Goal: Task Accomplishment & Management: Use online tool/utility

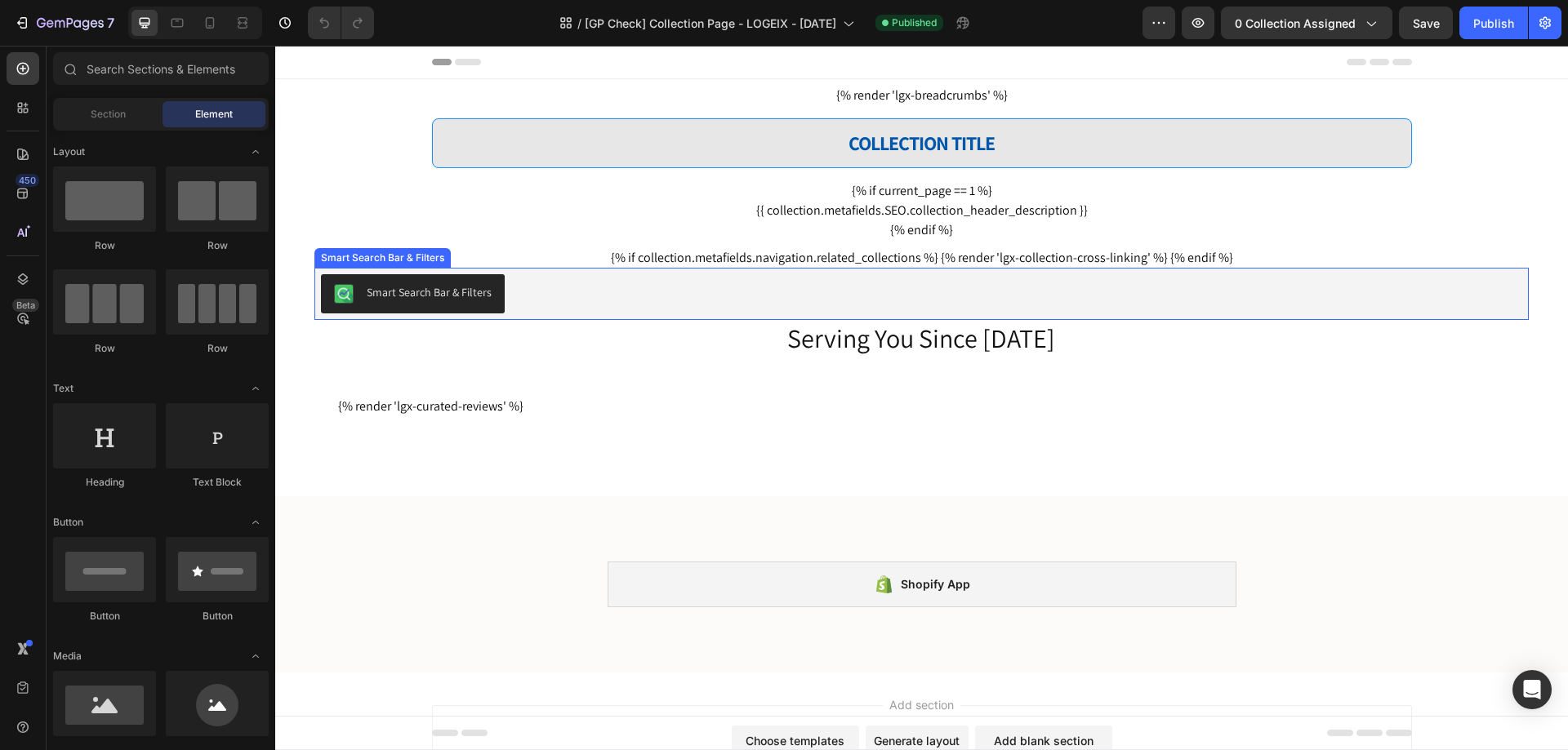
click at [744, 293] on div "Smart Search Bar & Filters" at bounding box center [921, 294] width 1201 height 39
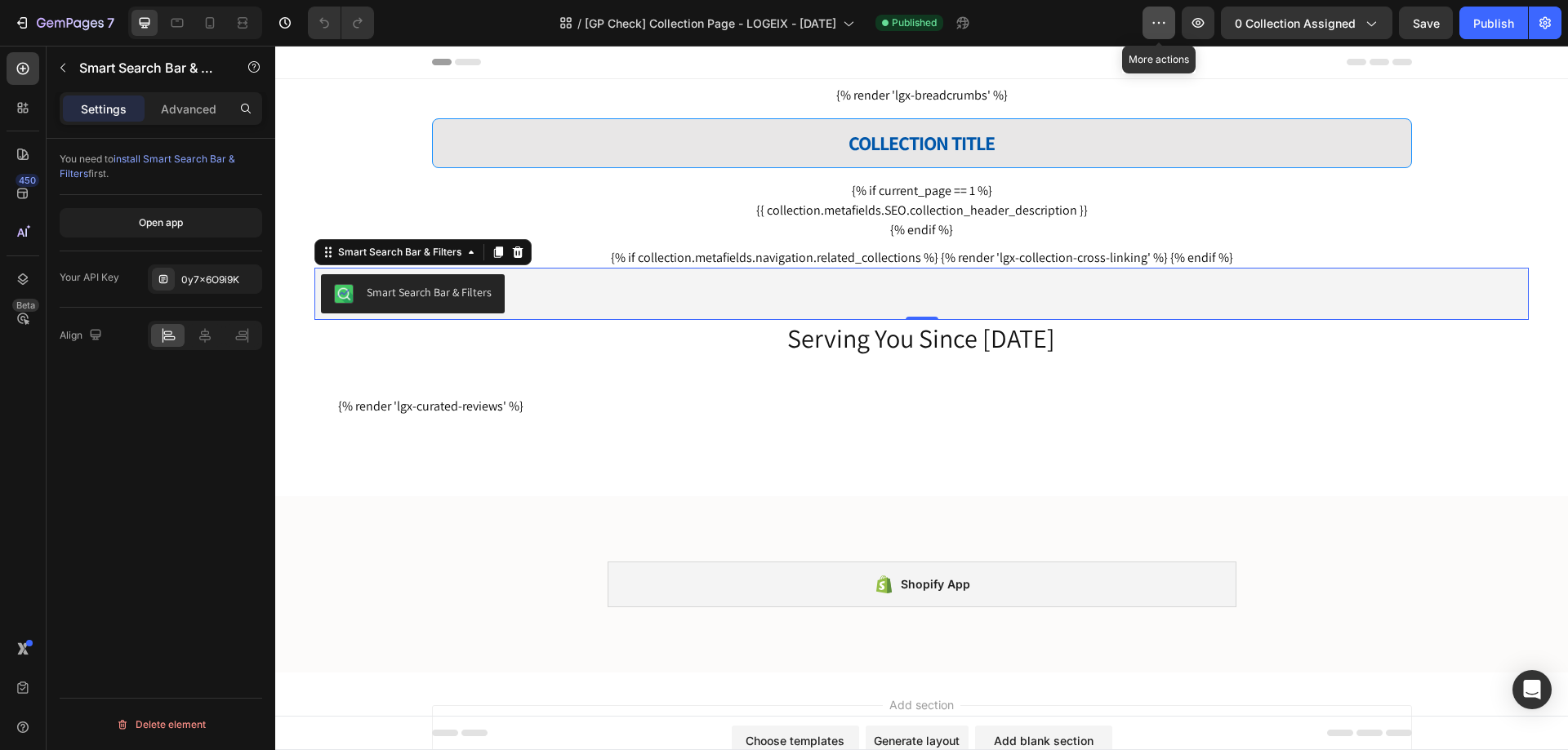
click at [1158, 19] on icon "button" at bounding box center [1158, 22] width 16 height 16
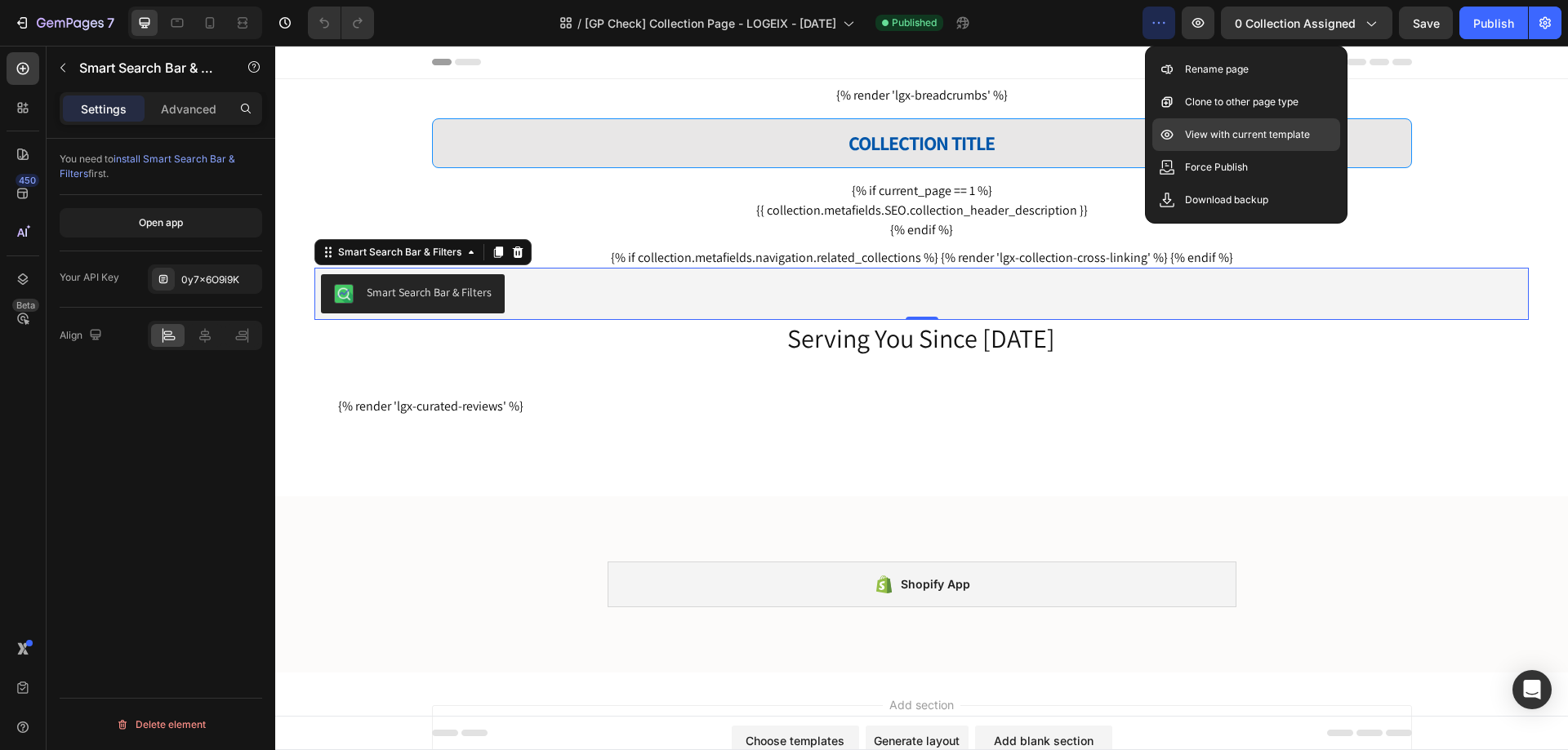
click at [1210, 128] on p "View with current template" at bounding box center [1247, 134] width 125 height 16
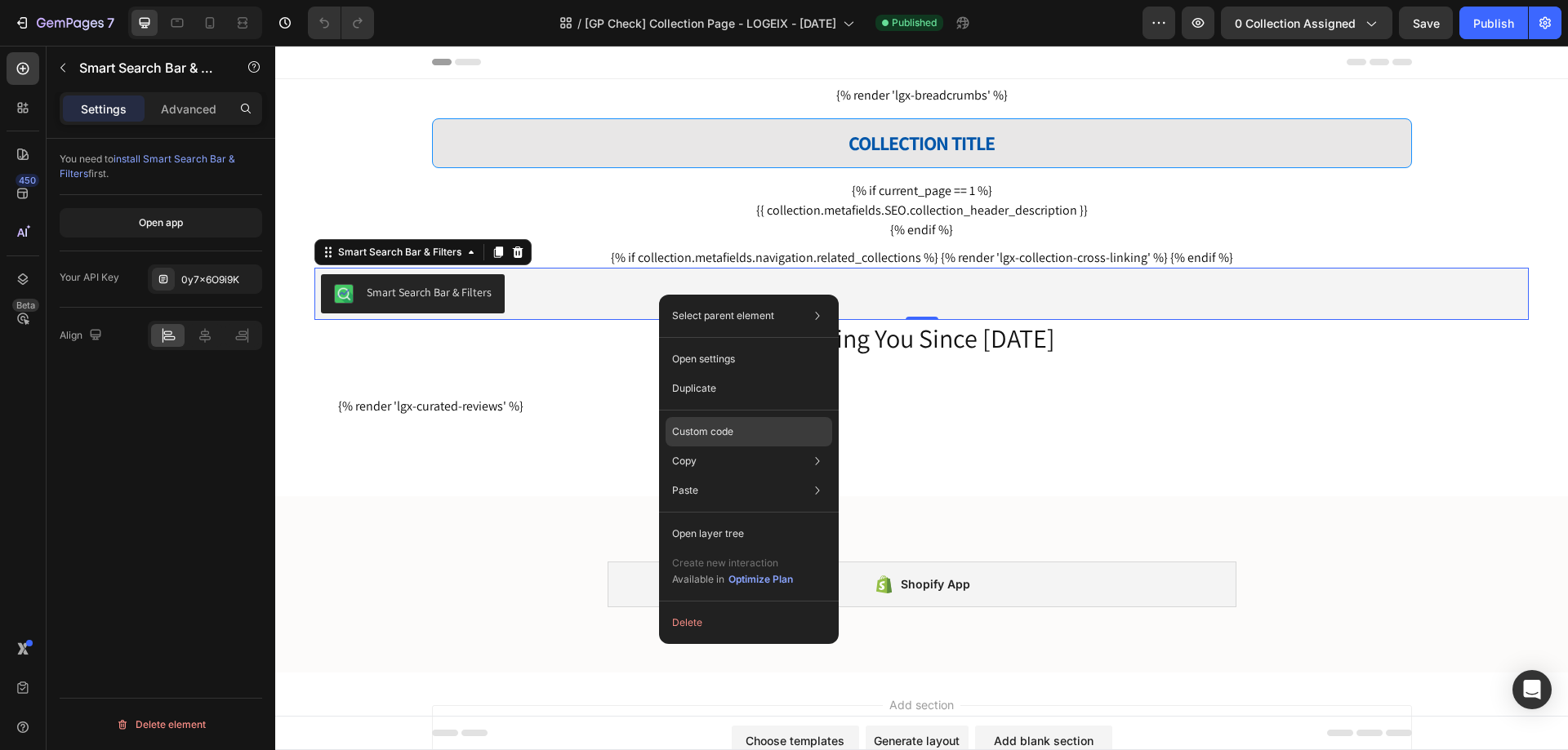
click at [723, 432] on p "Custom code" at bounding box center [702, 431] width 61 height 15
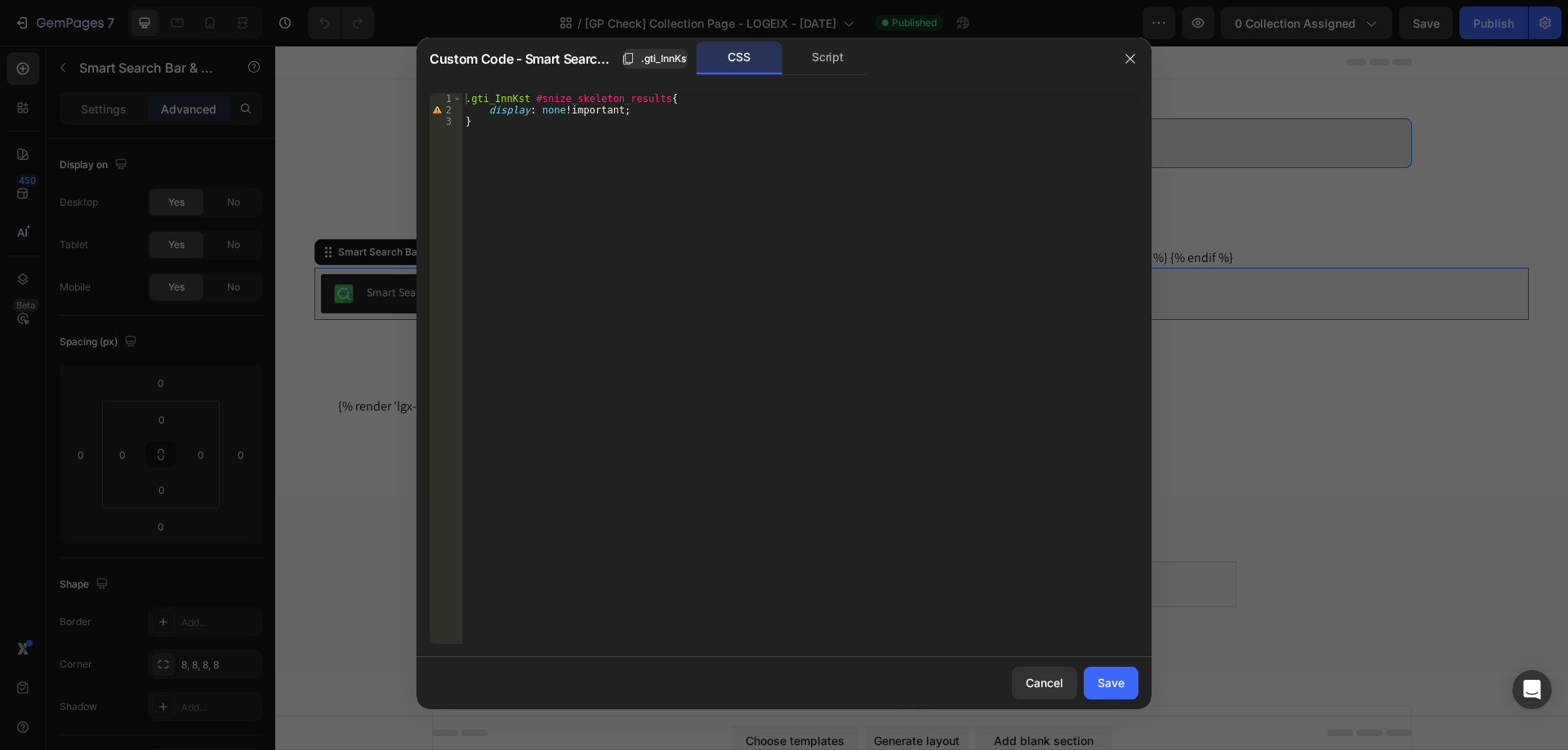
type textarea "}"
click at [553, 133] on div ".gti_InnKst #snize_skeleton_results { display : none !important ; }" at bounding box center [800, 380] width 676 height 574
paste textarea "snize-search-results-grid-mode"
type textarea "snize-search-results-grid-mode{"
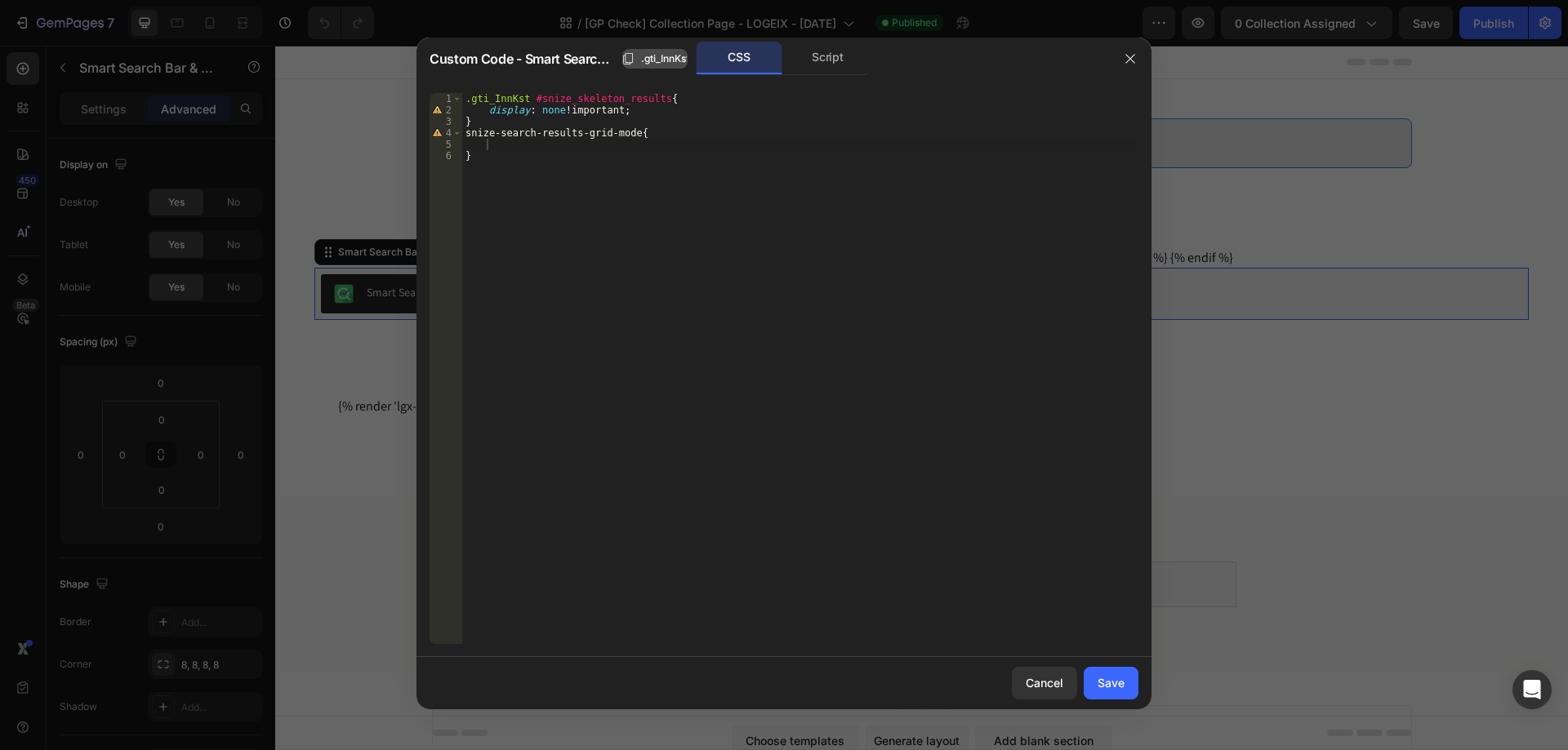
drag, startPoint x: 665, startPoint y: 53, endPoint x: 595, endPoint y: 100, distance: 84.3
click at [664, 53] on span ".gti_InnKst" at bounding box center [665, 58] width 48 height 15
click at [463, 134] on div ".gti_InnKst #snize_skeleton_results { display : none !important ; } snize-searc…" at bounding box center [800, 380] width 676 height 574
paste textarea ".gti_InnKst"
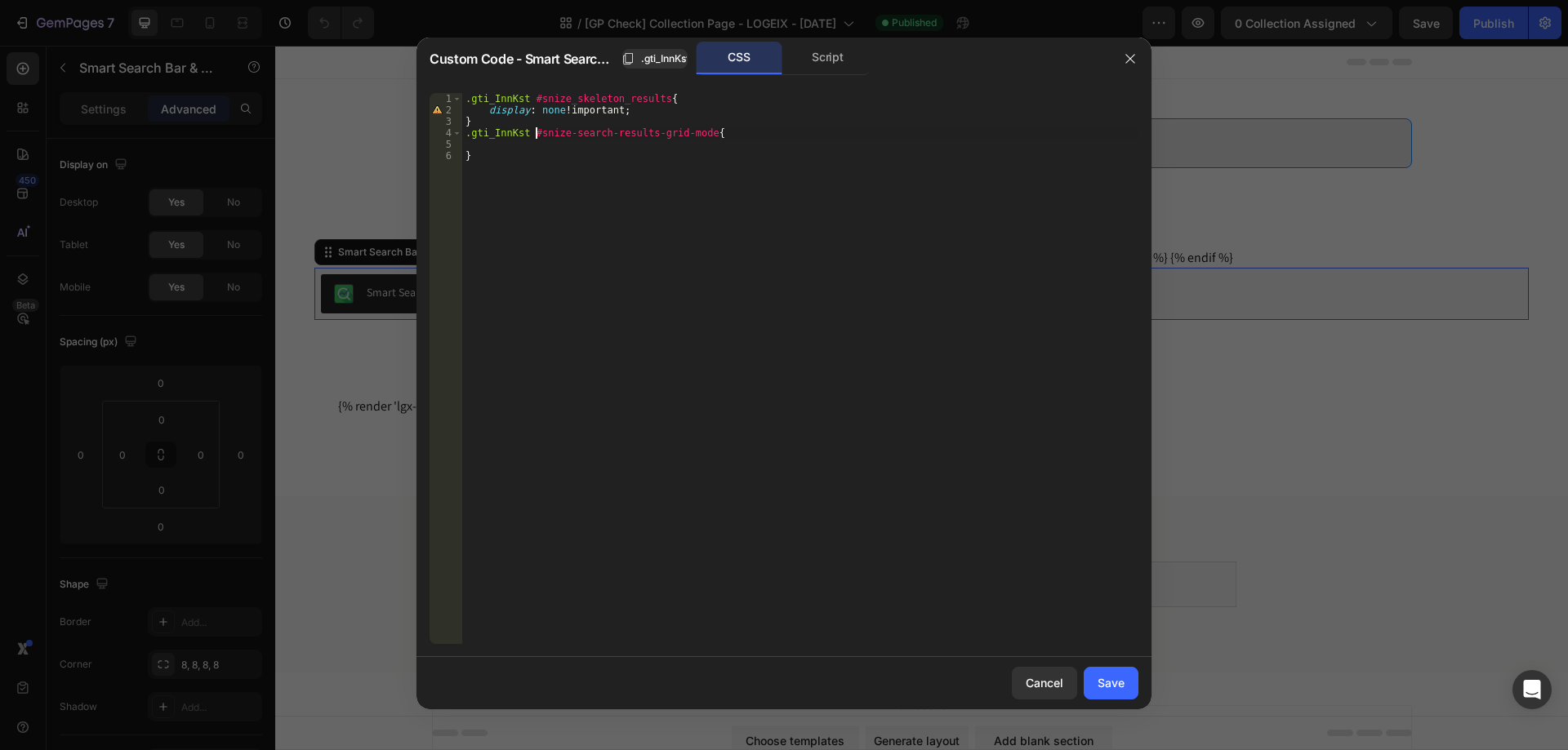
click at [486, 122] on div ".gti_InnKst #snize_skeleton_results { display : none !important ; } .gti_InnKst…" at bounding box center [800, 380] width 676 height 574
type textarea "}"
click at [487, 175] on div ".gti_InnKst #snize_skeleton_results { display : none !important ; } @ media onl…" at bounding box center [800, 380] width 676 height 574
type textarea "}"
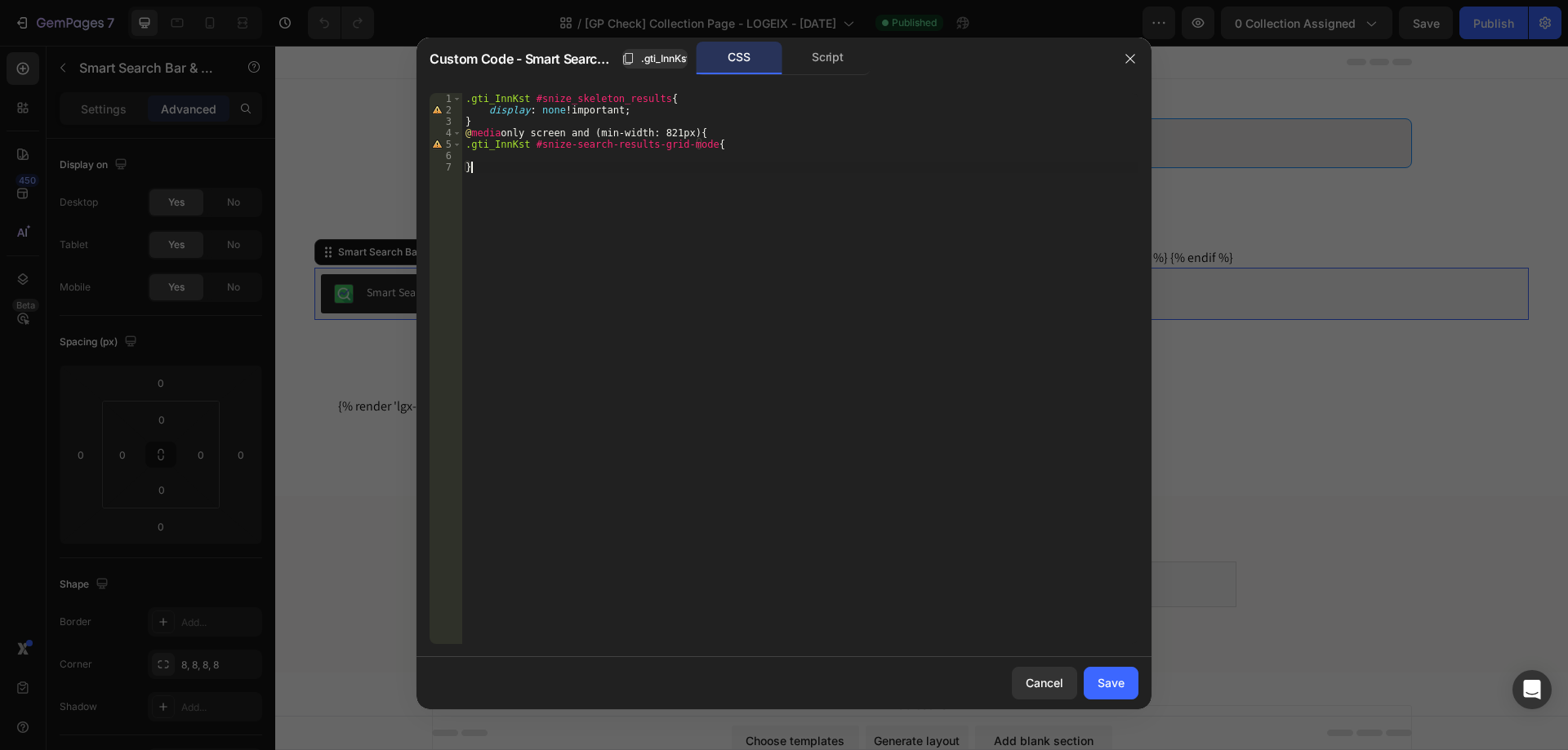
scroll to position [0, 0]
type textarea "Ư"
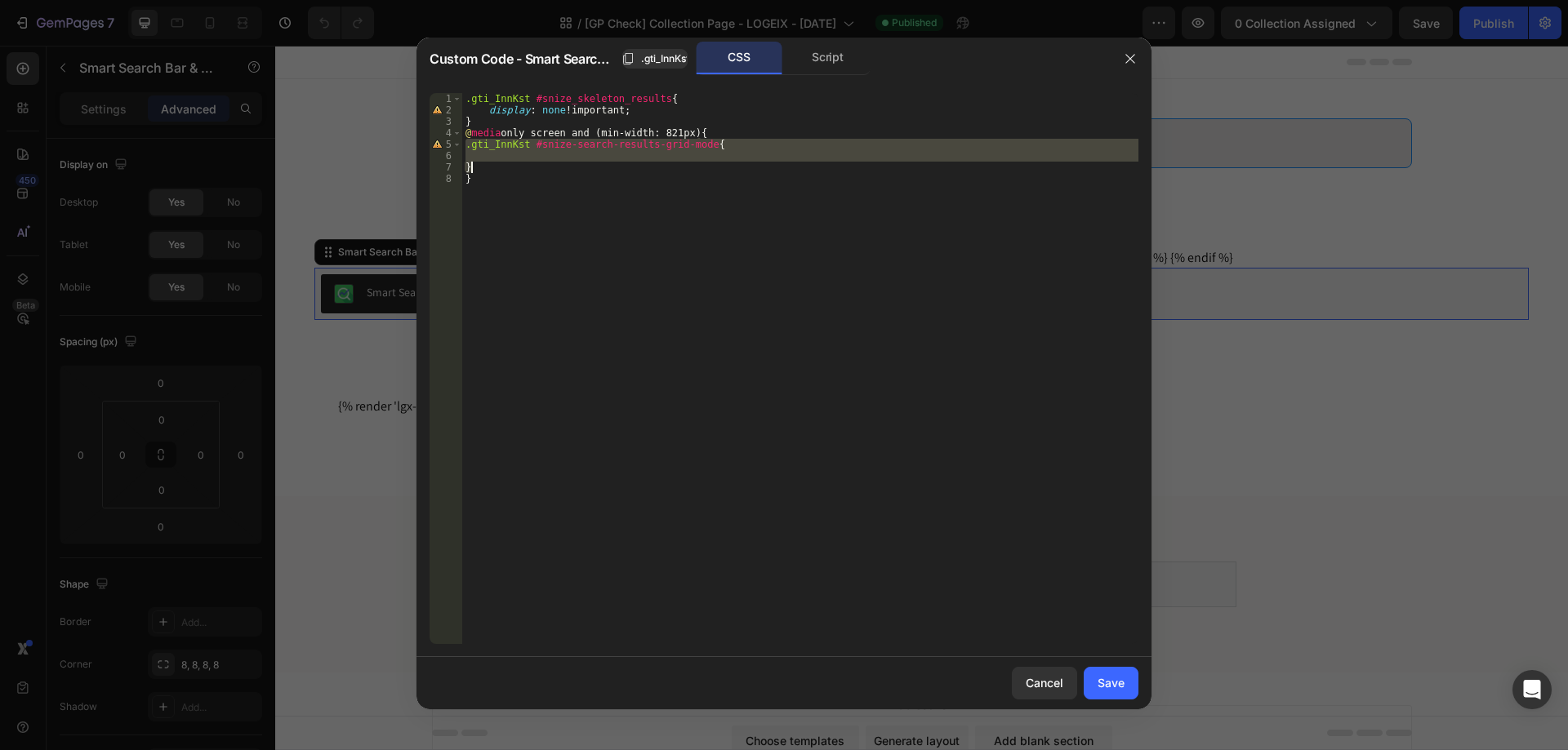
drag, startPoint x: 465, startPoint y: 147, endPoint x: 498, endPoint y: 166, distance: 38.1
click at [498, 166] on div ".gti_InnKst #snize_skeleton_results { display : none !important ; } @ media onl…" at bounding box center [800, 380] width 676 height 574
click at [561, 162] on div ".gti_InnKst #snize_skeleton_results { display : none !important ; } @ media onl…" at bounding box center [800, 369] width 676 height 551
type textarea "}"
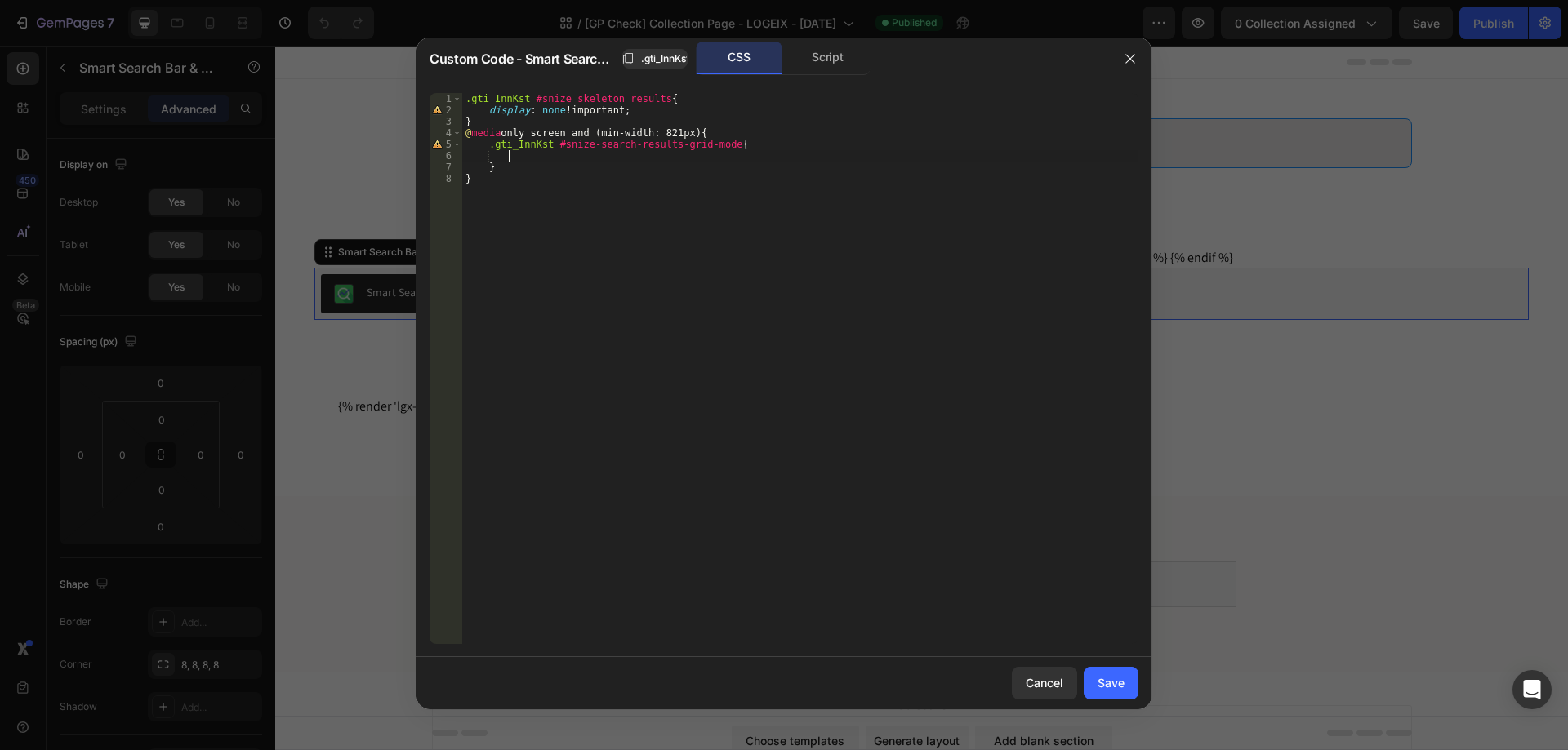
click at [579, 157] on div ".gti_InnKst #snize_skeleton_results { display : none !important ; } @ media onl…" at bounding box center [800, 380] width 676 height 574
type textarea "max-width: calc(100% - 225px - 20px"
click at [1096, 673] on button "Save" at bounding box center [1110, 683] width 55 height 32
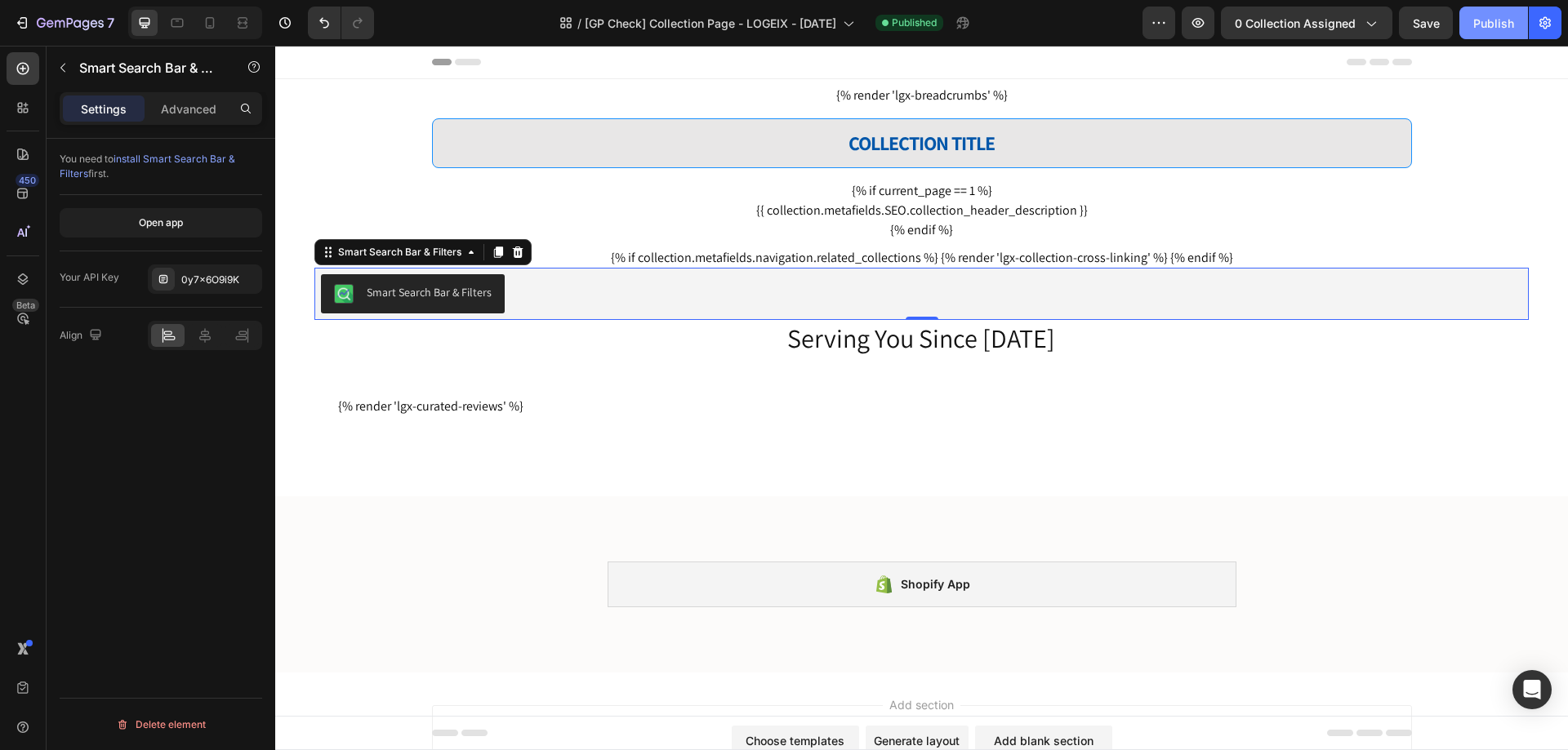
click at [1481, 22] on div "Publish" at bounding box center [1494, 23] width 41 height 17
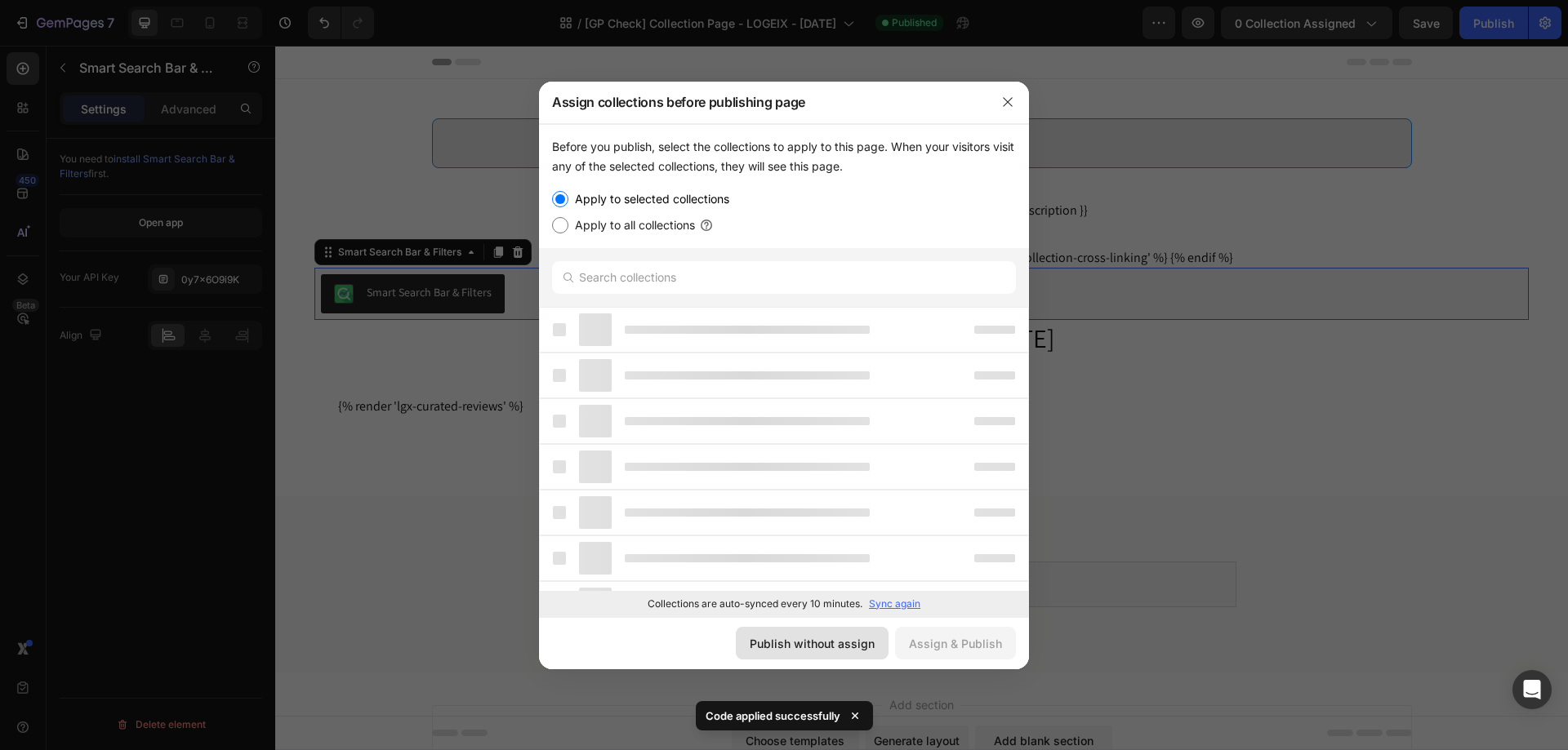
click at [847, 642] on div "Publish without assign" at bounding box center [812, 643] width 125 height 17
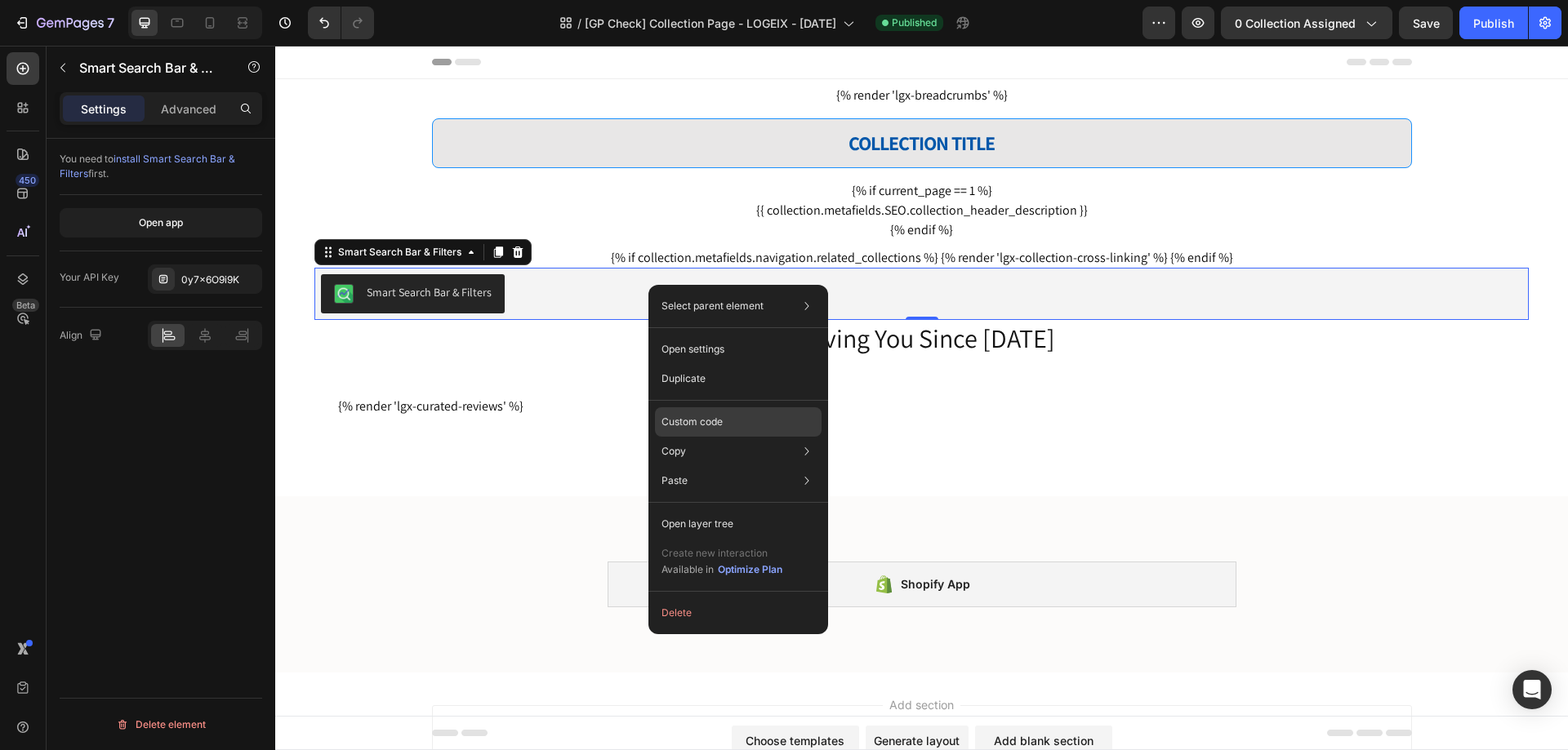
click at [732, 466] on div "Custom code" at bounding box center [737, 480] width 166 height 29
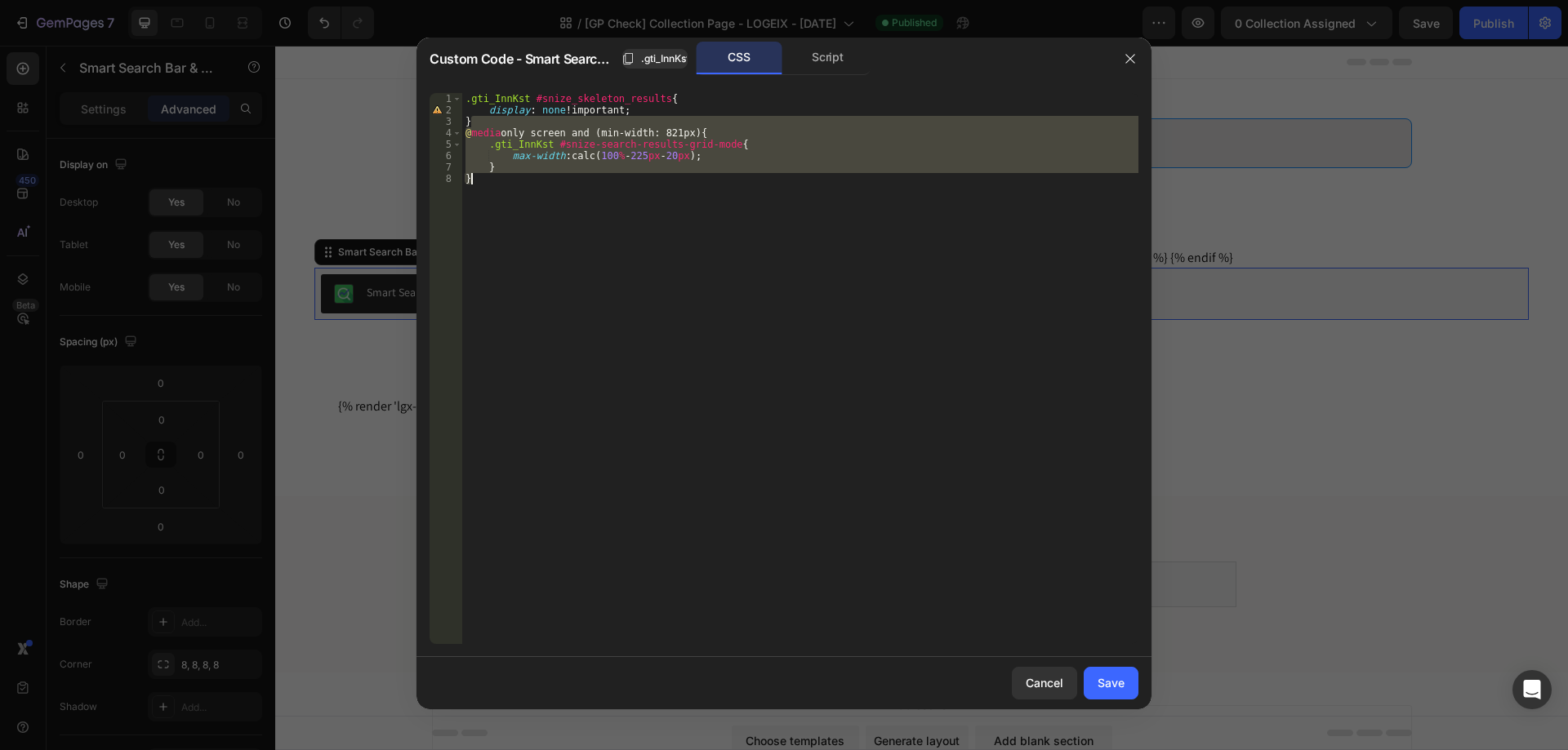
drag, startPoint x: 478, startPoint y: 122, endPoint x: 510, endPoint y: 186, distance: 71.6
click at [510, 186] on div ".gti_InnKst #snize_skeleton_results { display : none !important ; } @ media onl…" at bounding box center [800, 380] width 676 height 574
click at [539, 190] on div ".gti_InnKst #snize_skeleton_results { display : none !important ; } @ media onl…" at bounding box center [800, 369] width 676 height 551
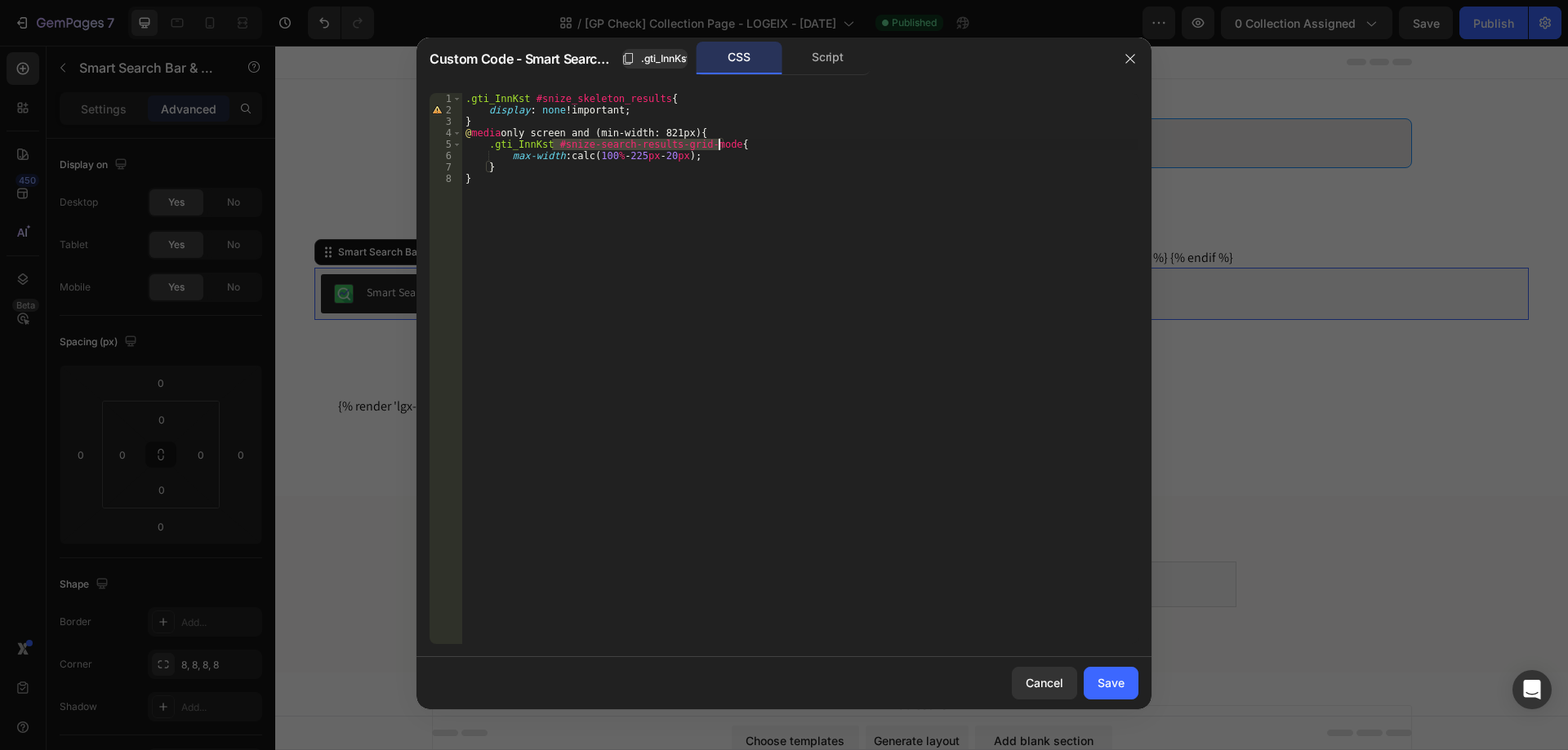
drag, startPoint x: 551, startPoint y: 142, endPoint x: 719, endPoint y: 144, distance: 168.0
click at [719, 144] on div ".gti_InnKst #snize_skeleton_results { display : none !important ; } @ media onl…" at bounding box center [800, 380] width 676 height 574
click at [816, 54] on div "Script" at bounding box center [827, 58] width 85 height 32
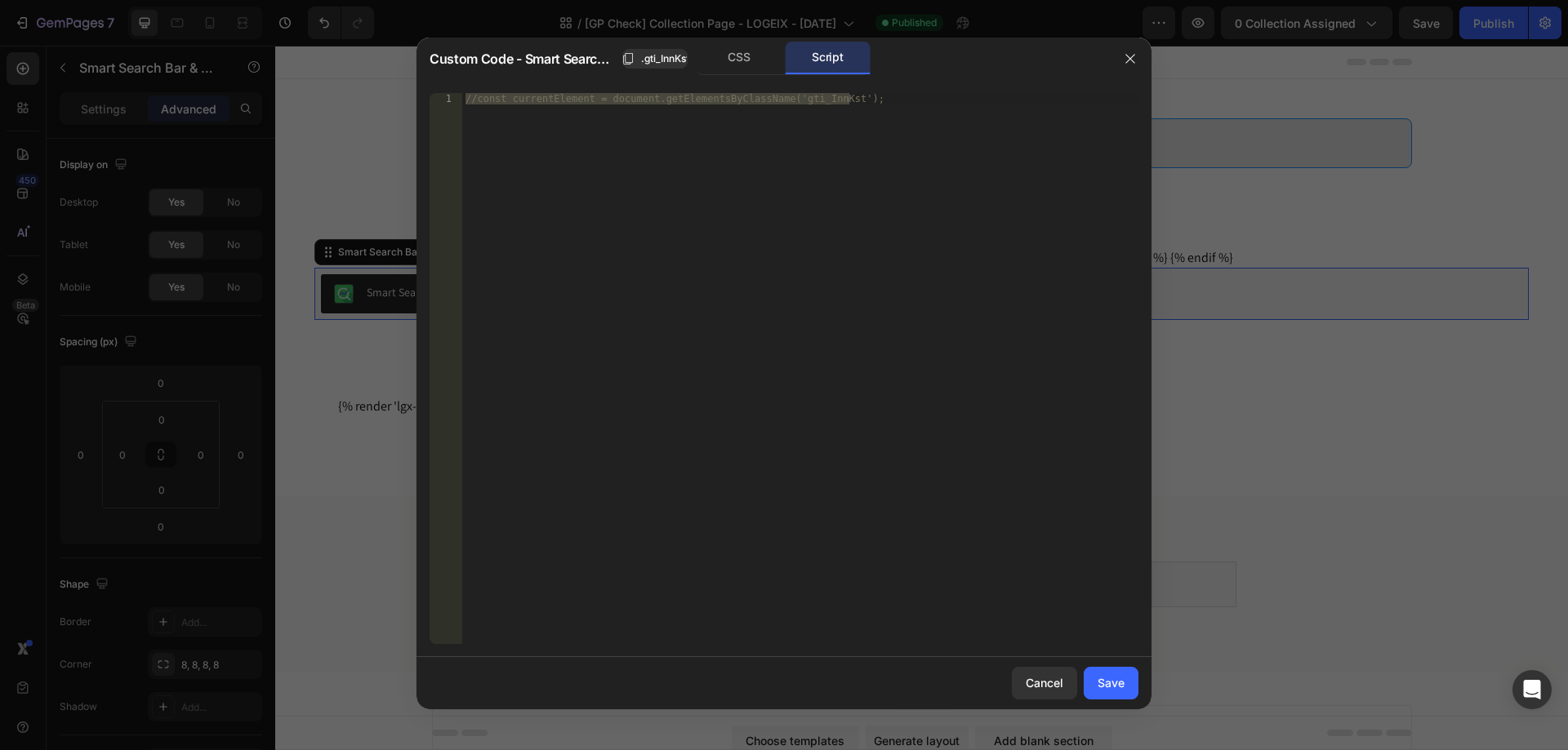
type textarea "//const currentElement = document.getElementsByClassName('gti_InnKst');"
click at [796, 189] on div "//const currentElement = document.getElementsByClassName('gti_InnKst');" at bounding box center [800, 369] width 676 height 551
type textarea "document.addEventListener('DOMContentLoaded', function(){)"
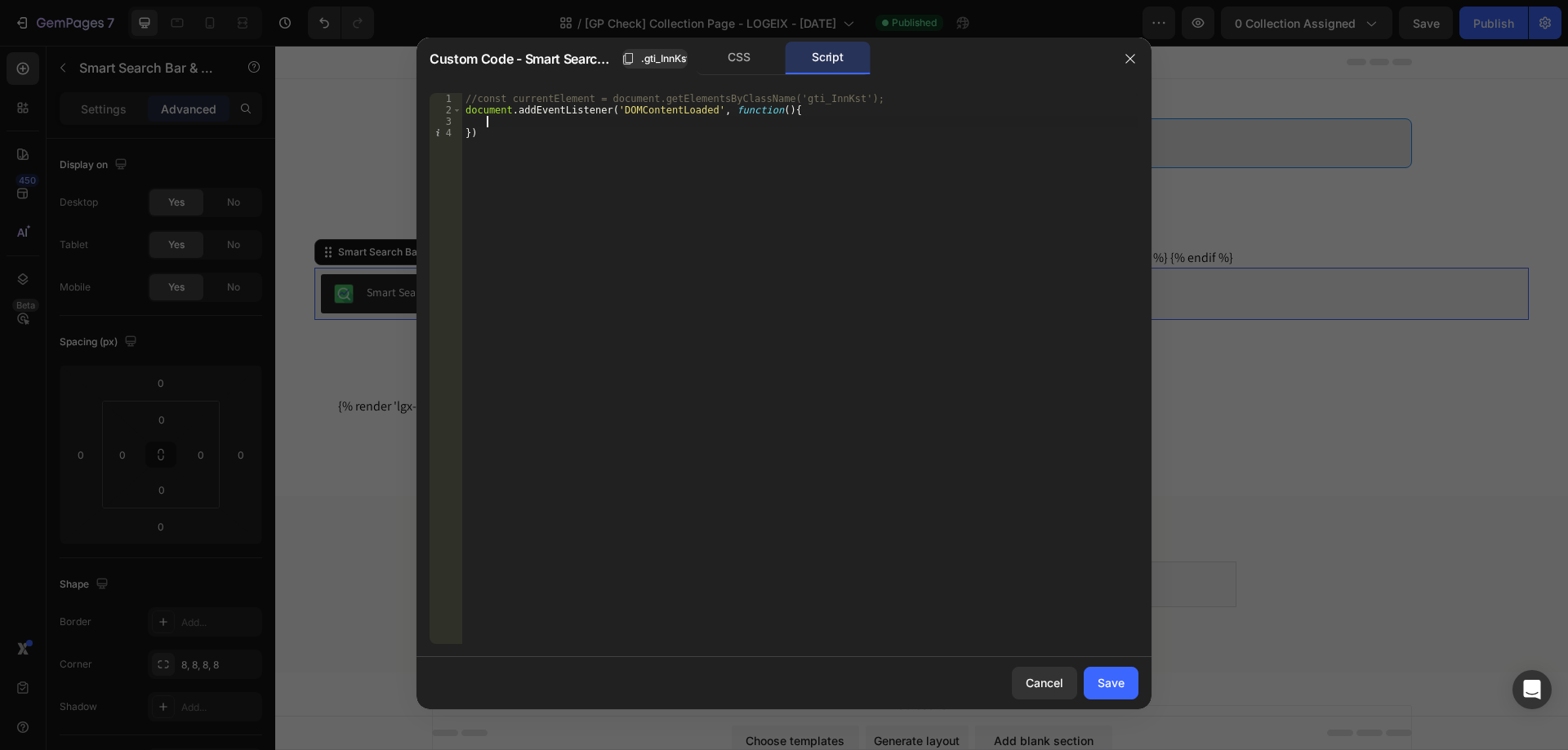
paste textarea "#snize-search-results-grid-mode"
click at [740, 63] on div "CSS" at bounding box center [739, 58] width 85 height 32
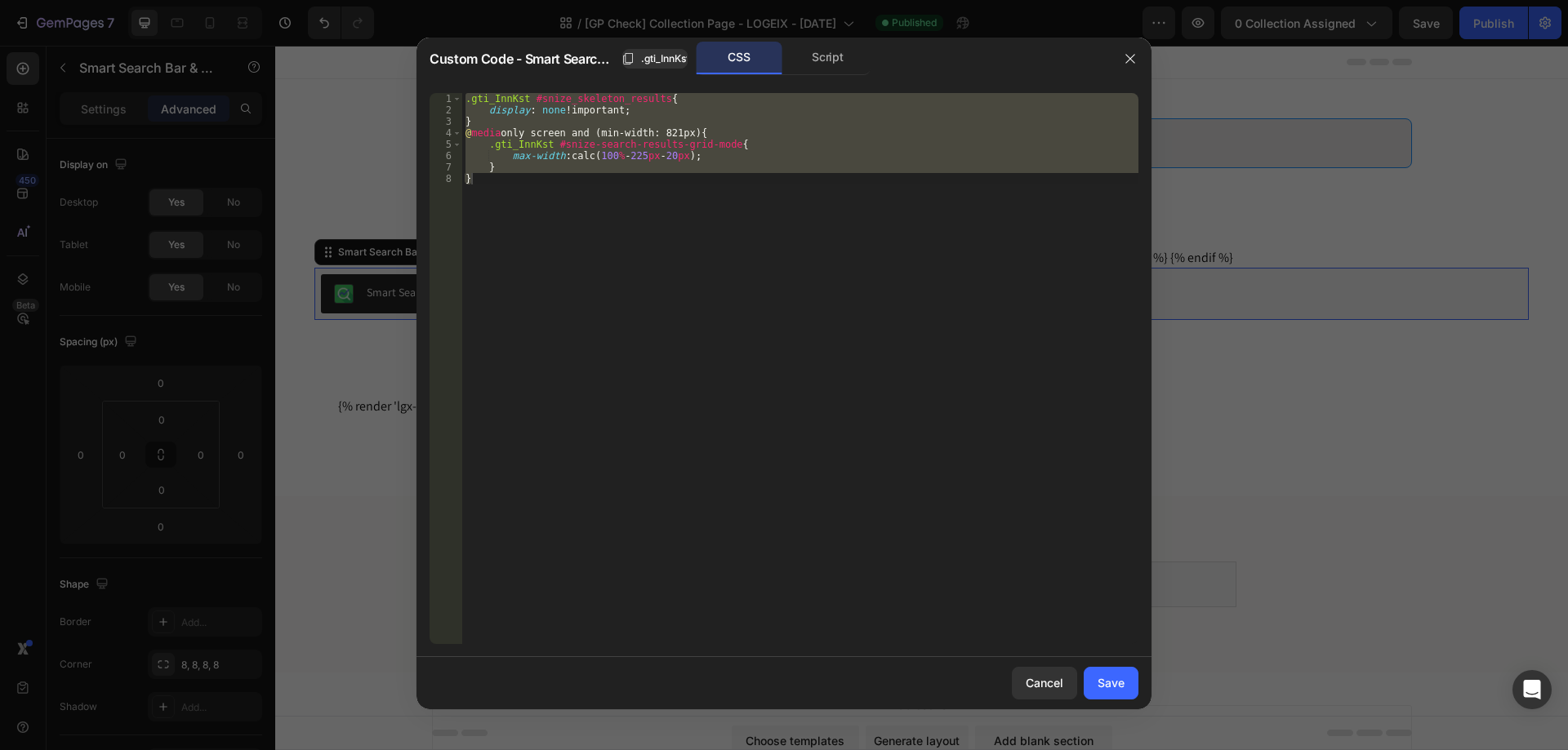
click at [743, 194] on div ".gti_InnKst #snize_skeleton_results { display : none !important ; } @ media onl…" at bounding box center [800, 369] width 676 height 551
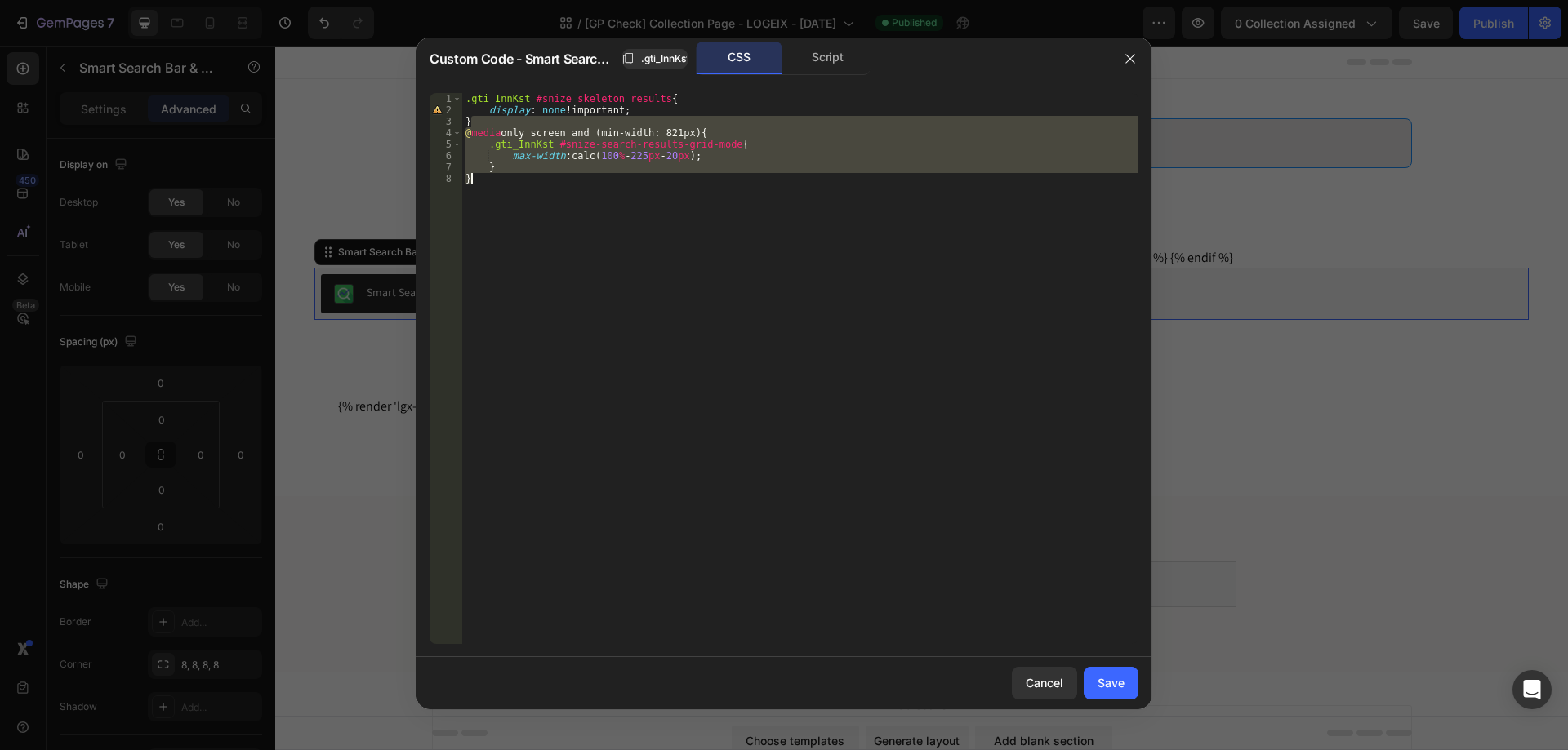
drag, startPoint x: 479, startPoint y: 120, endPoint x: 508, endPoint y: 177, distance: 64.0
click at [508, 177] on div ".gti_InnKst #snize_skeleton_results { display : none !important ; } @ media onl…" at bounding box center [800, 380] width 676 height 574
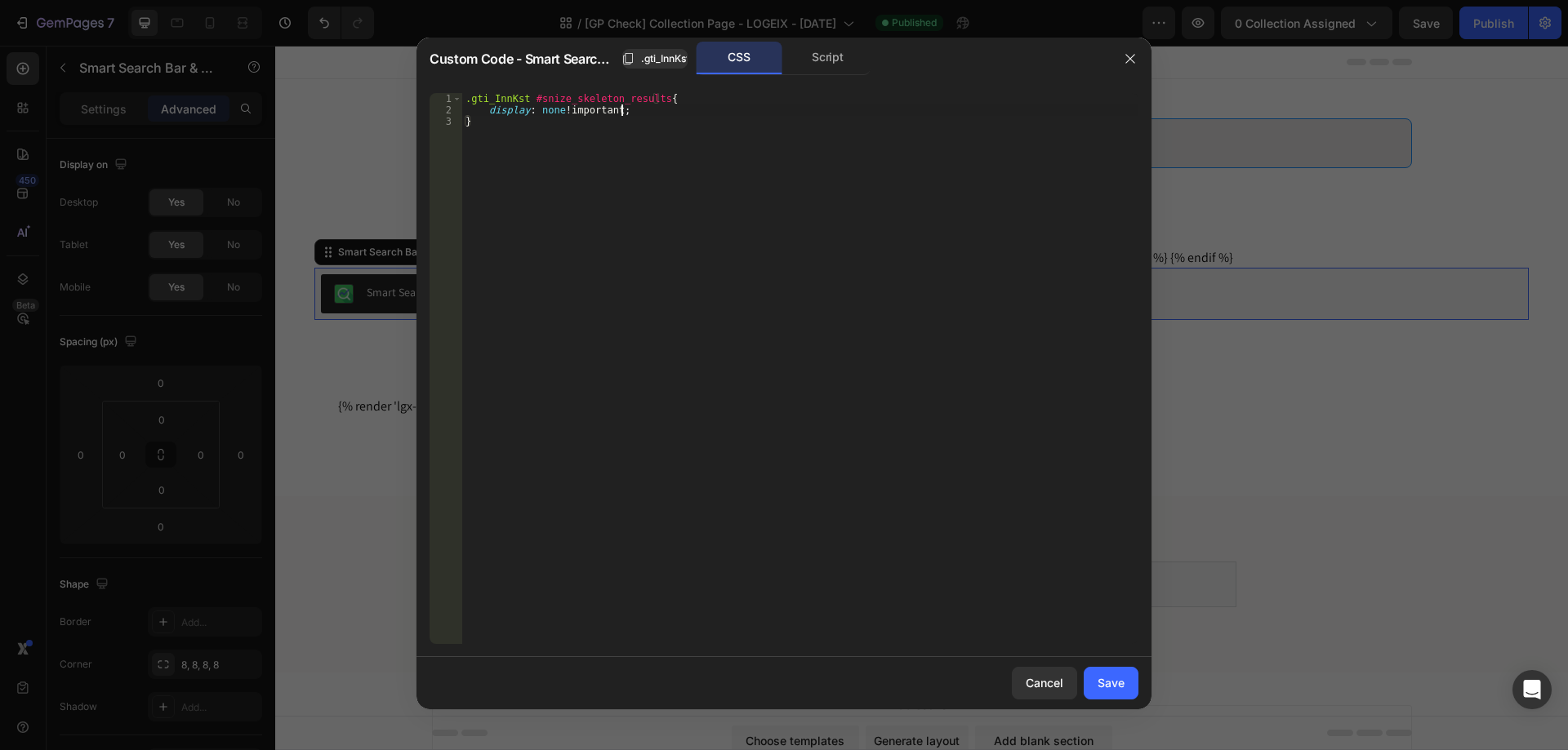
click at [666, 113] on div ".gti_InnKst #snize_skeleton_results { display : none !important ; }" at bounding box center [800, 380] width 676 height 574
click at [818, 58] on div "Script" at bounding box center [827, 58] width 85 height 32
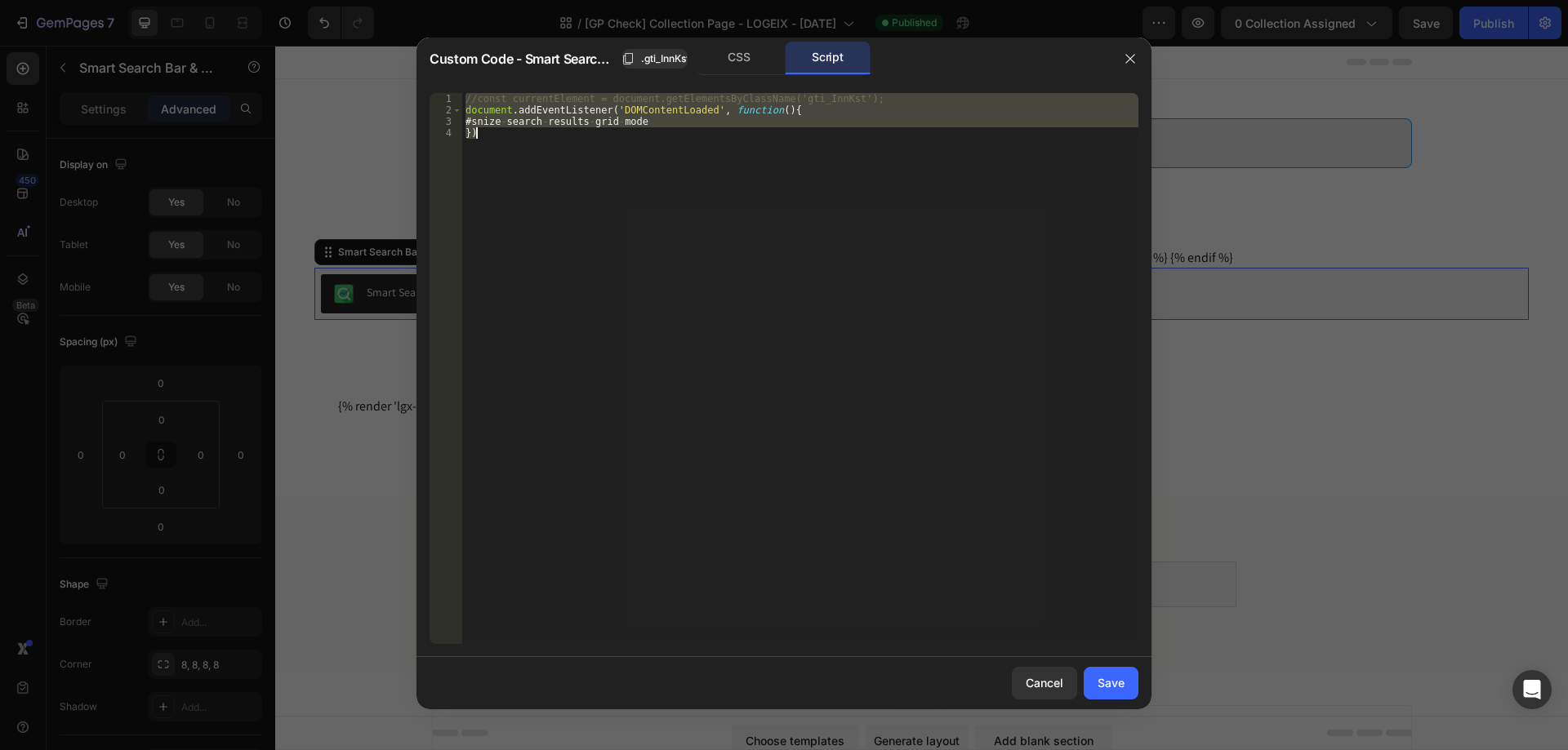
click at [708, 151] on div "//const currentElement = document.getElementsByClassName('gti_InnKst'); documen…" at bounding box center [800, 369] width 676 height 551
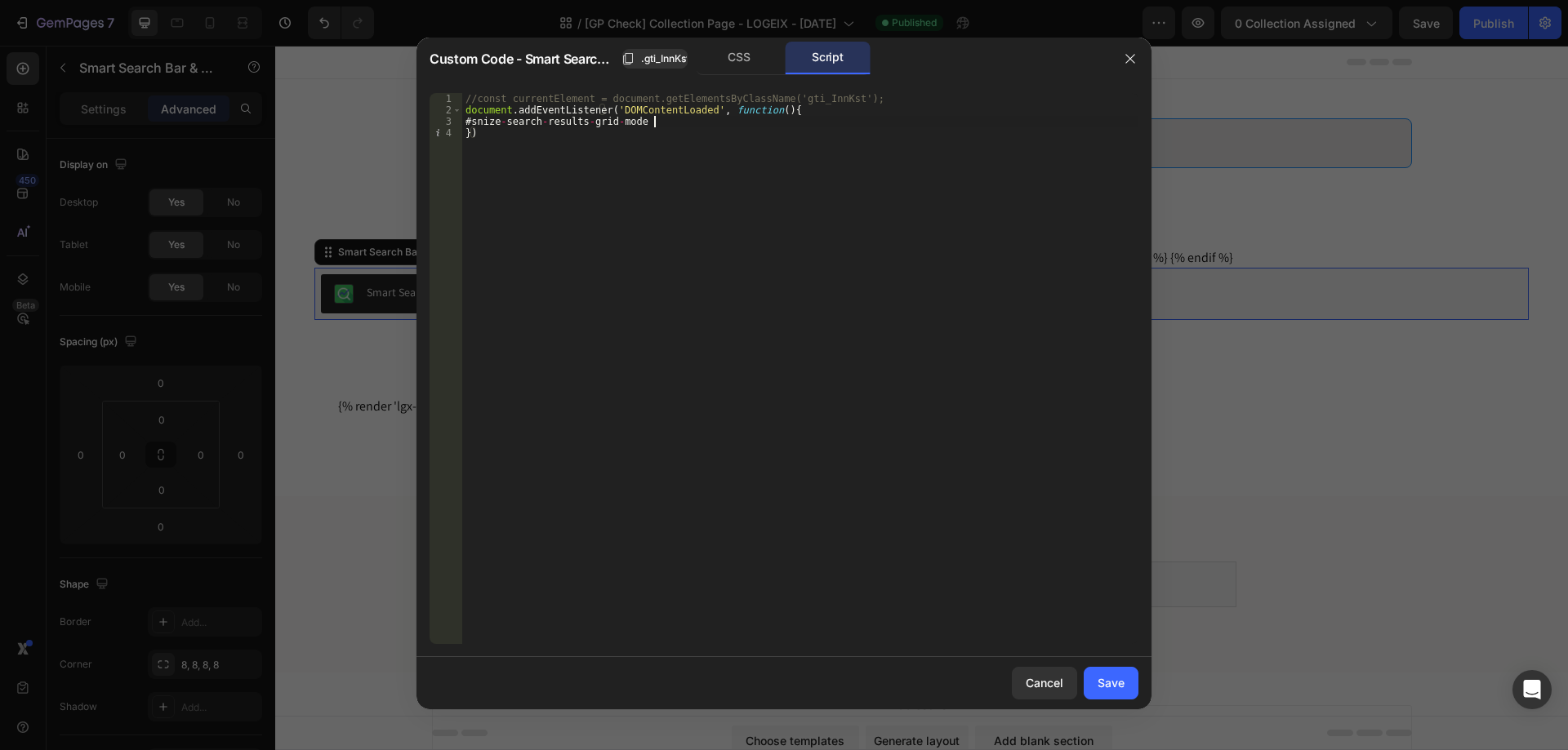
click at [734, 116] on div "//const currentElement = document.getElementsByClassName('gti_InnKst'); documen…" at bounding box center [800, 380] width 676 height 574
type textarea "#snize-search-results-grid-mode"
type textarea "const inter = setInterval(function(){)"
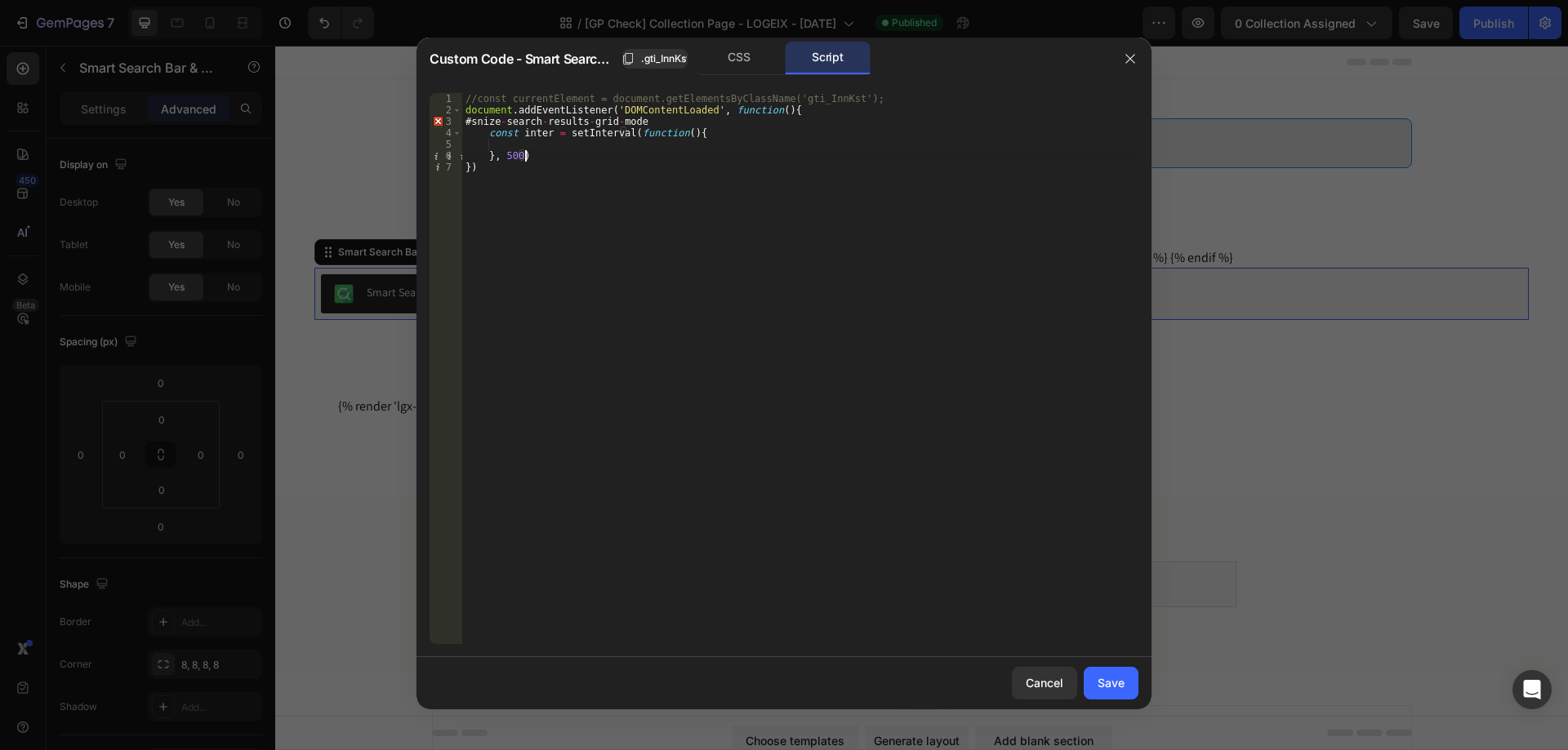
type textarea "}, 500);"
paste textarea "snize snize-search-results"
drag, startPoint x: 531, startPoint y: 140, endPoint x: 704, endPoint y: 147, distance: 173.1
click at [704, 147] on div "//const currentElement = document.getElementsByClassName('gti_InnKst'); documen…" at bounding box center [800, 380] width 676 height 574
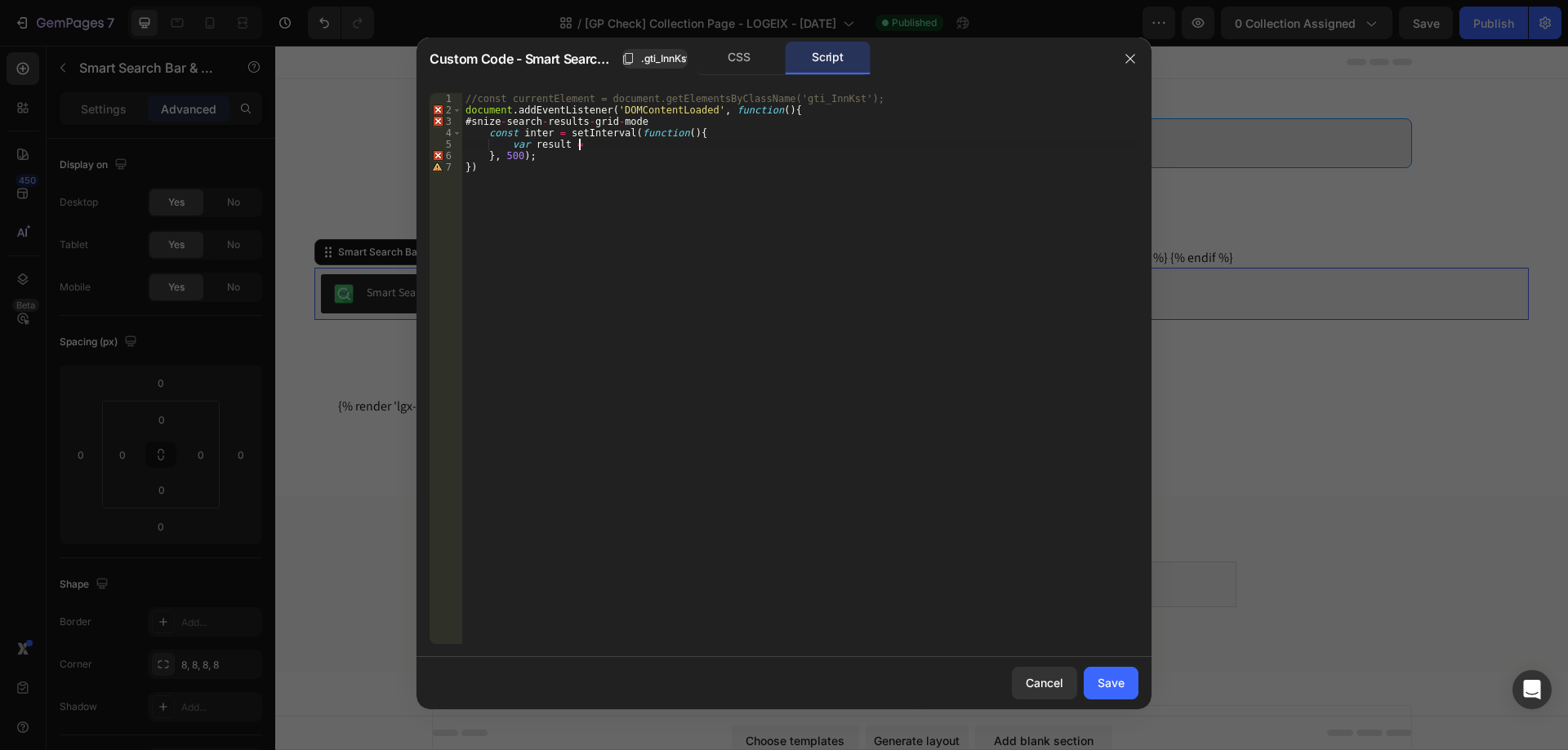
paste textarea "snize snize-search-results"
paste textarea "snize snize-search-results')"
click at [662, 56] on span ".gti_InnKst" at bounding box center [665, 58] width 48 height 15
click at [708, 145] on div "//const currentElement = document.getElementsByClassName('gti_InnKst'); documen…" at bounding box center [800, 380] width 676 height 574
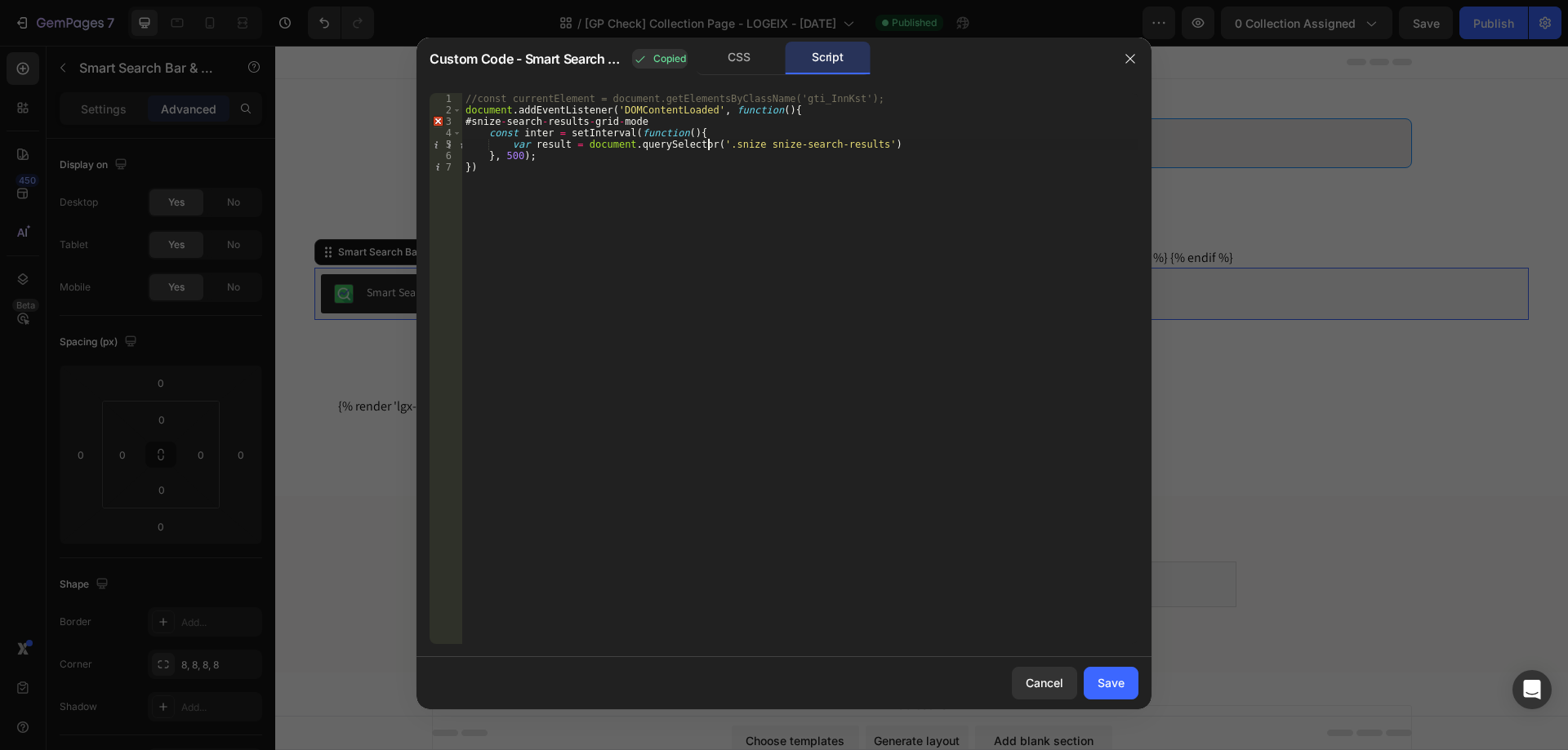
paste textarea "gti_InnKst."
click at [950, 143] on div "//const currentElement = document.getElementsByClassName('gti_InnKst'); documen…" at bounding box center [800, 380] width 676 height 574
type textarea "var result = document.querySelector('.gti_InnKst .snize snize-search-results');"
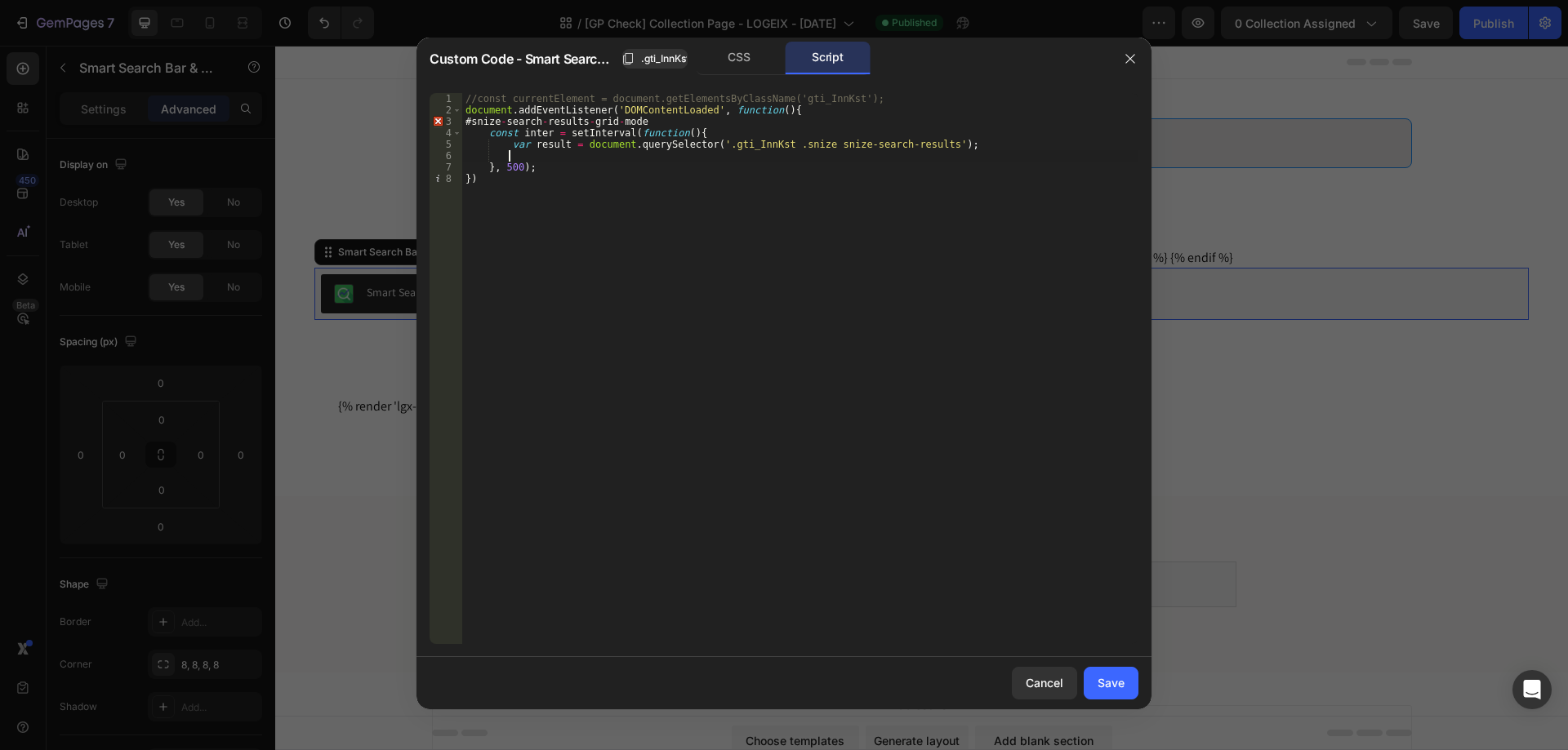
type textarea "i"
type textarea "ì"
type textarea "if(result){"
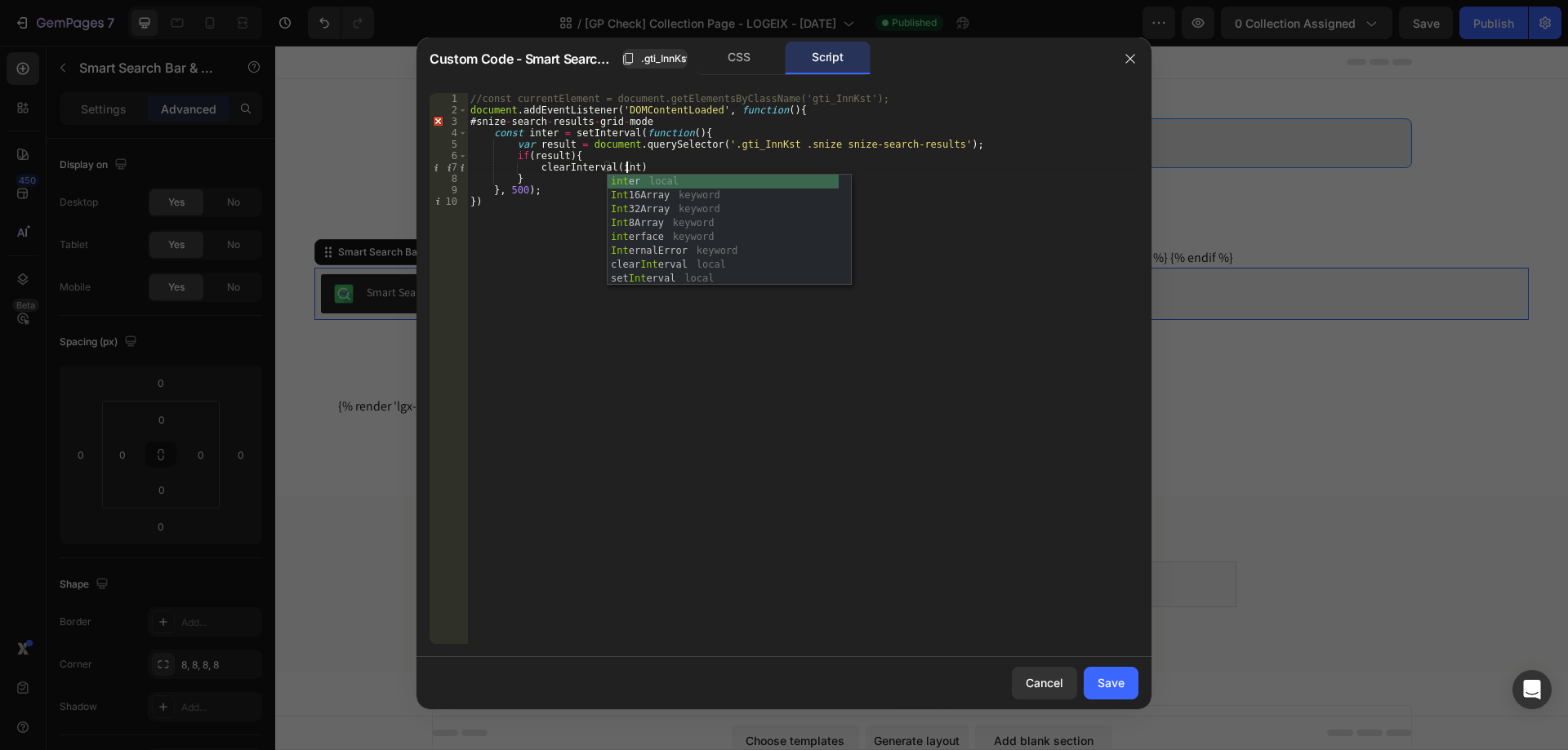
scroll to position [0, 13]
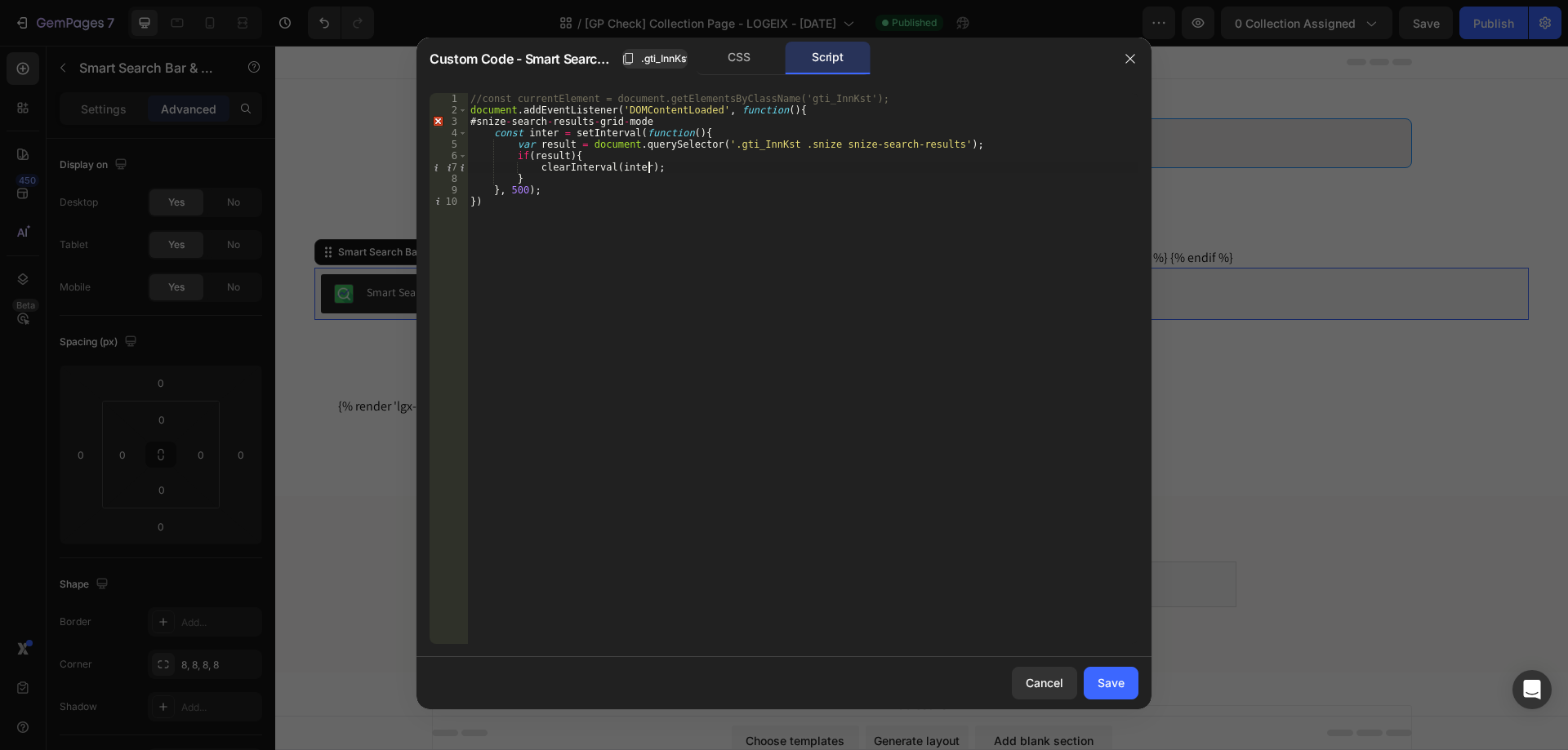
type textarea "if(result){"
drag, startPoint x: 493, startPoint y: 120, endPoint x: 677, endPoint y: 121, distance: 184.0
click at [677, 121] on div "//const currentElement = document.getElementsByClassName('gti_InnKst'); documen…" at bounding box center [802, 380] width 671 height 574
type textarea "#snize-search-results-grid-mode"
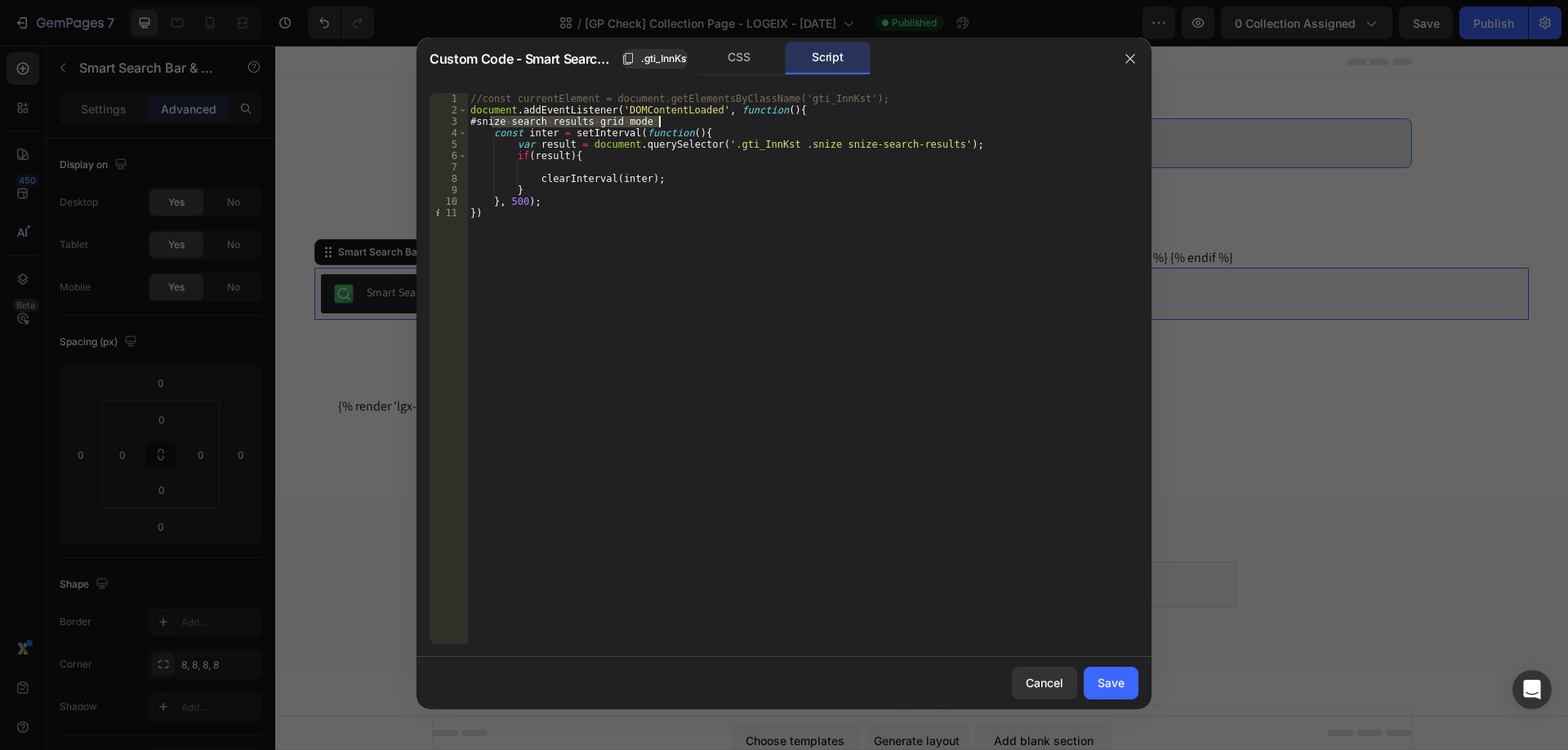
scroll to position [0, 1]
click at [669, 170] on div "//const currentElement = document.getElementsByClassName('gti_InnKst'); documen…" at bounding box center [802, 380] width 671 height 574
paste textarea "#snize-search-results-grid-mode"
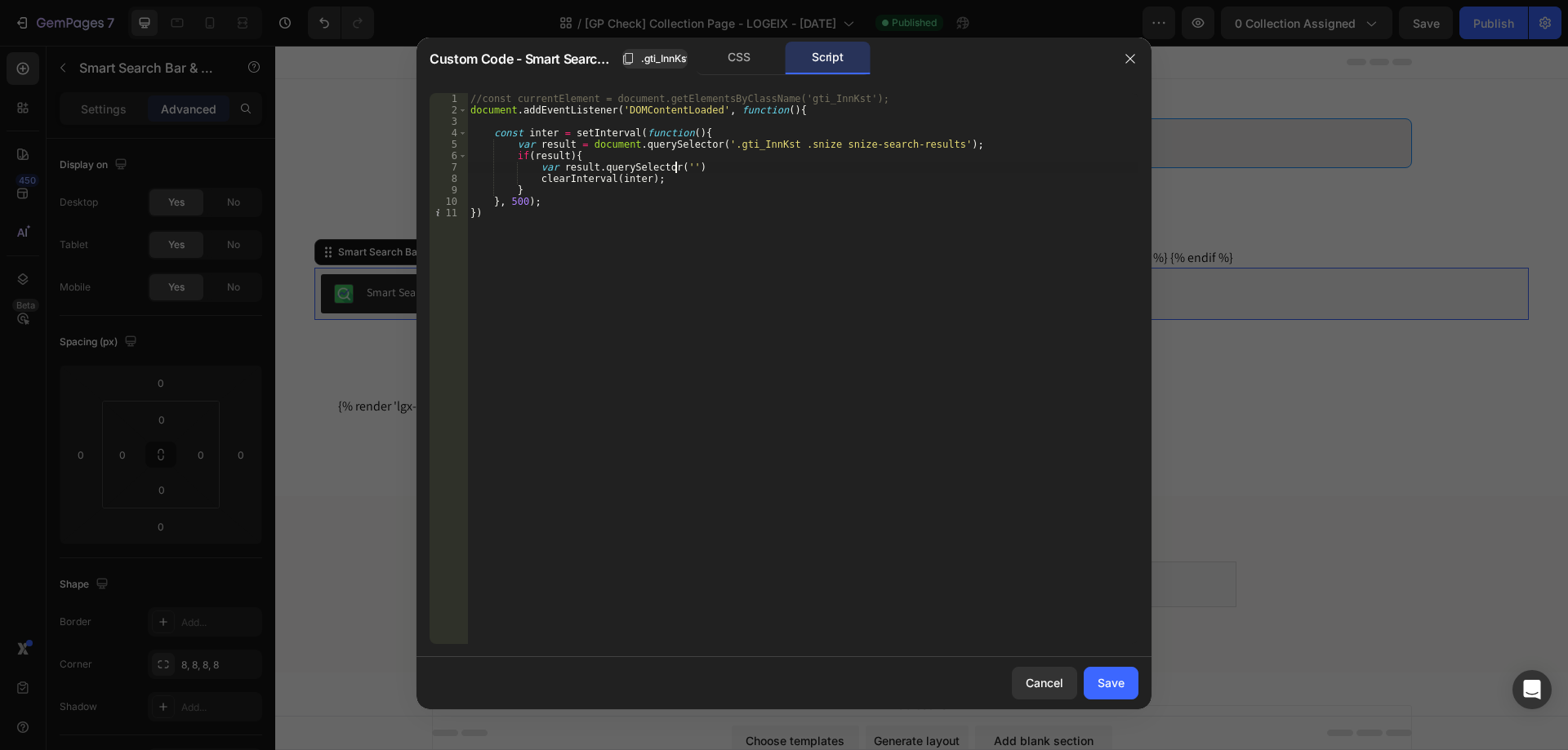
paste textarea "#snize-search-results-grid-mode')"
click at [685, 157] on div "//const currentElement = document.getElementsByClassName('gti_InnKst'); documen…" at bounding box center [802, 380] width 671 height 574
type textarea "if(result){"
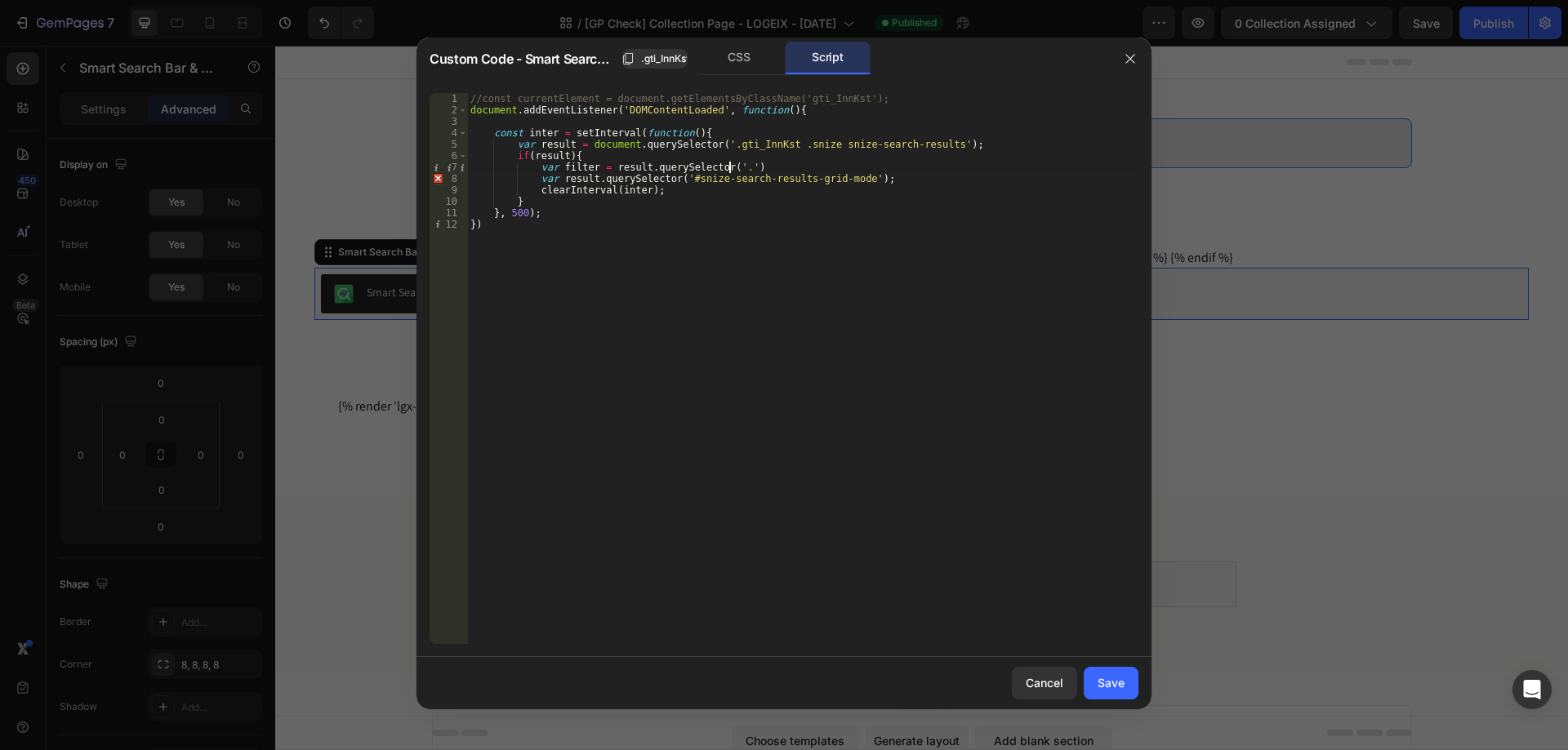
paste textarea "snize-filters-sidebar snize-product-filters')"
click at [848, 166] on div "//const currentElement = document.getElementsByClassName('gti_InnKst'); documen…" at bounding box center [802, 380] width 671 height 574
click at [1001, 156] on div "//const currentElement = document.getElementsByClassName('gti_InnKst'); documen…" at bounding box center [802, 380] width 671 height 574
click at [1002, 163] on div "//const currentElement = document.getElementsByClassName('gti_InnKst'); documen…" at bounding box center [802, 380] width 671 height 574
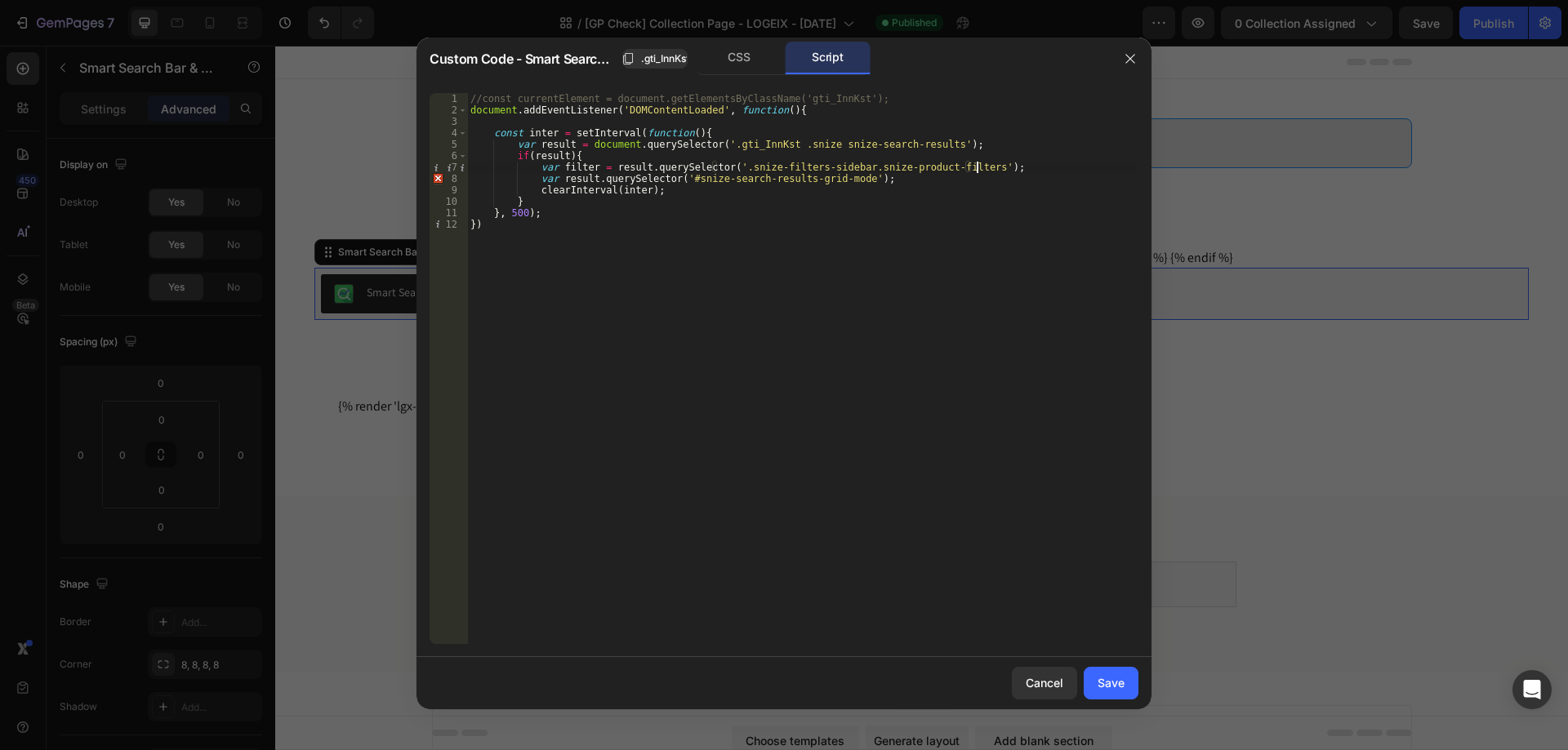
scroll to position [0, 41]
click at [557, 178] on div "//const currentElement = document.getElementsByClassName('gti_InnKst'); documen…" at bounding box center [802, 380] width 671 height 574
type textarea "var grid = result.querySelector('#snize-search-results-grid-mode');"
click at [916, 179] on div "//const currentElement = document.getElementsByClassName('gti_InnKst'); documen…" at bounding box center [802, 380] width 671 height 574
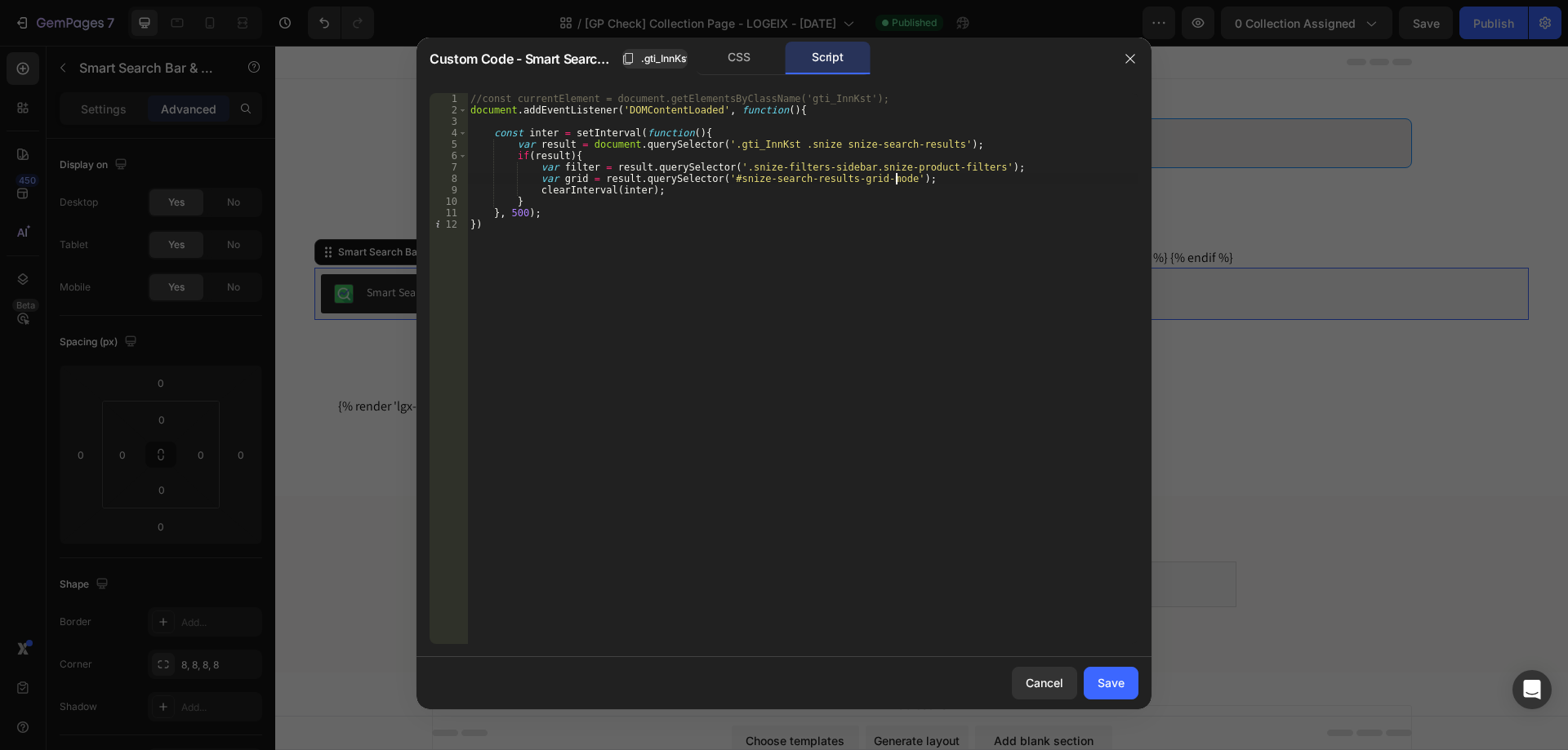
scroll to position [0, 5]
click at [568, 228] on div "//const currentElement = document.getElementsByClassName('gti_InnKst'); documen…" at bounding box center [802, 380] width 671 height 574
type textarea "}, 500);"
paste textarea "}"
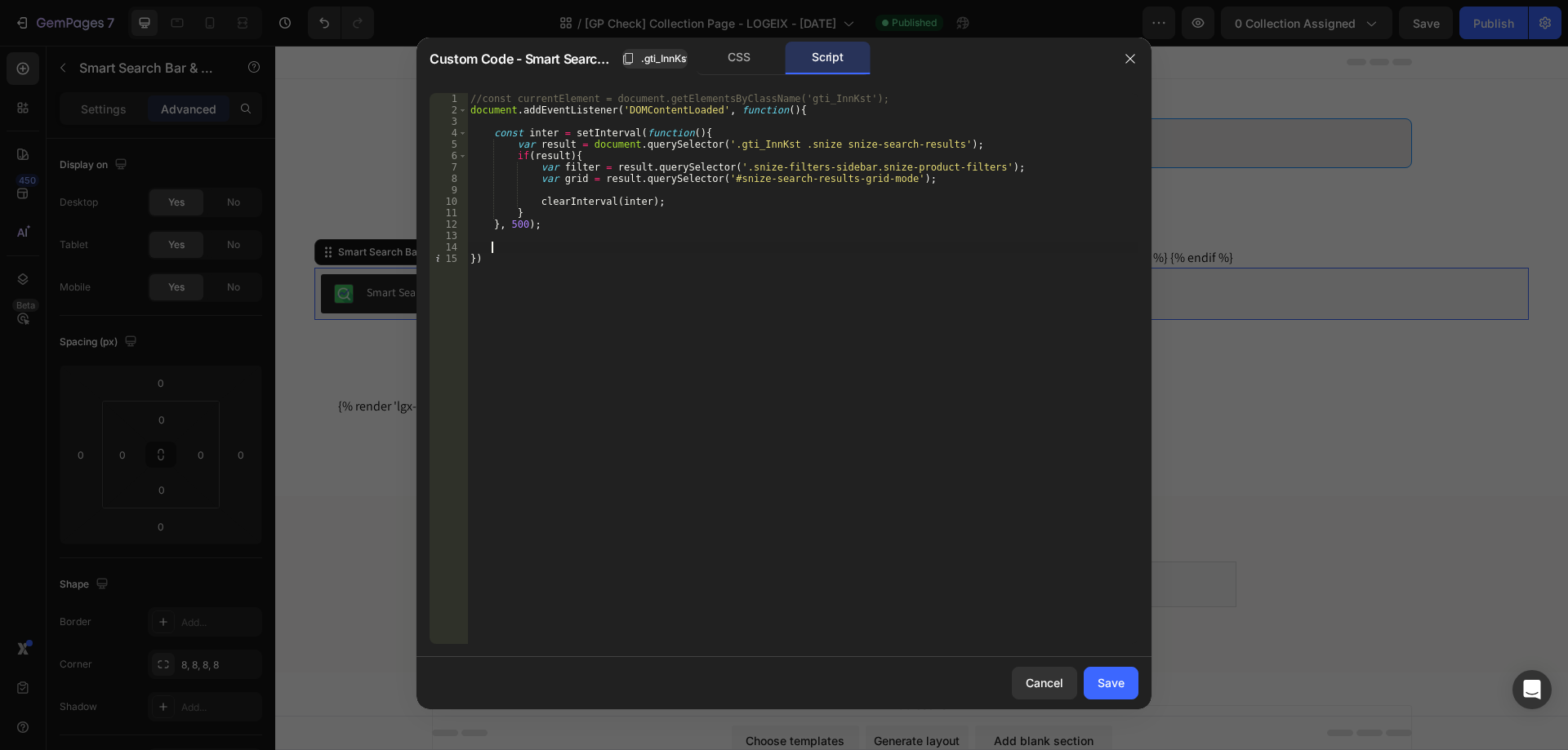
scroll to position [0, 0]
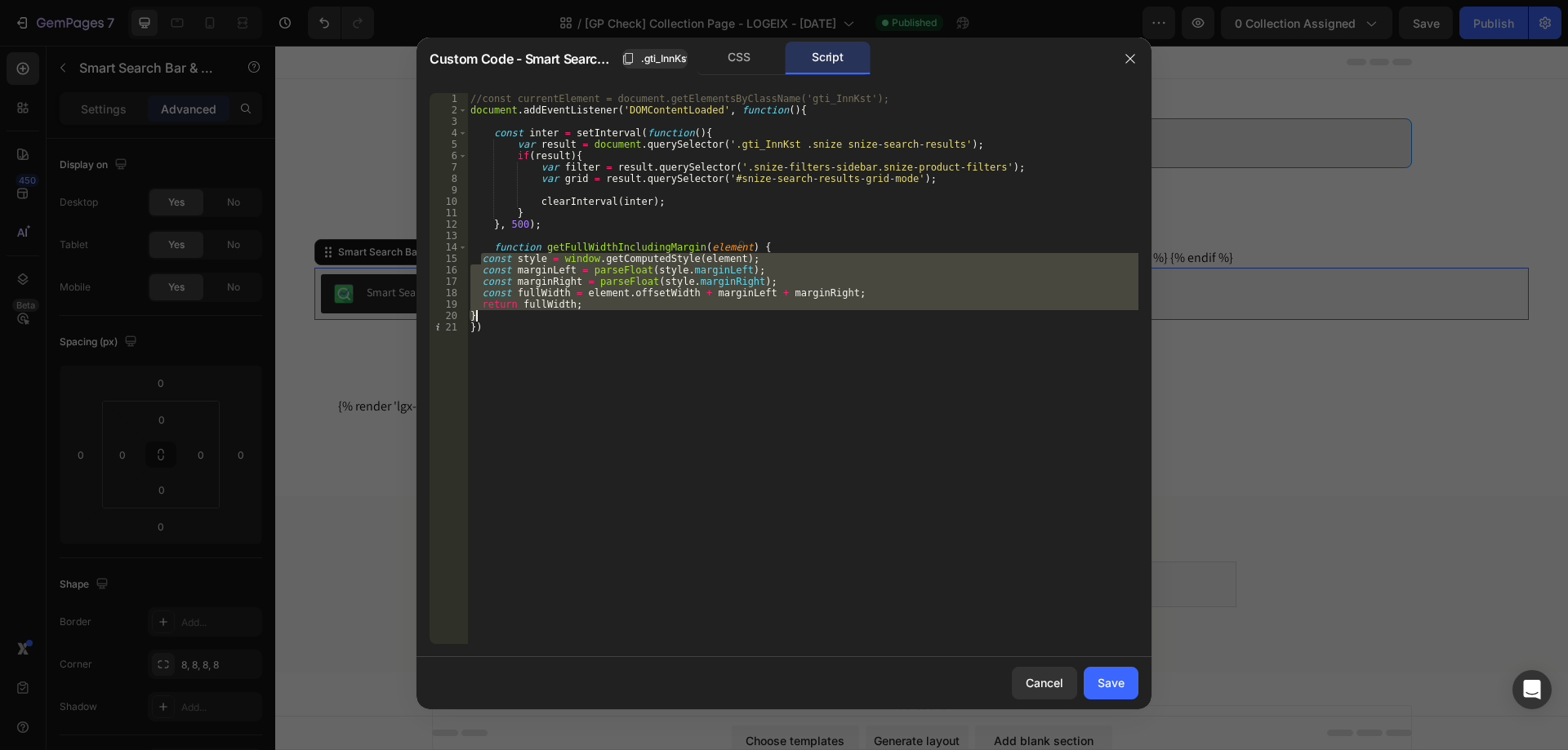
drag, startPoint x: 481, startPoint y: 260, endPoint x: 507, endPoint y: 314, distance: 59.9
click at [507, 314] on div "//const currentElement = document.getElementsByClassName('gti_InnKst'); documen…" at bounding box center [802, 380] width 671 height 574
click at [530, 310] on div "//const currentElement = document.getElementsByClassName('gti_InnKst'); documen…" at bounding box center [802, 369] width 671 height 551
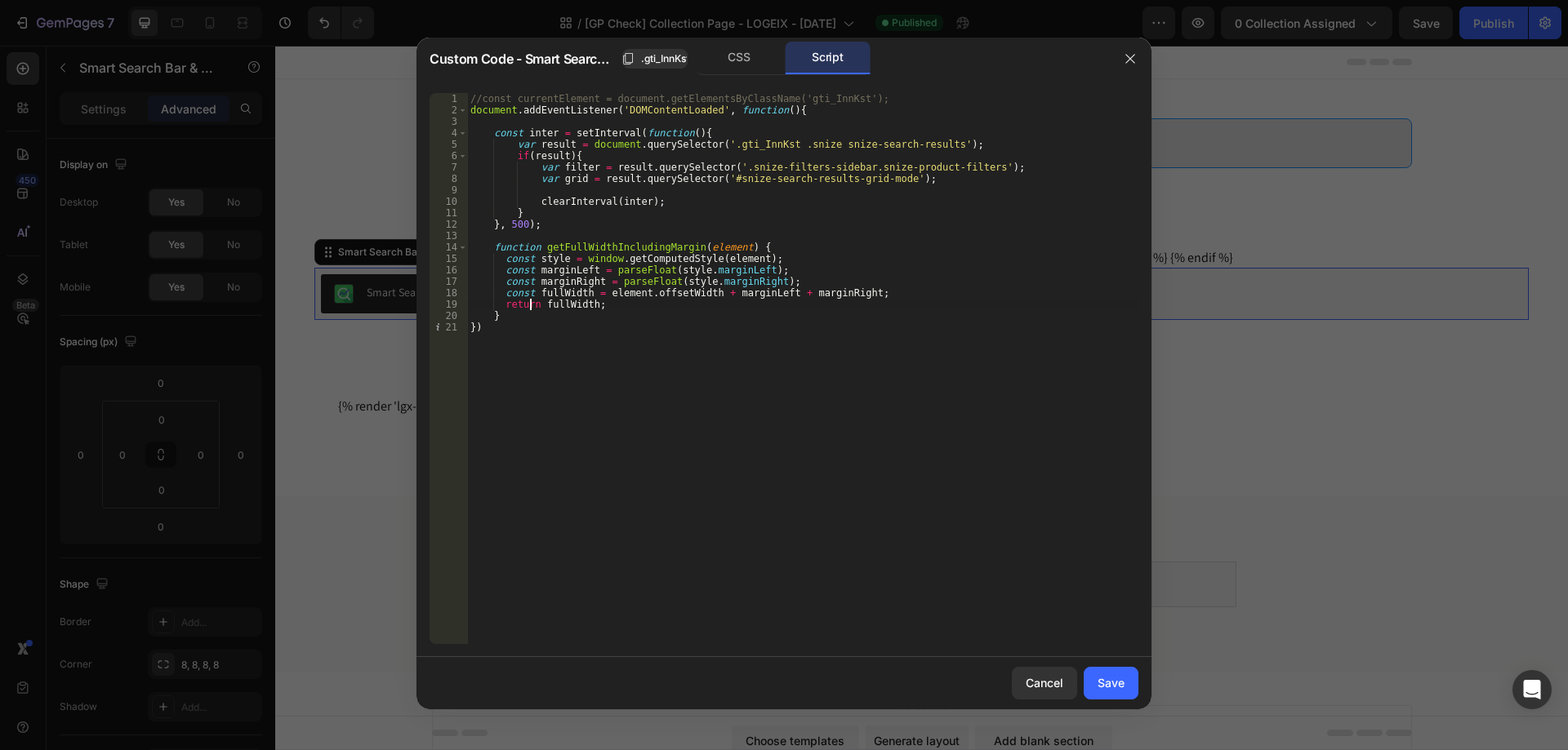
click at [577, 249] on div "//const currentElement = document.getElementsByClassName('gti_InnKst'); documen…" at bounding box center [802, 380] width 671 height 574
type textarea "function getFullWidthIncludingMargin(element) {"
click at [577, 249] on div "//const currentElement = document.getElementsByClassName('gti_InnKst'); documen…" at bounding box center [802, 380] width 671 height 574
click at [686, 194] on div "//const currentElement = document.getElementsByClassName('gti_InnKst'); documen…" at bounding box center [802, 380] width 671 height 574
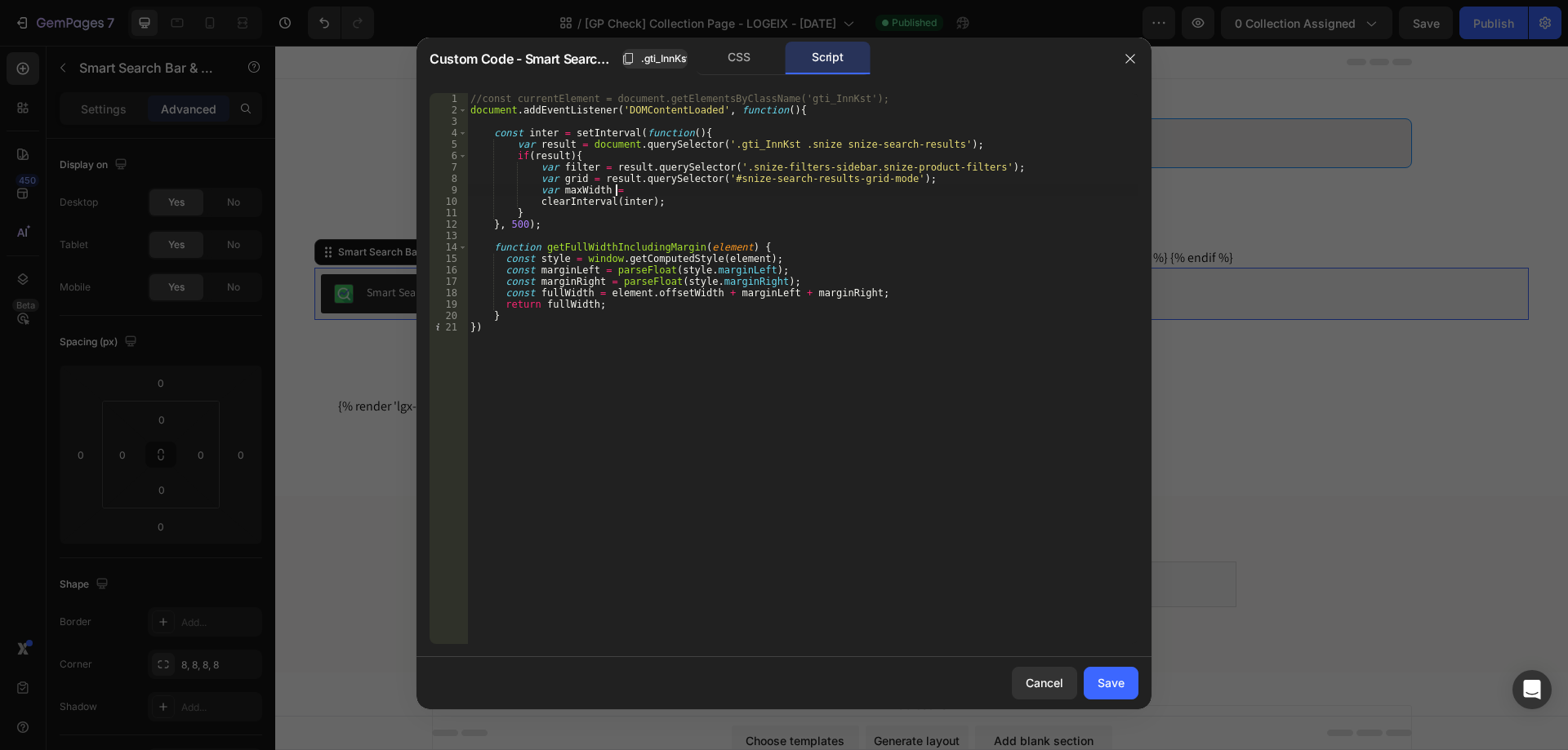
paste textarea "getFullWidthIncludingMargin"
drag, startPoint x: 537, startPoint y: 142, endPoint x: 963, endPoint y: 141, distance: 426.0
click at [963, 141] on div "//const currentElement = document.getElementsByClassName('gti_InnKst'); documen…" at bounding box center [802, 380] width 671 height 574
click at [770, 189] on div "//const currentElement = document.getElementsByClassName('gti_InnKst'); documen…" at bounding box center [802, 380] width 671 height 574
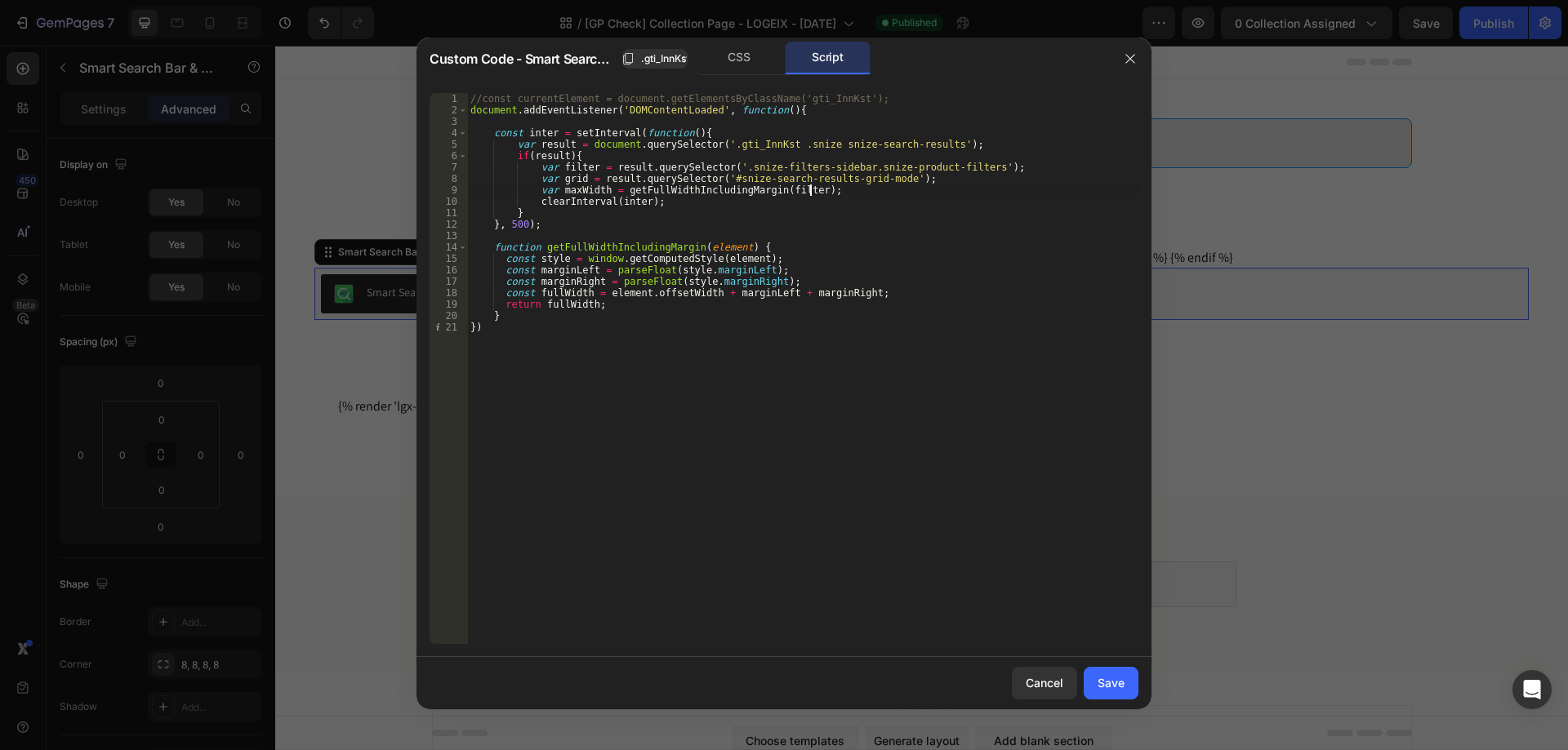
click at [618, 189] on div "//const currentElement = document.getElementsByClassName('gti_InnKst'); documen…" at bounding box center [802, 380] width 671 height 574
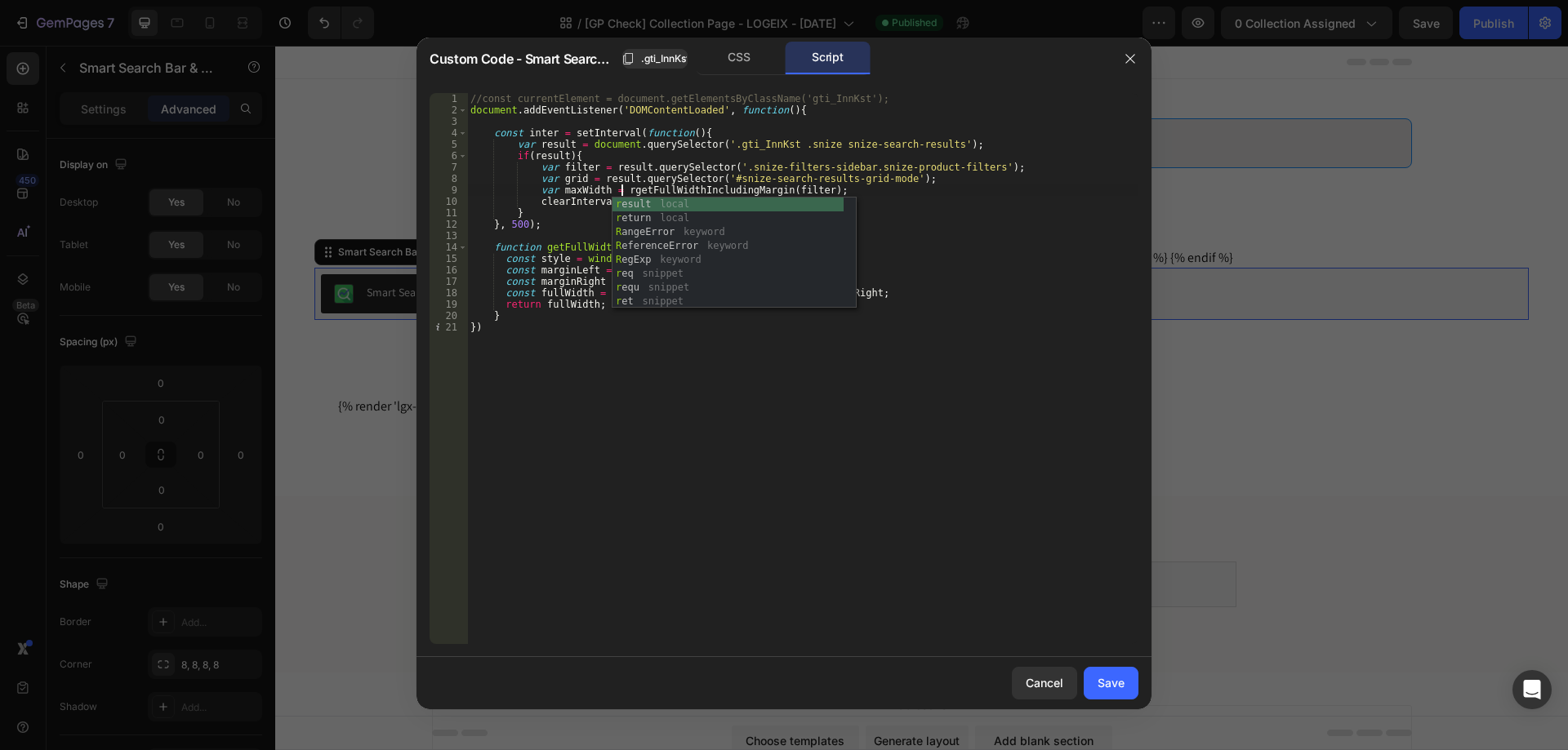
scroll to position [0, 13]
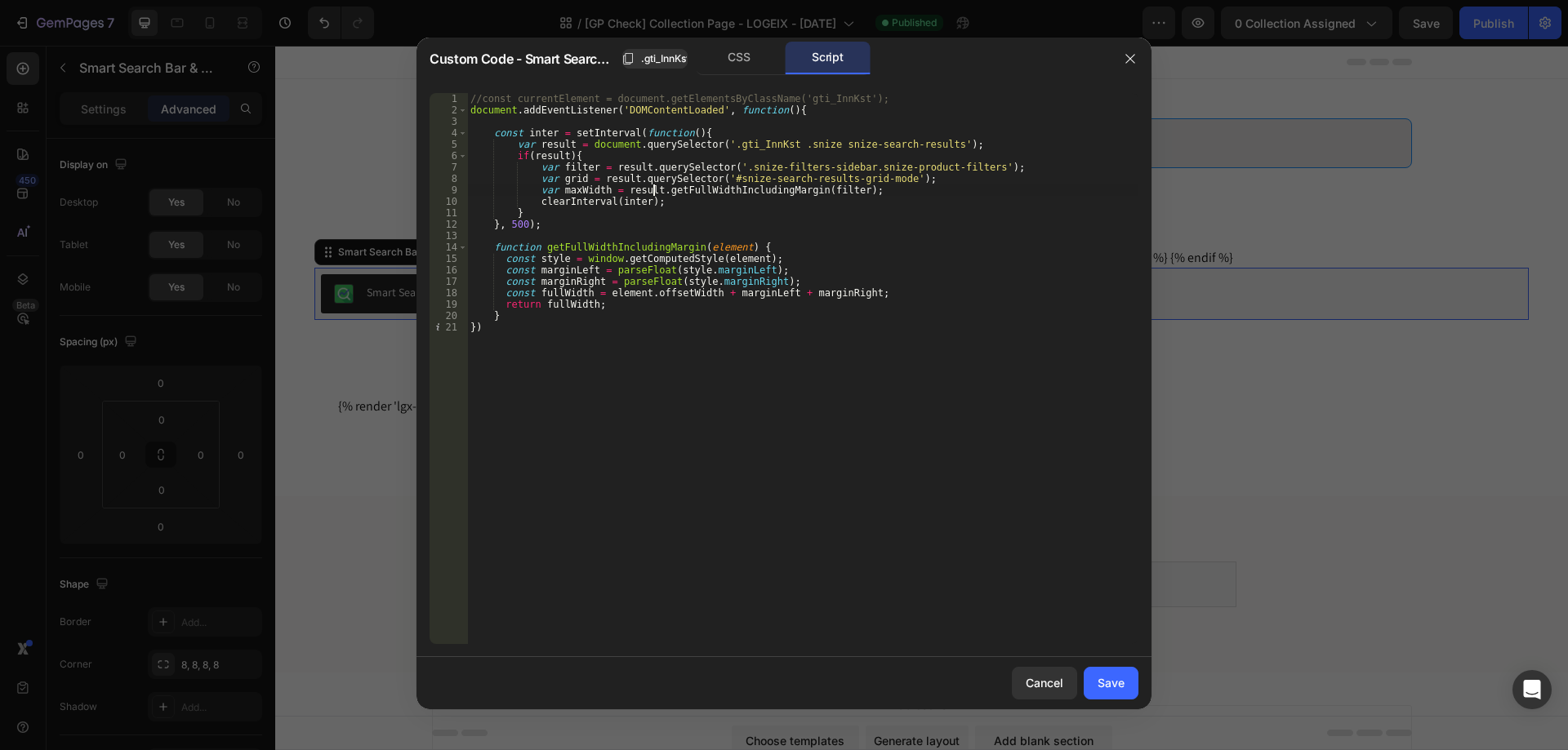
paste textarea "clientWidth"
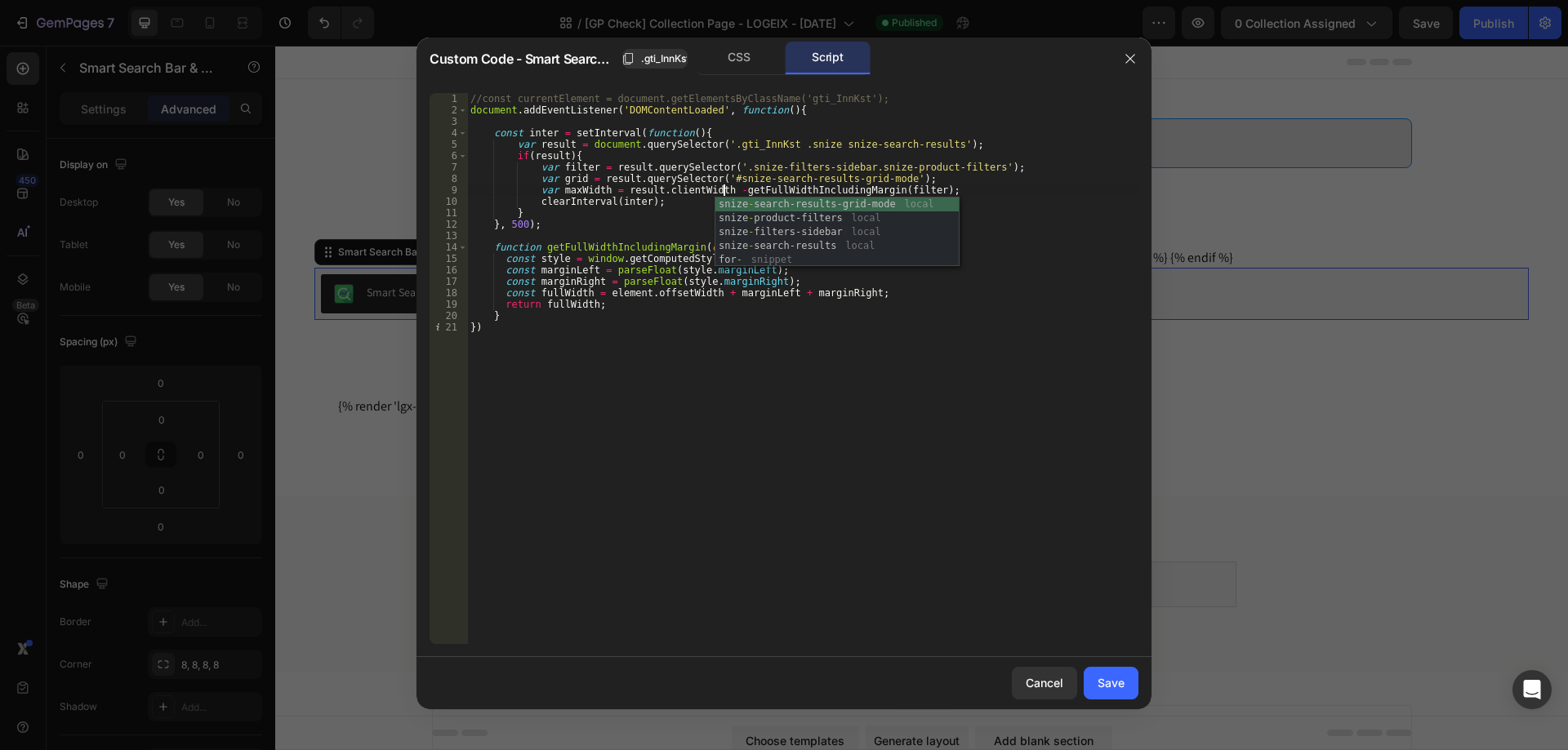
scroll to position [0, 21]
click at [814, 144] on div "//const currentElement = document.getElementsByClassName('gti_InnKst'); documen…" at bounding box center [802, 380] width 671 height 574
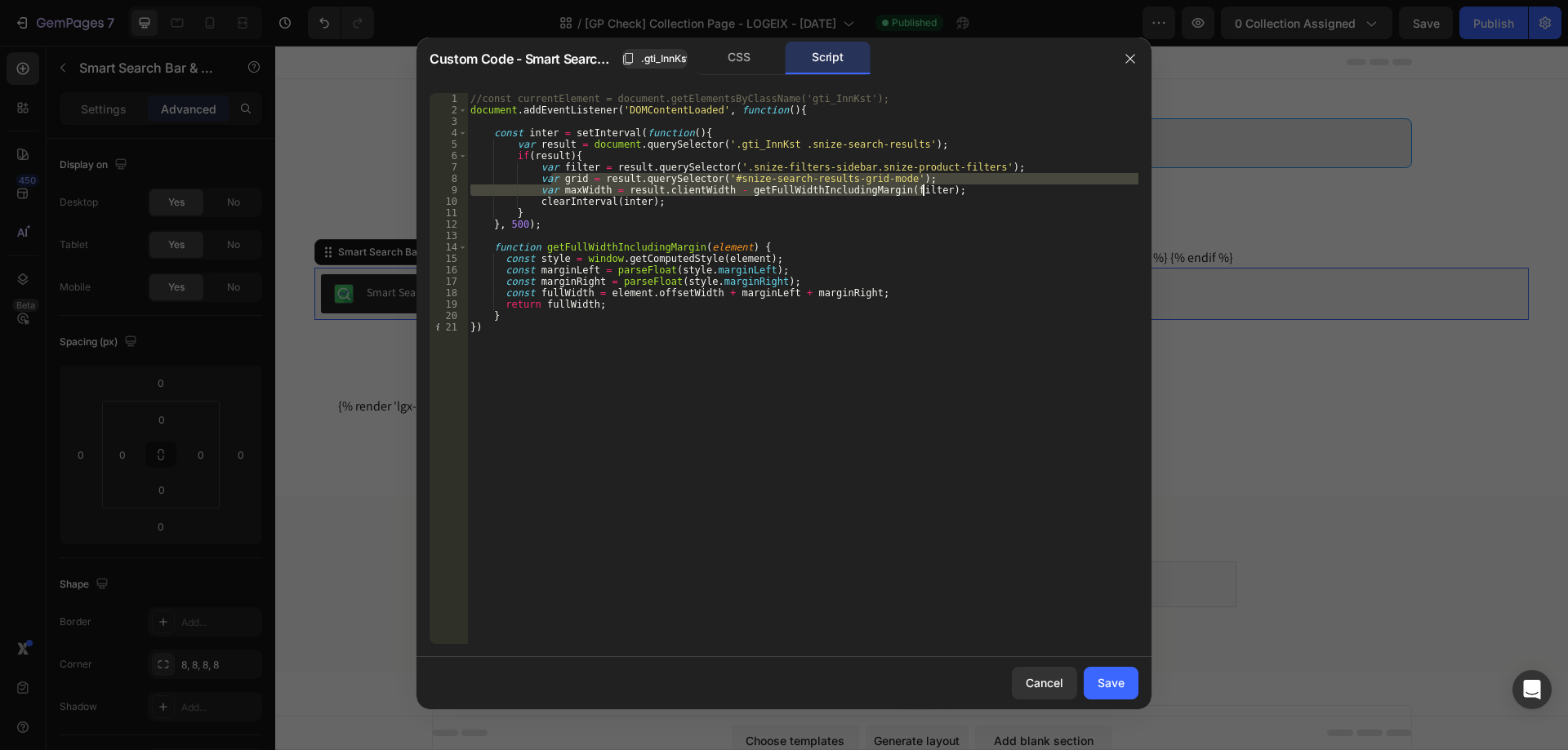
drag, startPoint x: 554, startPoint y: 179, endPoint x: 933, endPoint y: 193, distance: 379.3
click at [933, 193] on div "//const currentElement = document.getElementsByClassName('gti_InnKst'); documen…" at bounding box center [802, 380] width 671 height 574
click at [780, 187] on div "//const currentElement = document.getElementsByClassName('gti_InnKst'); documen…" at bounding box center [802, 369] width 671 height 551
drag, startPoint x: 554, startPoint y: 164, endPoint x: 974, endPoint y: 195, distance: 421.1
click at [974, 195] on div "//const currentElement = document.getElementsByClassName('gti_InnKst'); documen…" at bounding box center [802, 380] width 671 height 574
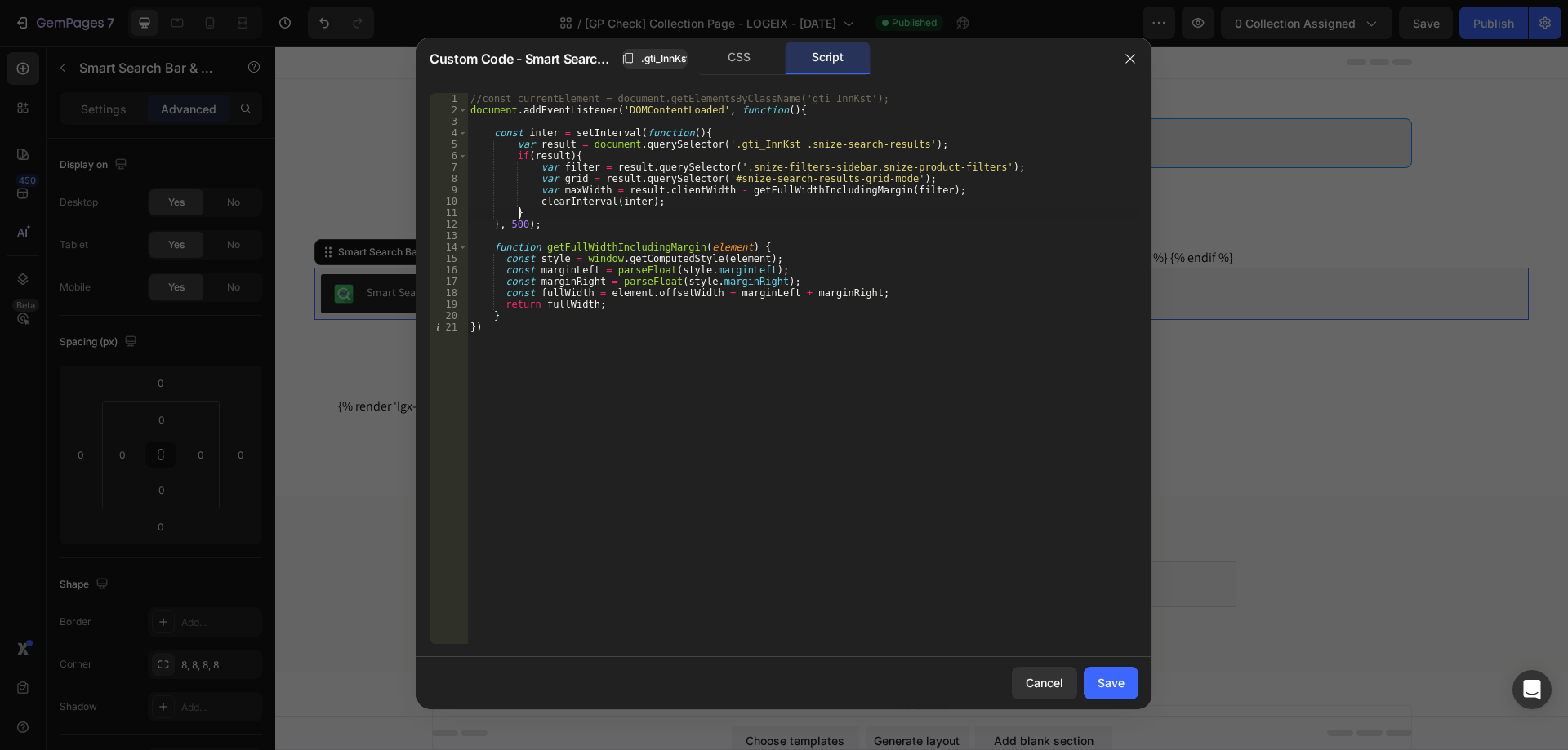
click at [666, 211] on div "//const currentElement = document.getElementsByClassName('gti_InnKst'); documen…" at bounding box center [802, 380] width 671 height 574
click at [674, 206] on div "//const currentElement = document.getElementsByClassName('gti_InnKst'); documen…" at bounding box center [802, 380] width 671 height 574
click at [826, 115] on div "//const currentElement = document.getElementsByClassName('gti_InnKst'); documen…" at bounding box center [802, 380] width 671 height 574
type textarea "document.addEventListener('DOMContentLoaded', function(){"
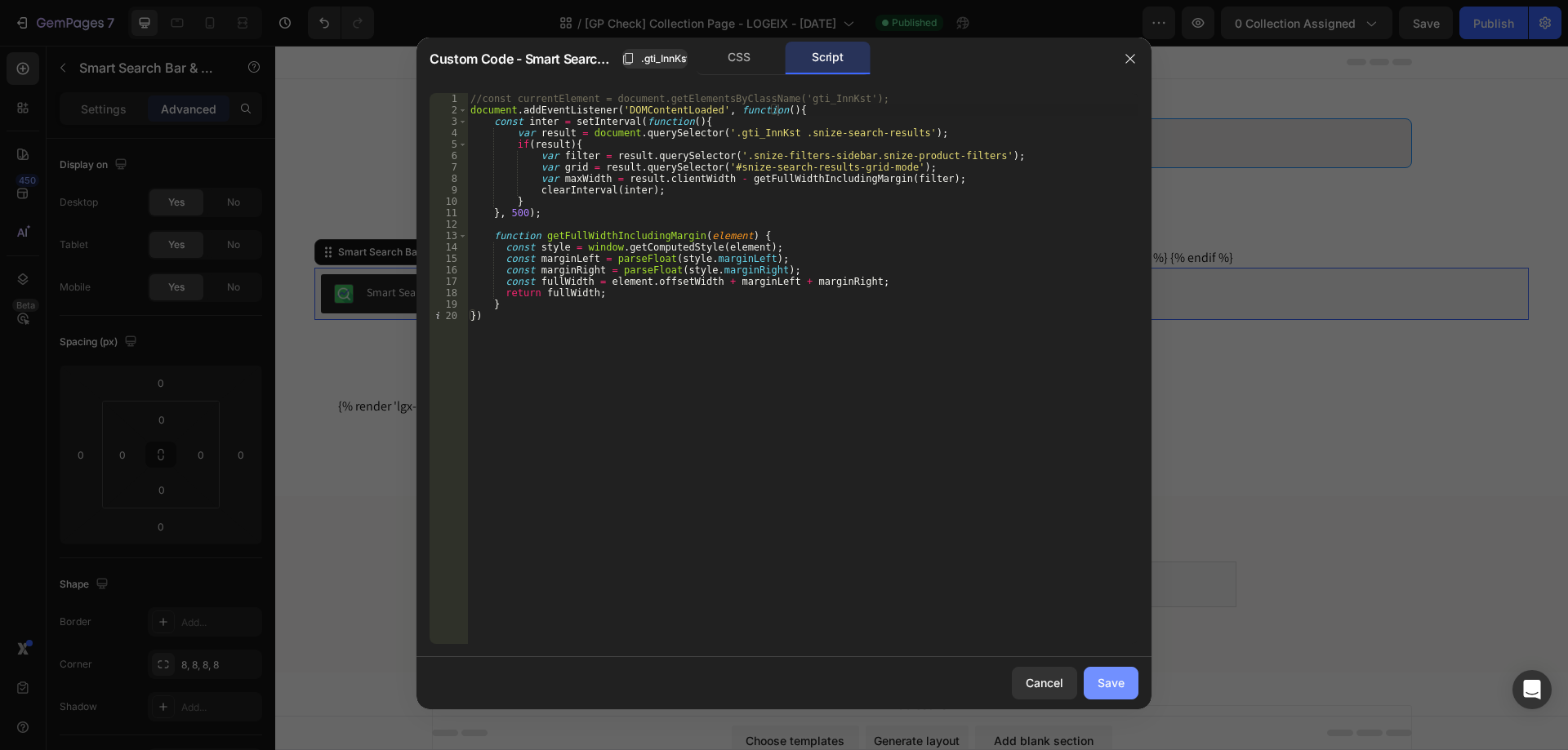
drag, startPoint x: 1106, startPoint y: 680, endPoint x: 945, endPoint y: 415, distance: 310.1
click at [1106, 680] on div "Save" at bounding box center [1111, 683] width 27 height 17
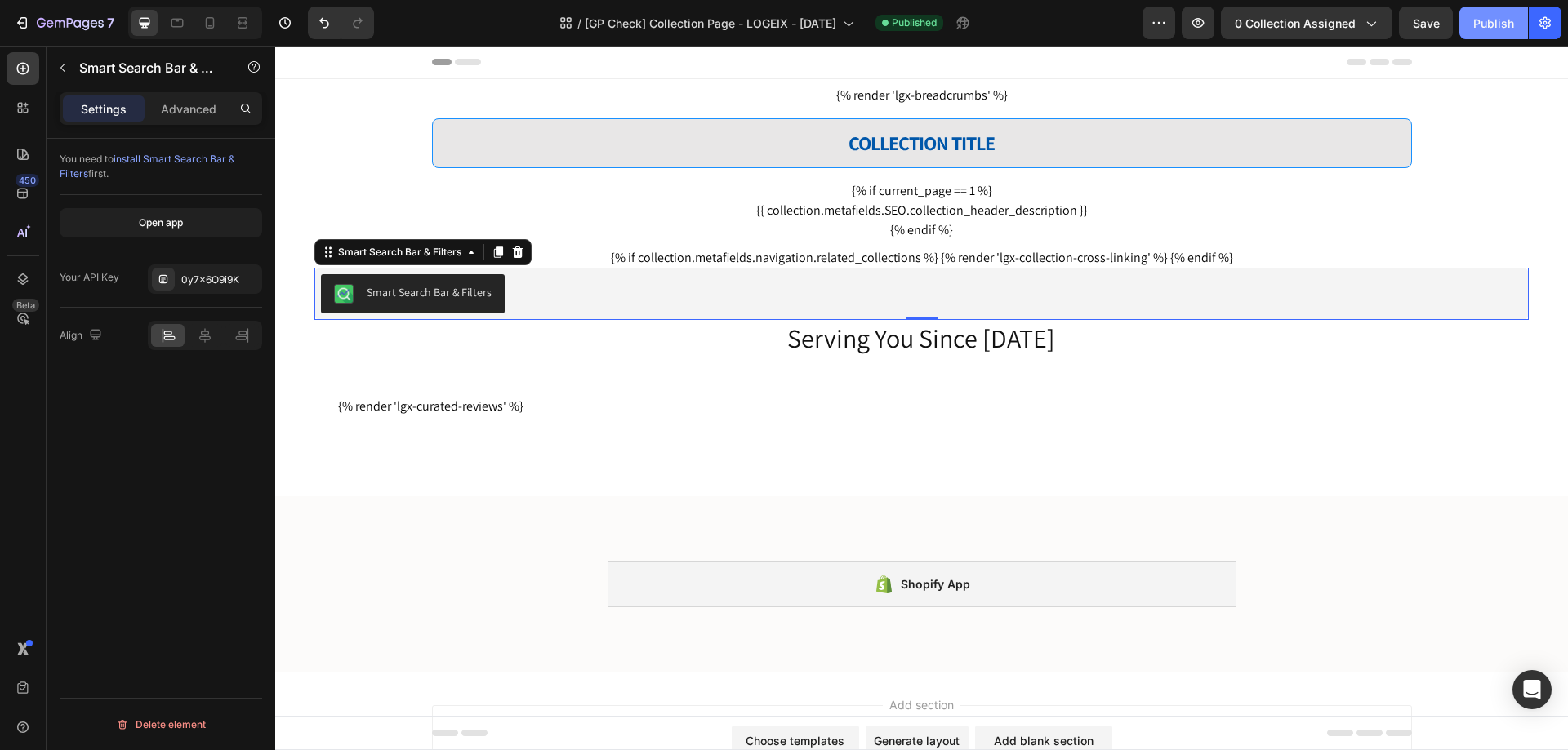
click at [1488, 25] on div "Publish" at bounding box center [1494, 23] width 41 height 17
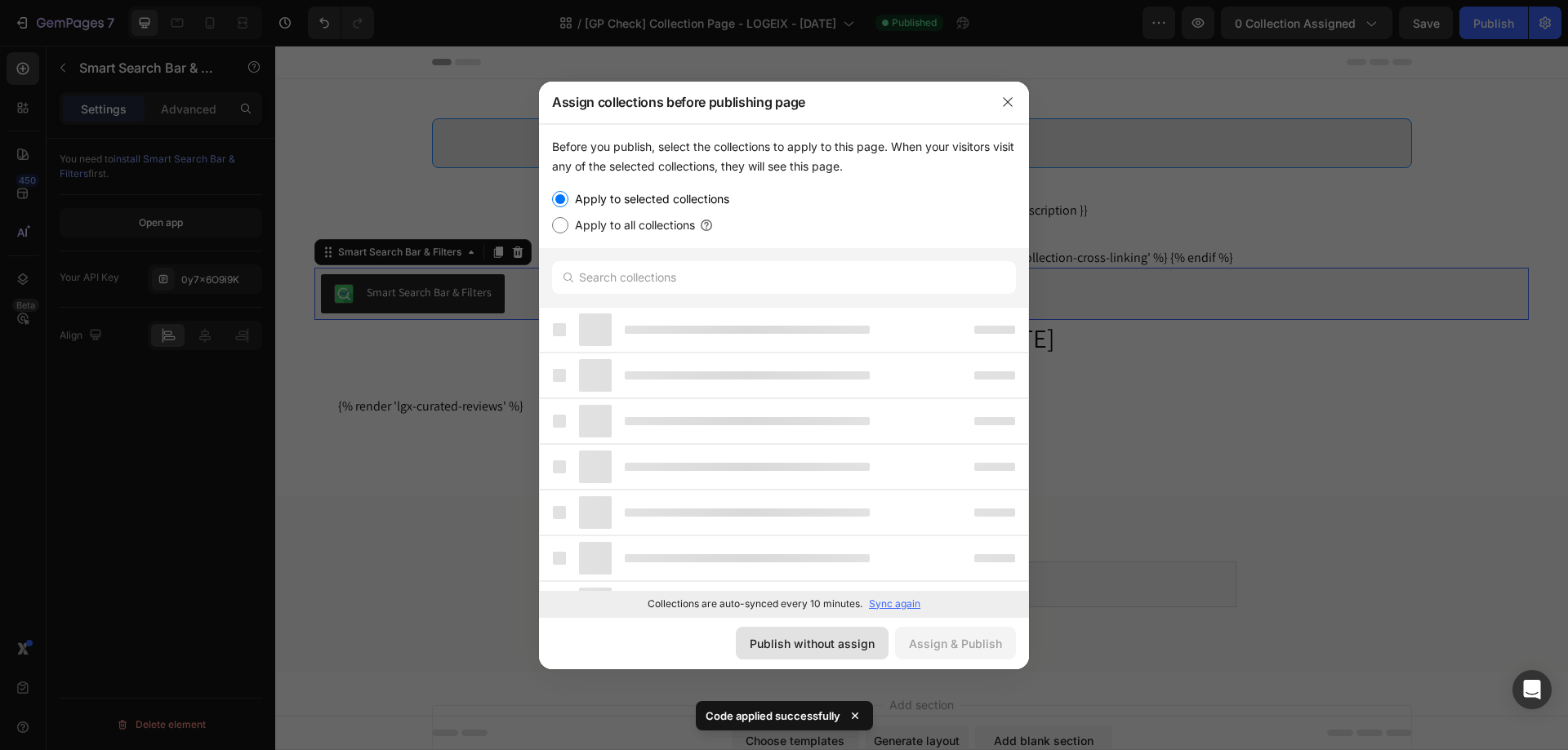
click at [831, 643] on div "Publish without assign" at bounding box center [812, 643] width 125 height 17
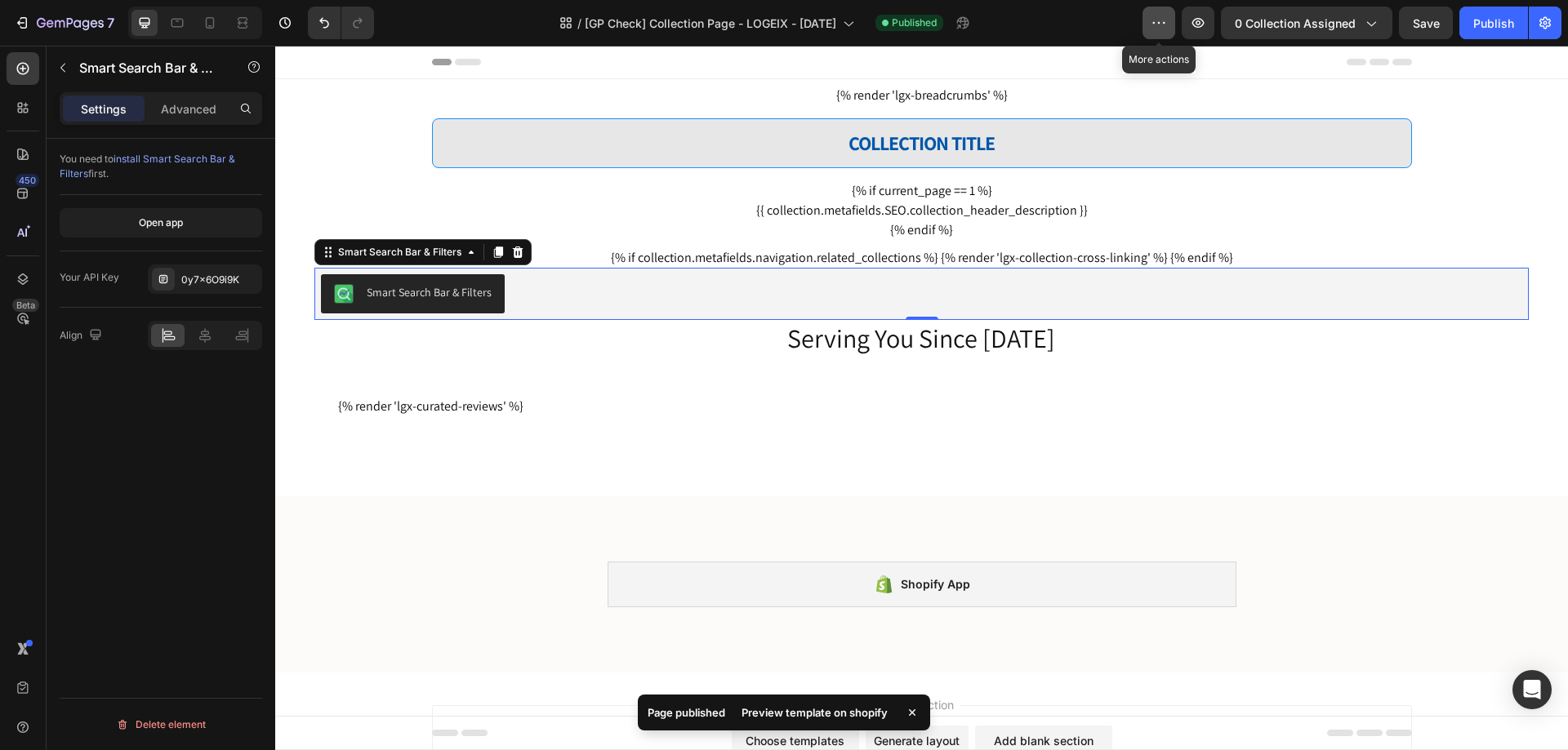
click at [1164, 22] on icon "button" at bounding box center [1158, 22] width 16 height 16
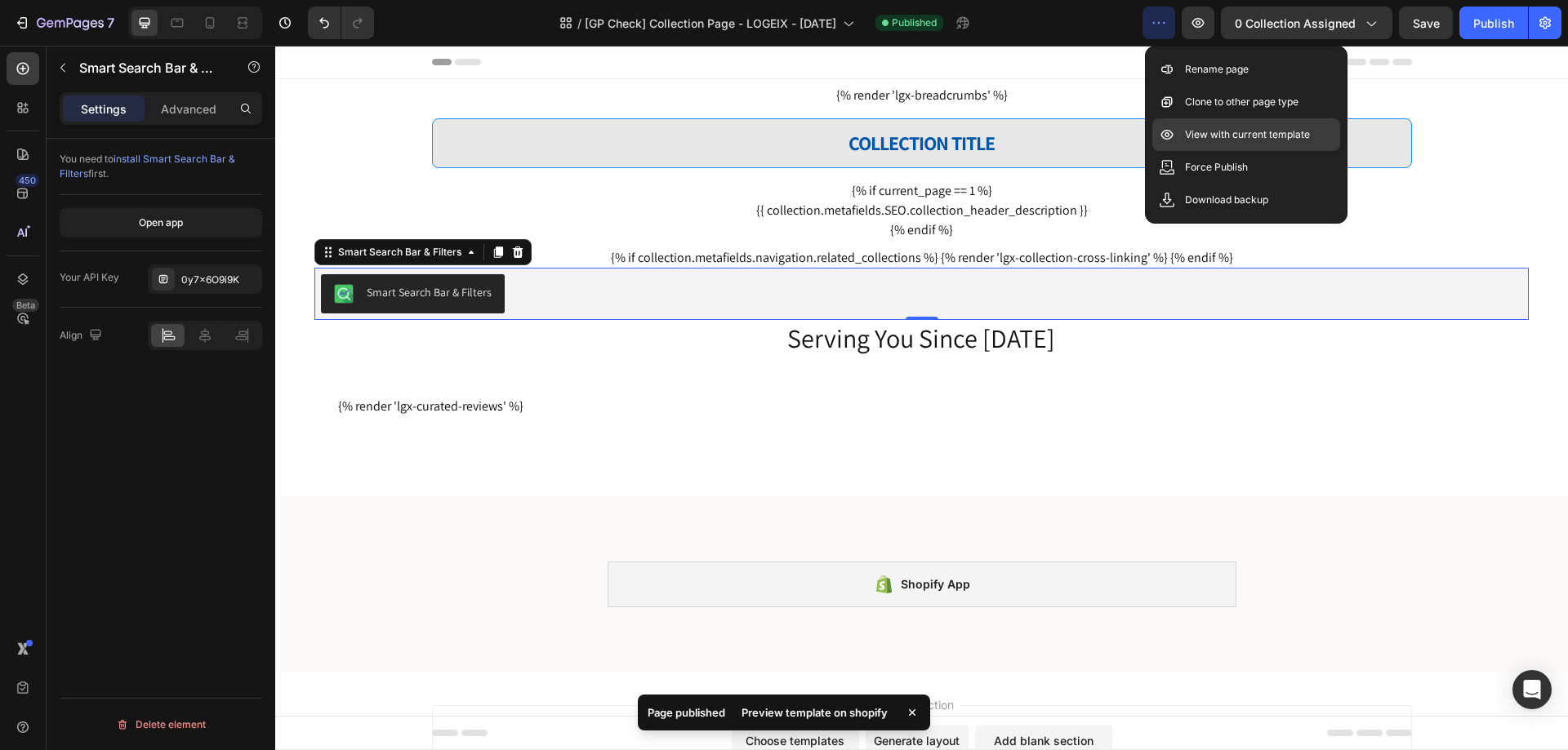
click at [1221, 151] on div "View with current template" at bounding box center [1246, 167] width 188 height 32
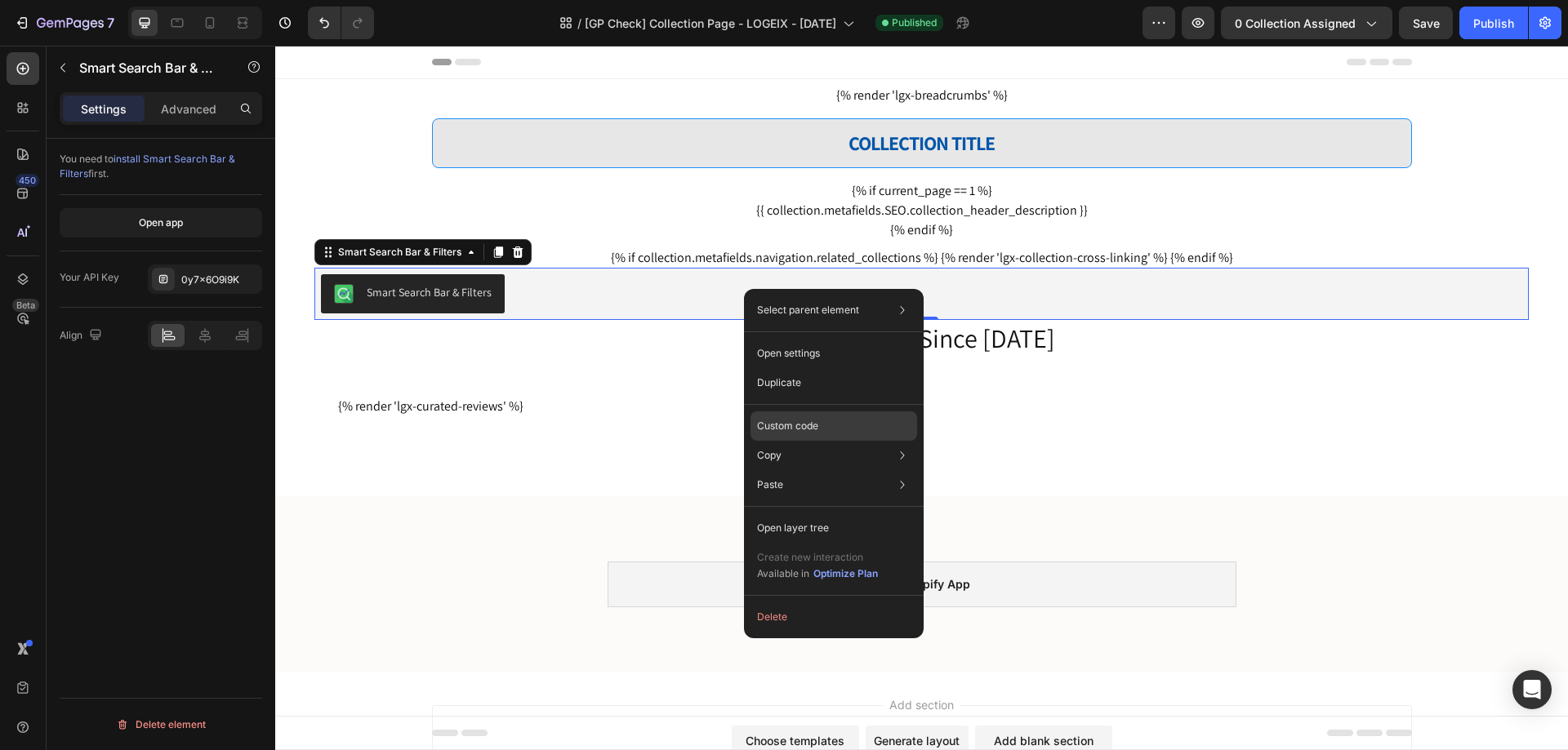
click at [798, 470] on div "Custom code" at bounding box center [833, 485] width 166 height 29
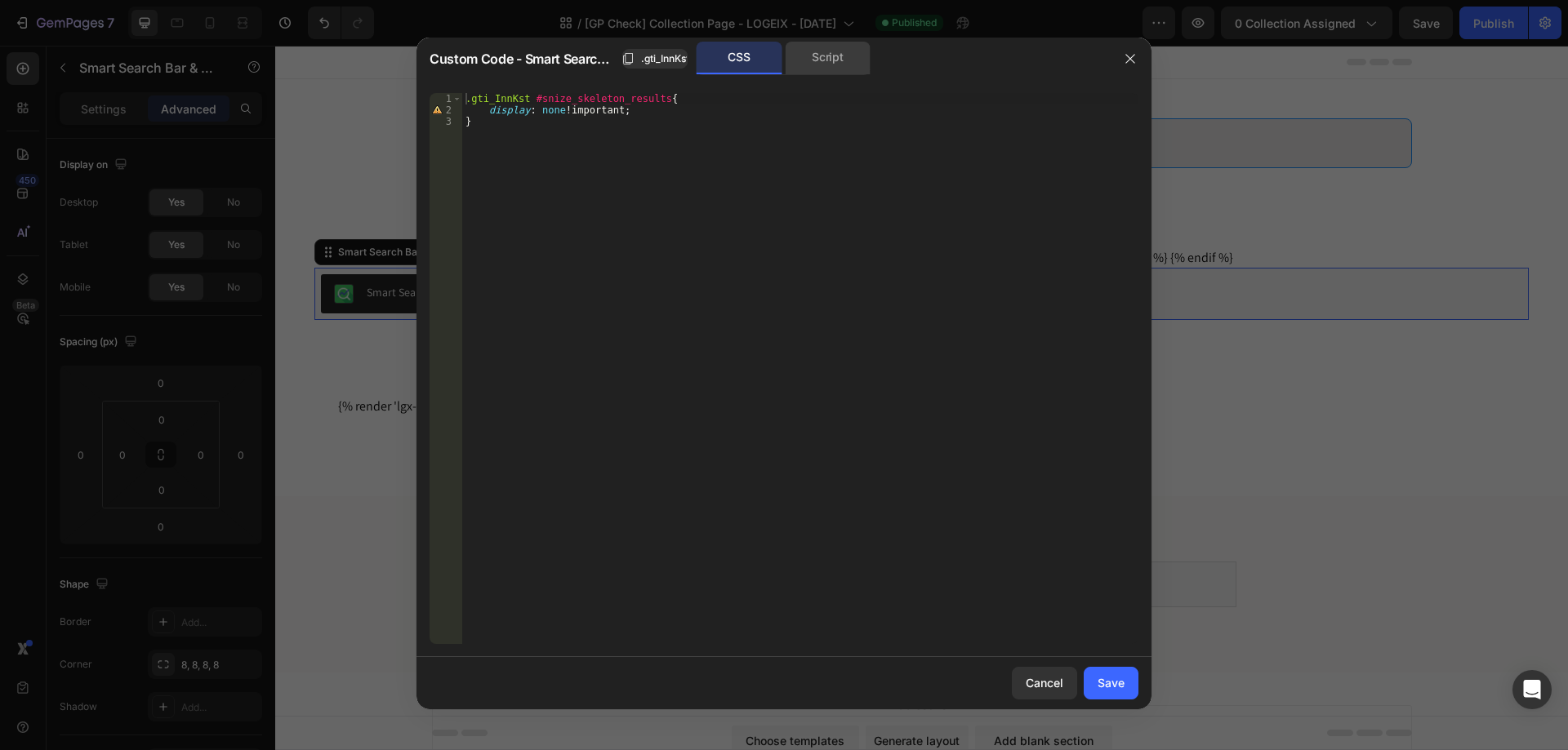
click at [831, 61] on div "Script" at bounding box center [827, 58] width 85 height 32
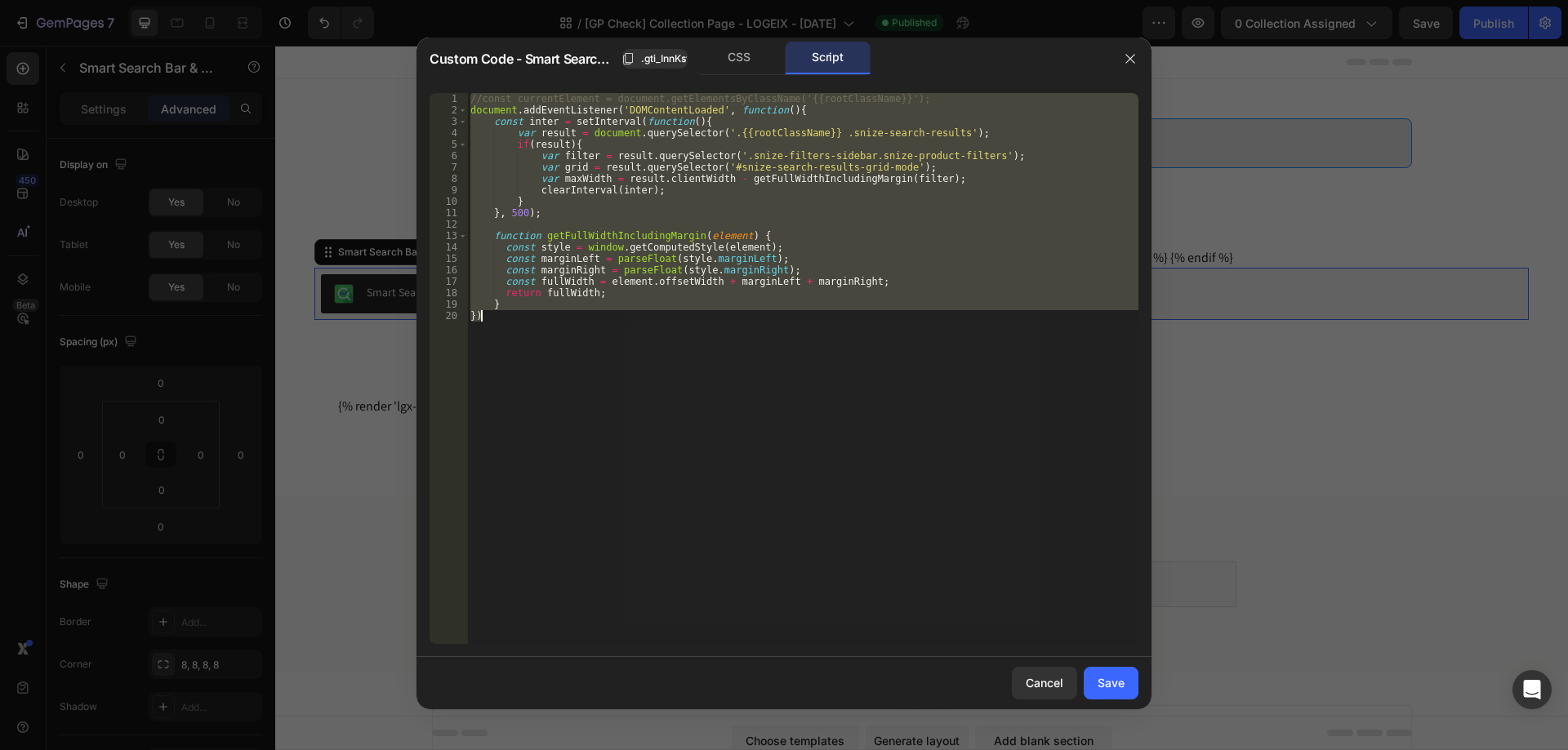
click at [761, 149] on div "//const currentElement = document.getElementsByClassName('{{rootClassName}}'); …" at bounding box center [802, 369] width 671 height 551
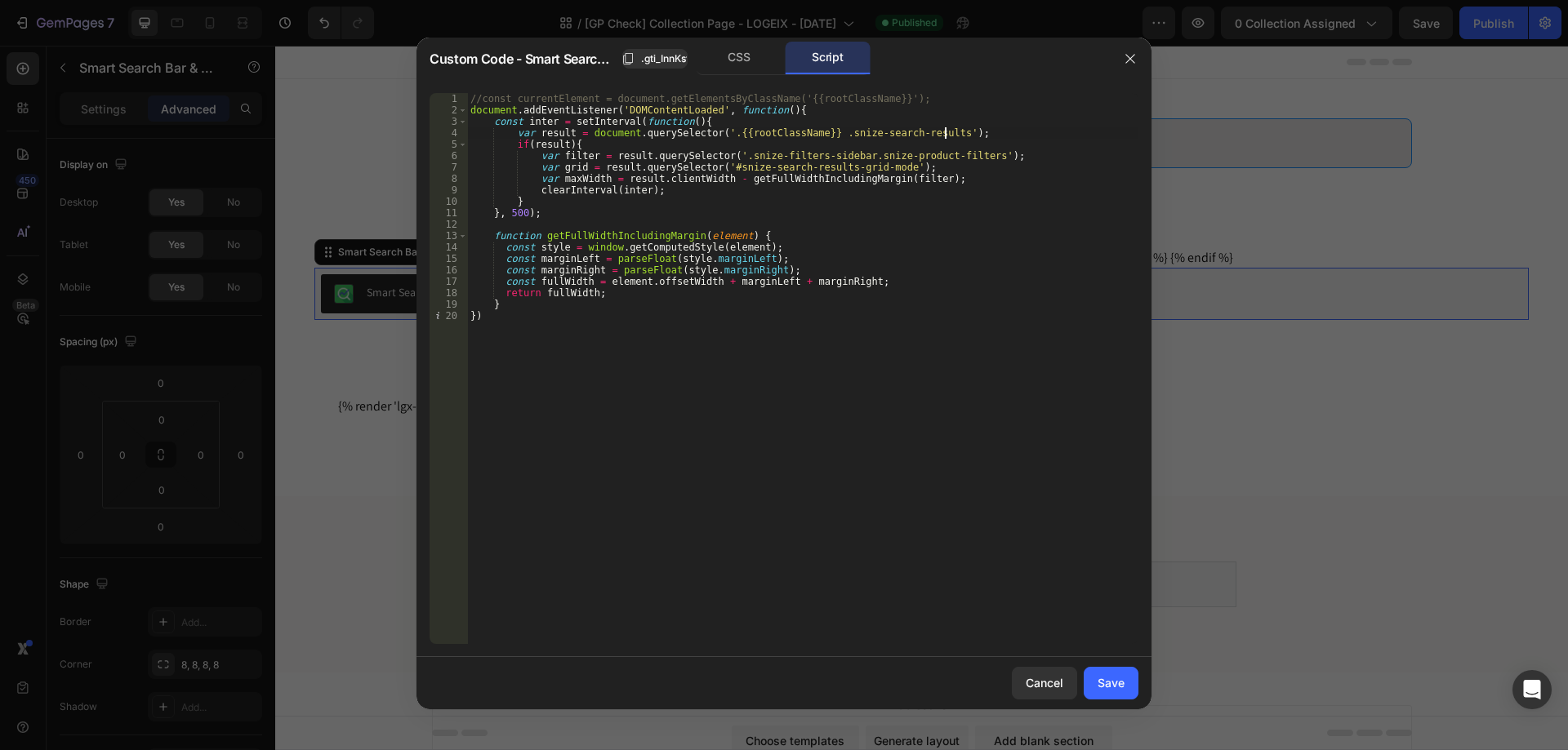
click at [1003, 130] on div "//const currentElement = document.getElementsByClassName('{{rootClassName}}'); …" at bounding box center [802, 380] width 671 height 574
type textarea "var result = document.querySelector('.{{rootClassName}} .snize-search-results');"
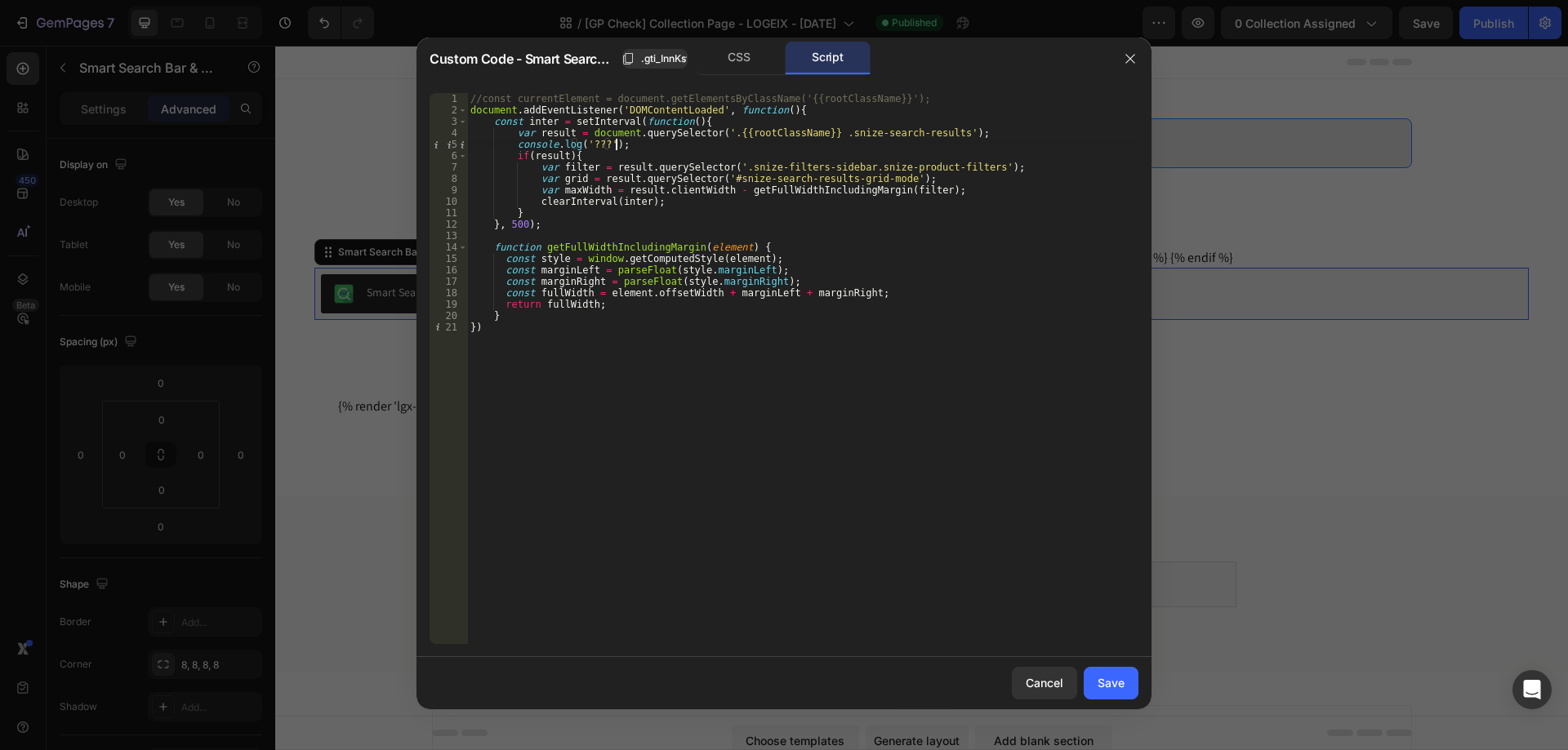
scroll to position [0, 10]
click at [963, 190] on div "//const currentElement = document.getElementsByClassName('{{rootClassName}}'); …" at bounding box center [802, 380] width 671 height 574
type textarea "var maxWidth = result.clientWidth - getFullWidthIncludingMargin(filter);"
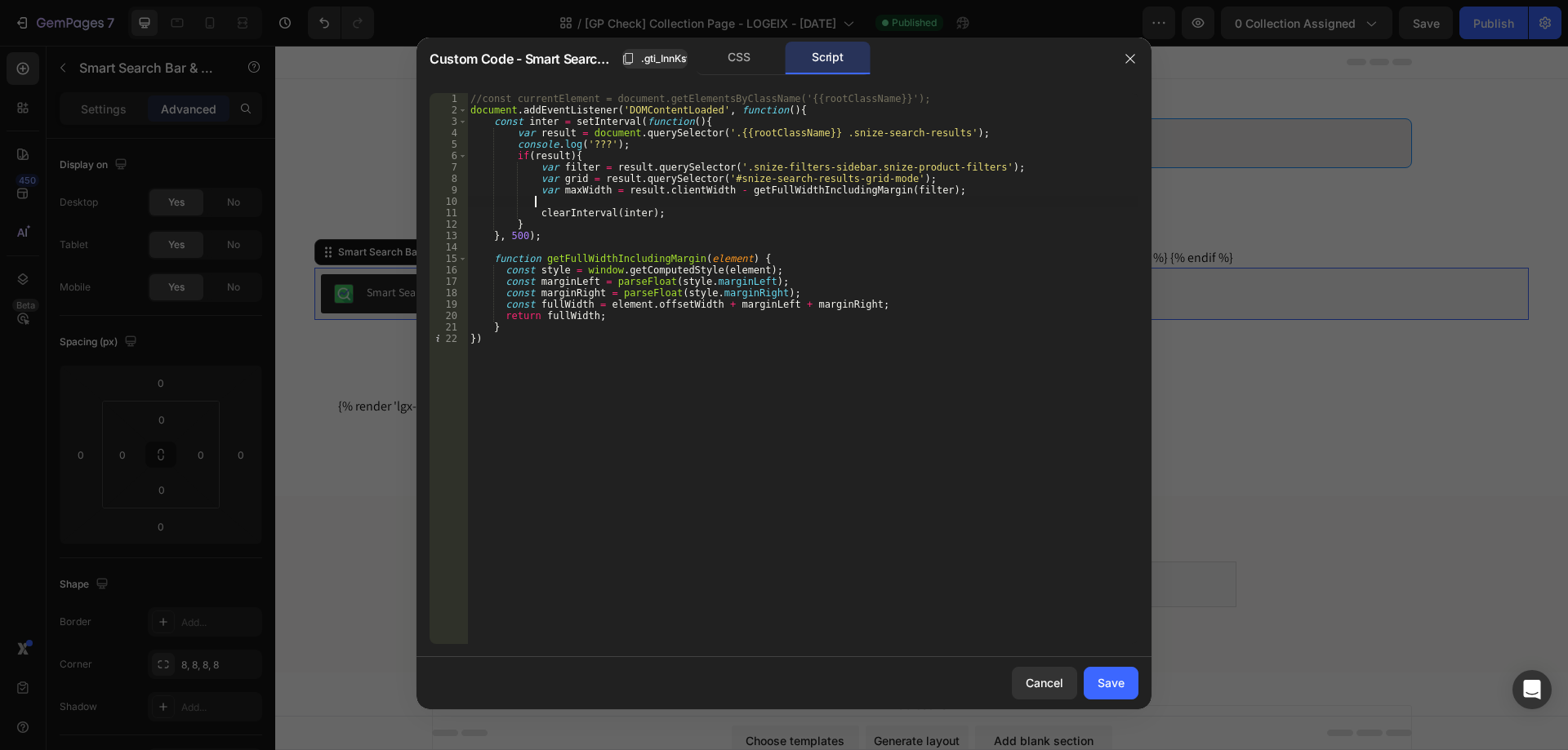
click at [551, 131] on div "//const currentElement = document.getElementsByClassName('{{rootClassName}}'); …" at bounding box center [802, 380] width 671 height 574
click at [562, 177] on div "//const currentElement = document.getElementsByClassName('{{rootClassName}}'); …" at bounding box center [802, 380] width 671 height 574
type textarea "var grid = result.querySelector('#snize-search-results-grid-mode');"
click at [562, 177] on div "//const currentElement = document.getElementsByClassName('{{rootClassName}}'); …" at bounding box center [802, 380] width 671 height 574
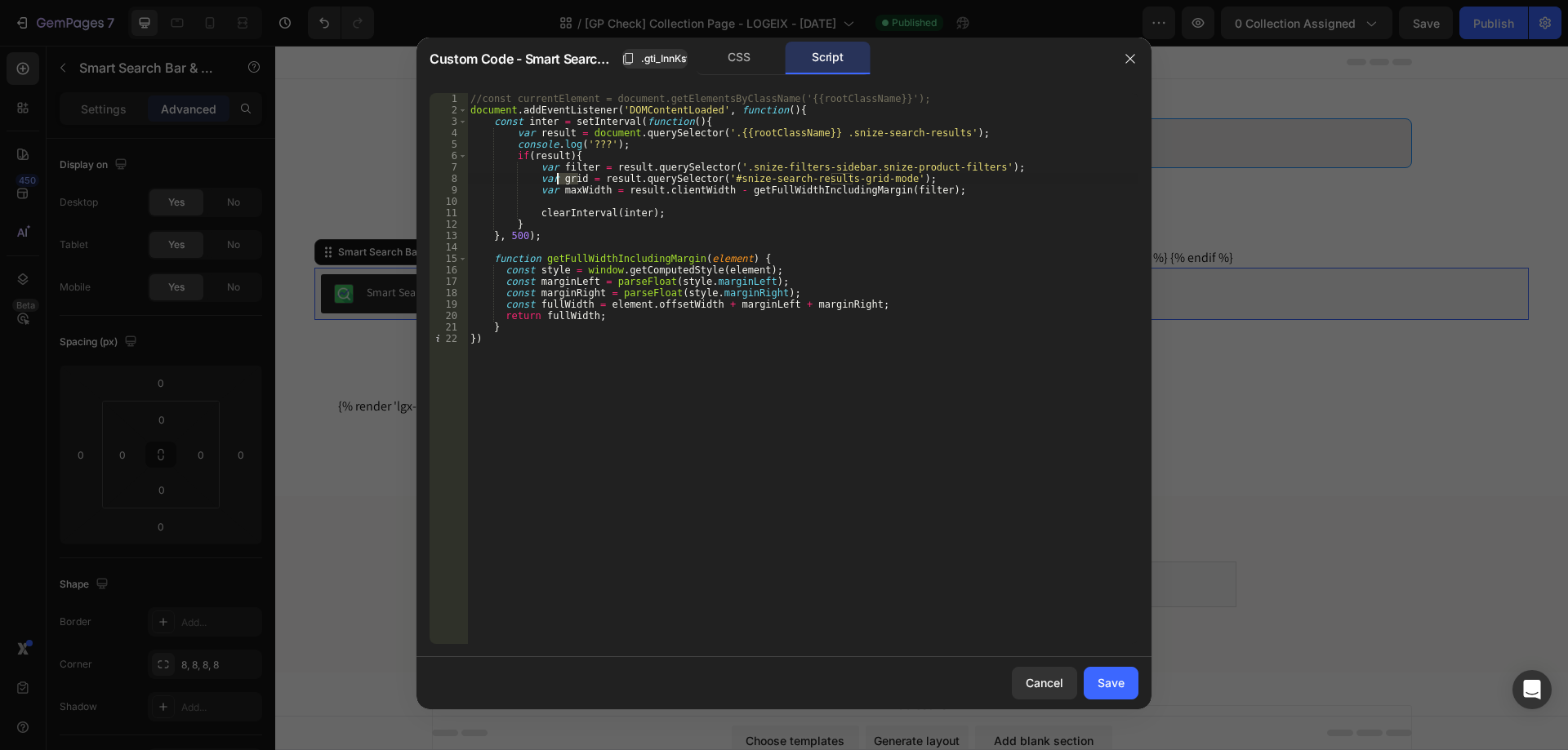
click at [568, 197] on div "//const currentElement = document.getElementsByClassName('{{rootClassName}}'); …" at bounding box center [802, 380] width 671 height 574
paste textarea "grid"
drag, startPoint x: 536, startPoint y: 200, endPoint x: 787, endPoint y: 196, distance: 251.0
click at [787, 196] on div "//const currentElement = document.getElementsByClassName('{{rootClassName}}'); …" at bounding box center [802, 380] width 671 height 574
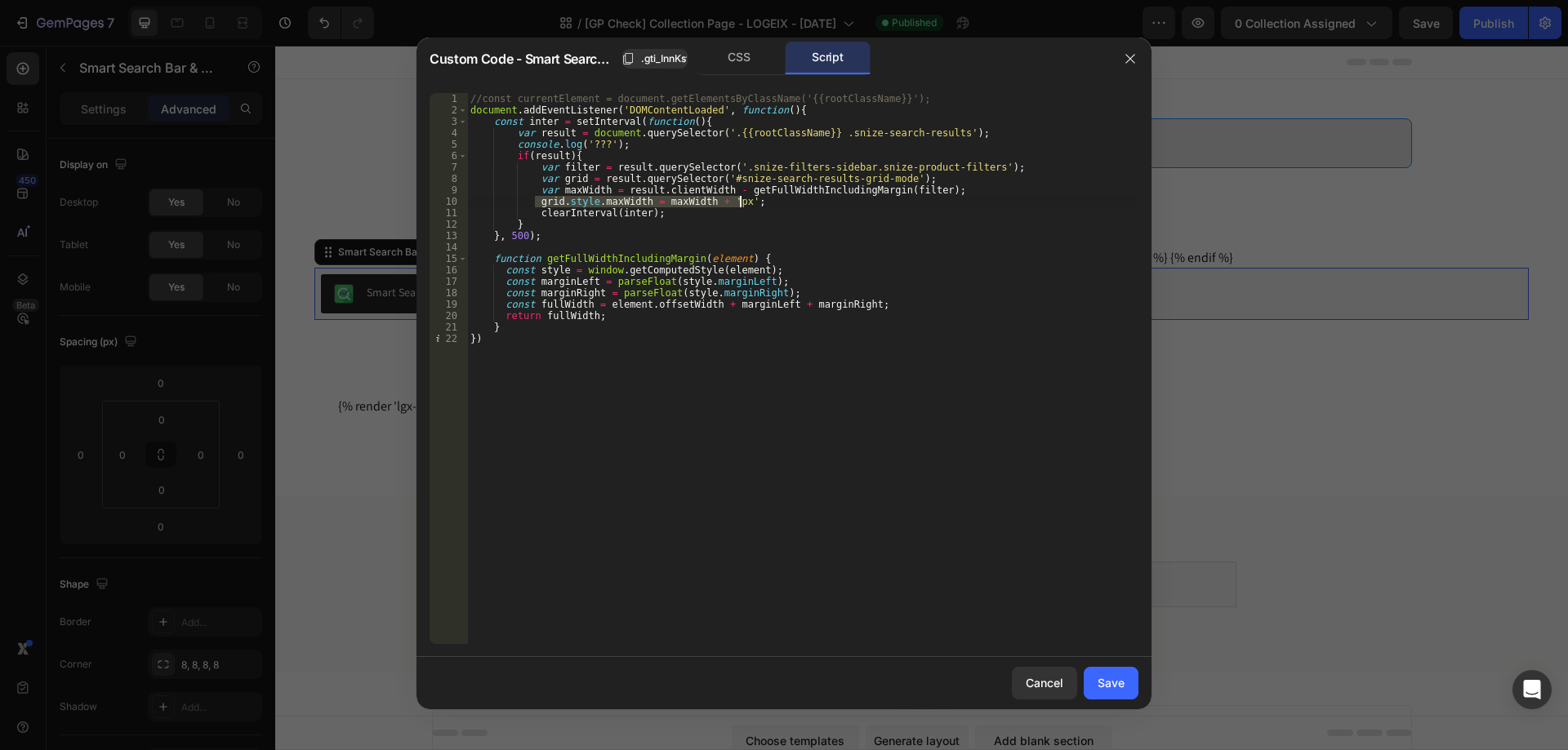
type textarea "grid.style.maxWidth = maxWidth + 'px';"
click at [1114, 685] on div "Save" at bounding box center [1111, 683] width 27 height 17
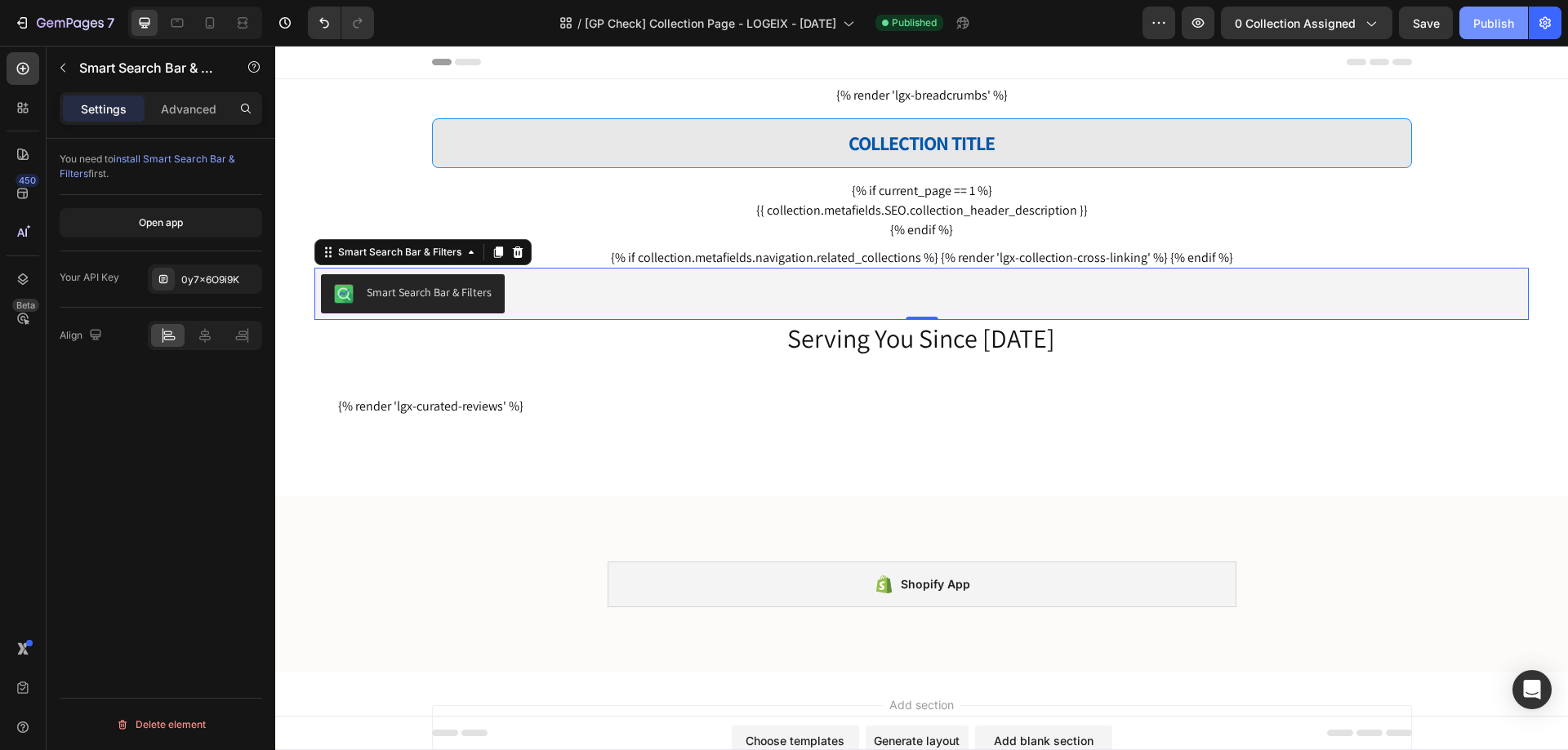
click at [1491, 20] on div "Publish" at bounding box center [1494, 23] width 41 height 17
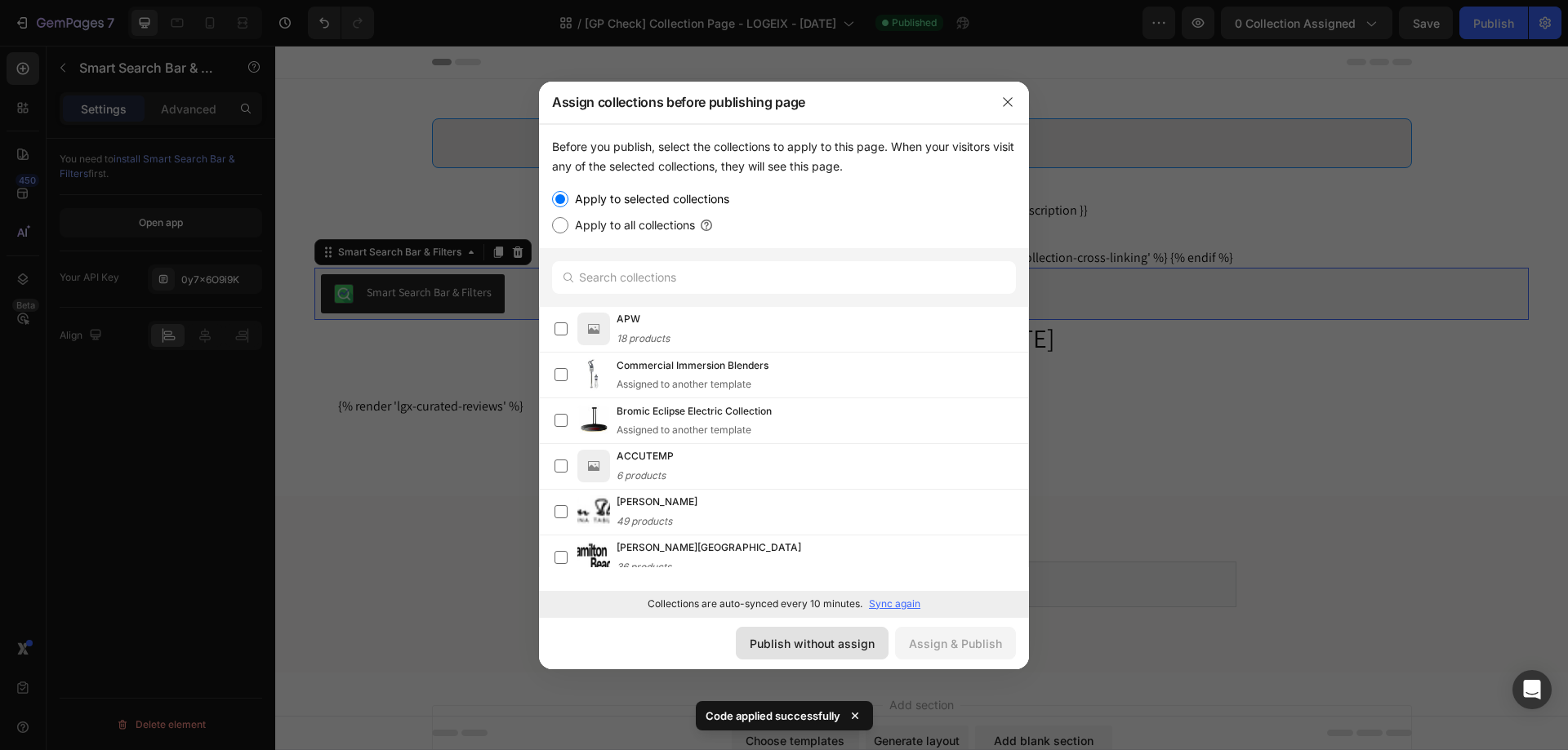
click at [835, 647] on div "Publish without assign" at bounding box center [812, 643] width 125 height 17
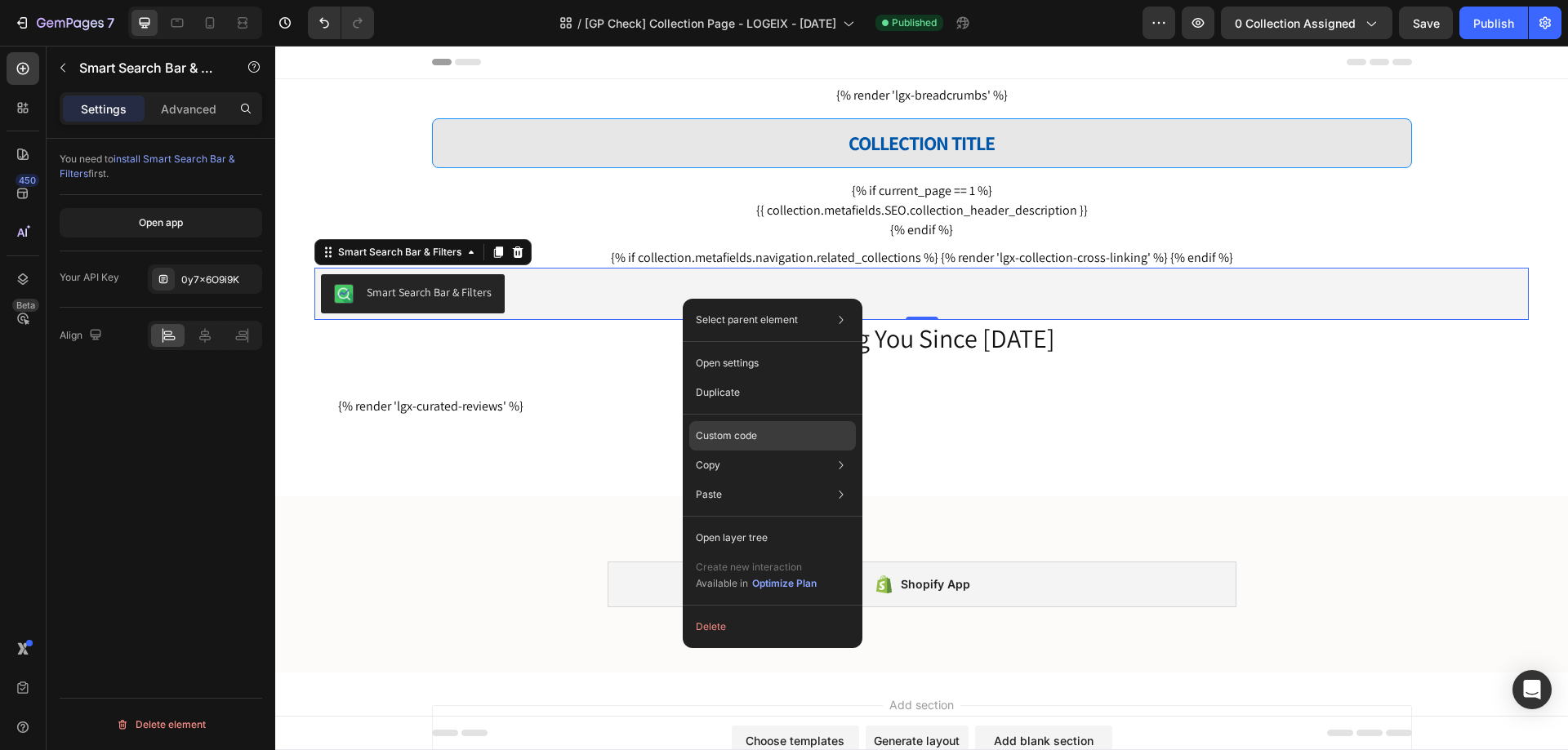
click at [740, 433] on p "Custom code" at bounding box center [726, 435] width 61 height 15
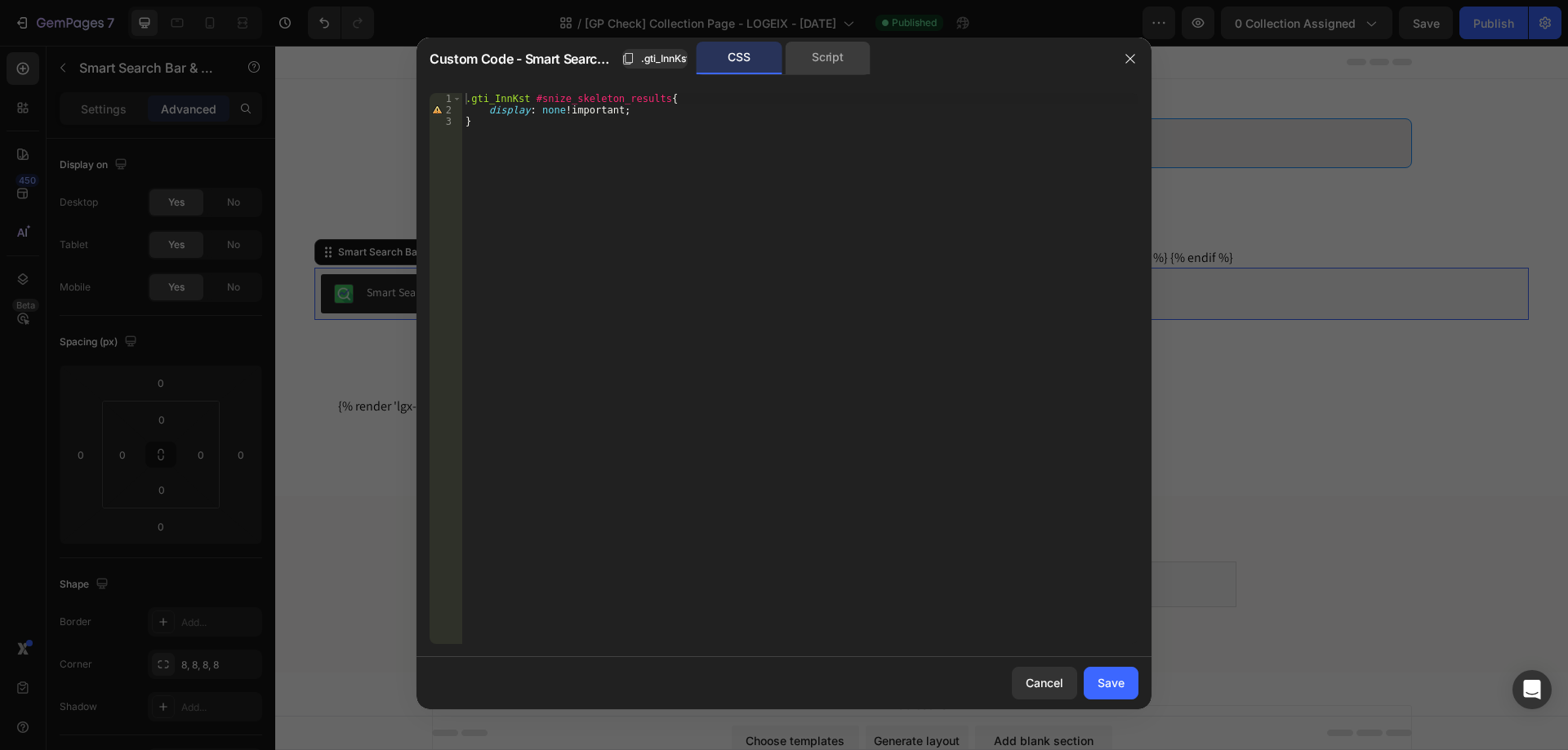
click at [857, 60] on div "Script" at bounding box center [827, 58] width 85 height 32
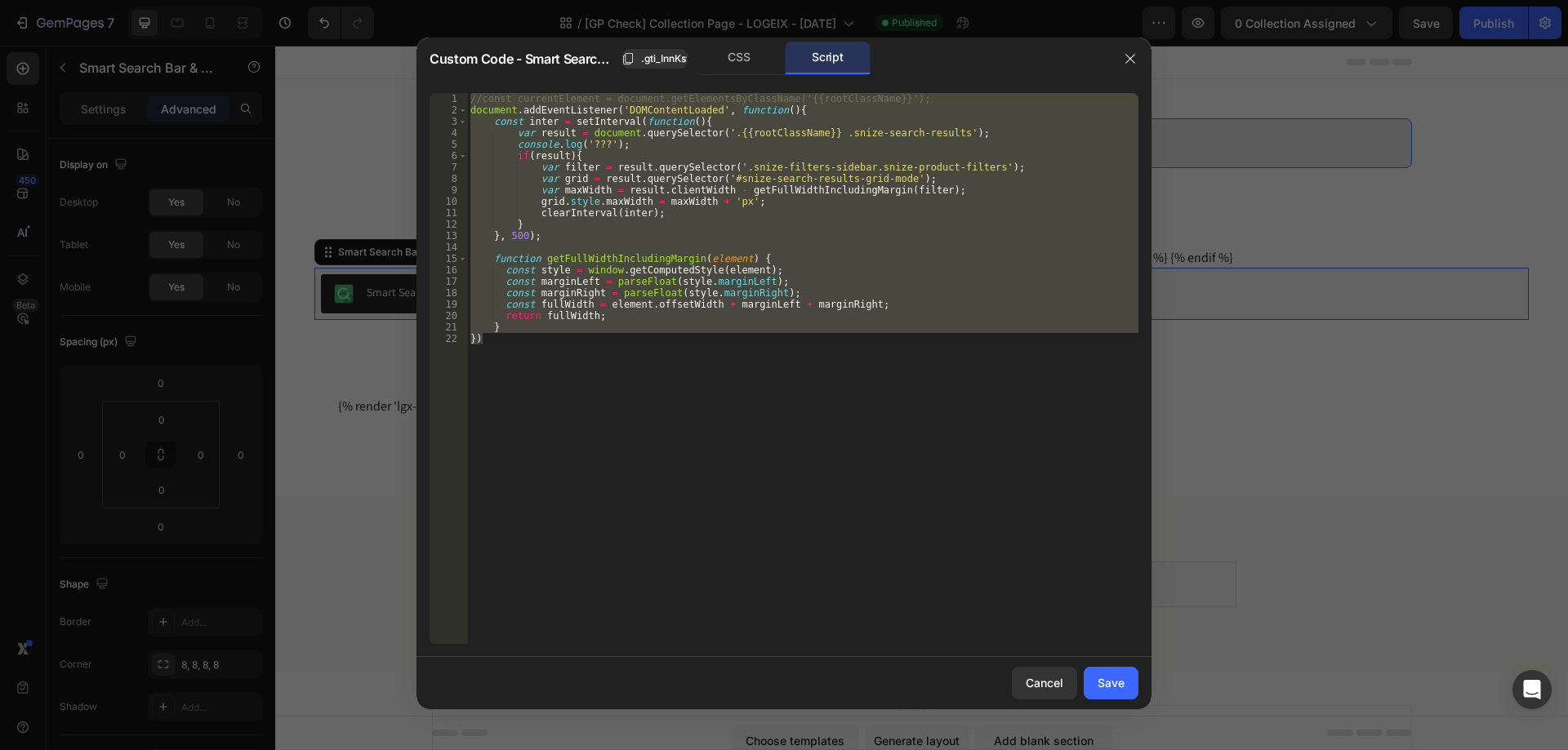
click at [773, 164] on div "//const currentElement = document.getElementsByClassName('{{rootClassName}}'); …" at bounding box center [802, 369] width 671 height 551
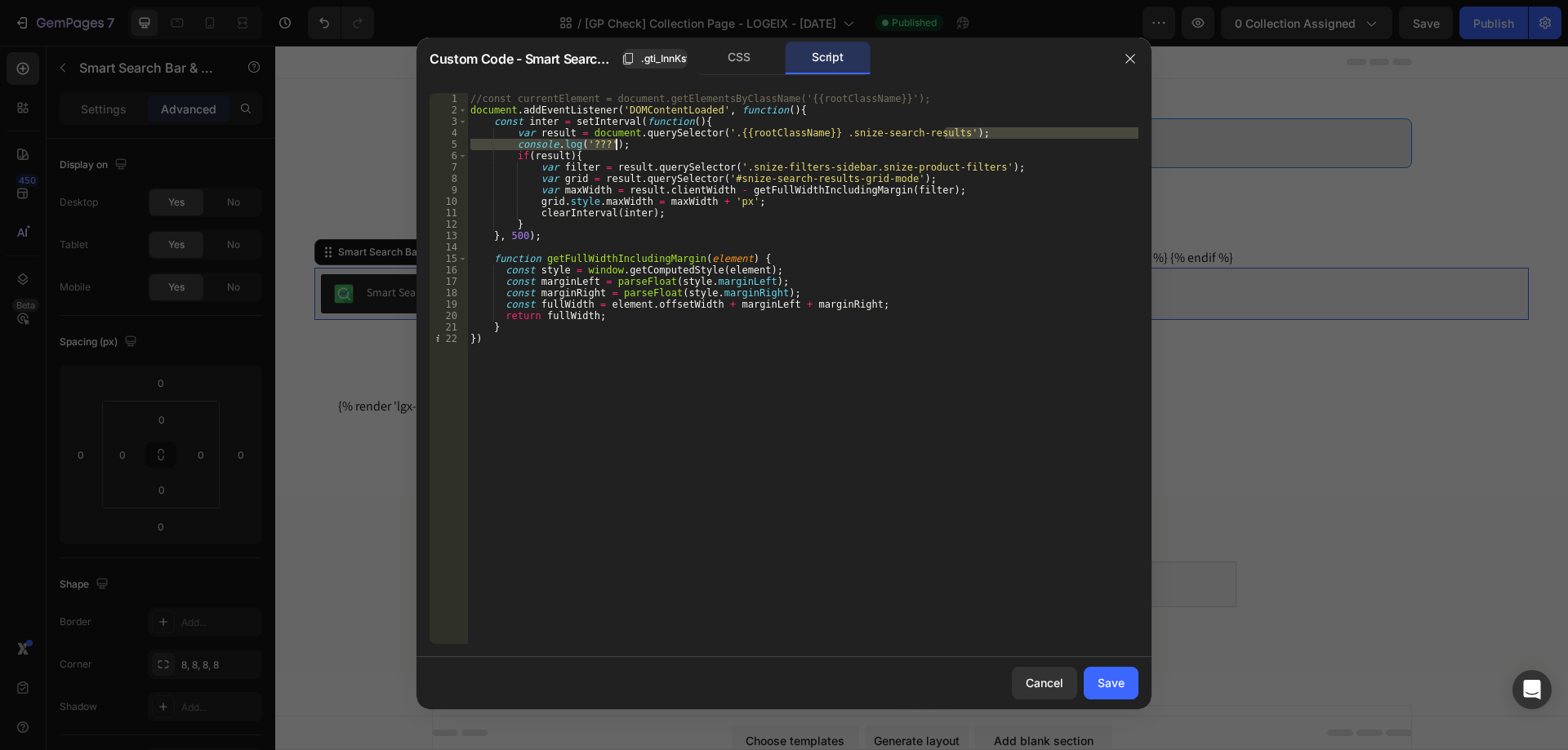
click at [954, 139] on div "//const currentElement = document.getElementsByClassName('{{rootClassName}}'); …" at bounding box center [802, 380] width 671 height 574
type textarea "var result = document.querySelector('.{{rootClassName}} .snize-search-results');"
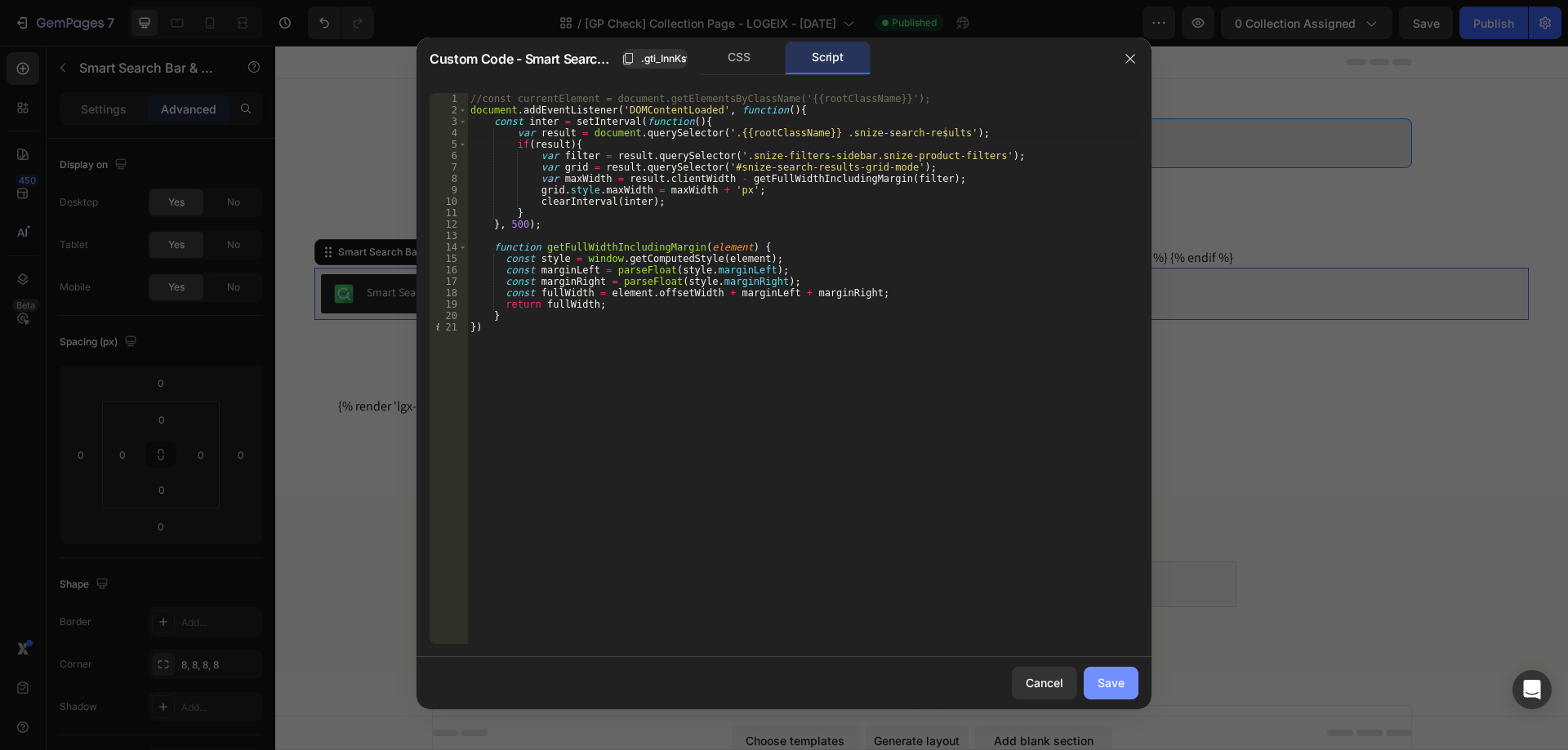
drag, startPoint x: 1102, startPoint y: 686, endPoint x: 826, endPoint y: 637, distance: 280.3
click at [1102, 686] on div "Save" at bounding box center [1111, 683] width 27 height 17
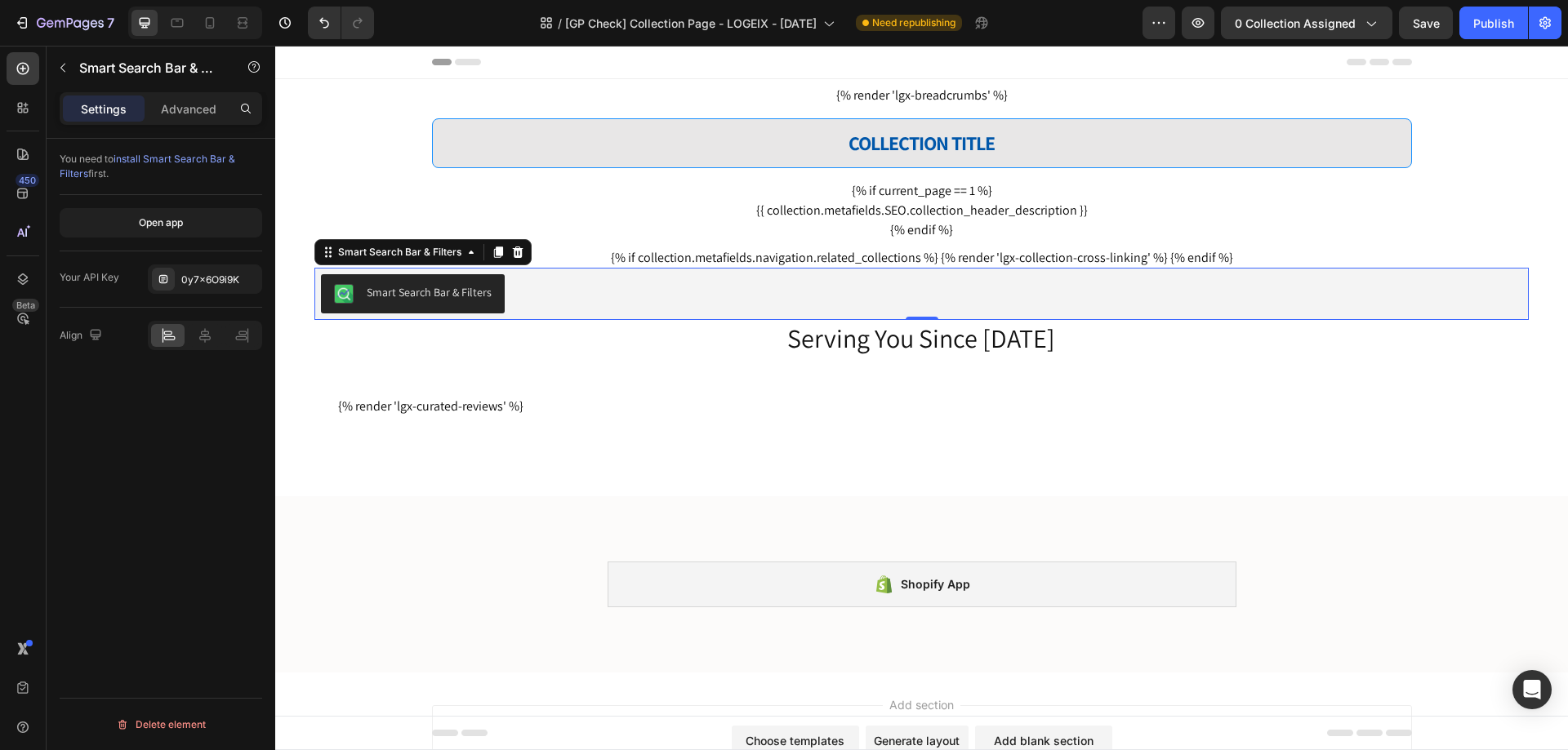
click at [833, 306] on div "Smart Search Bar & Filters" at bounding box center [921, 294] width 1201 height 39
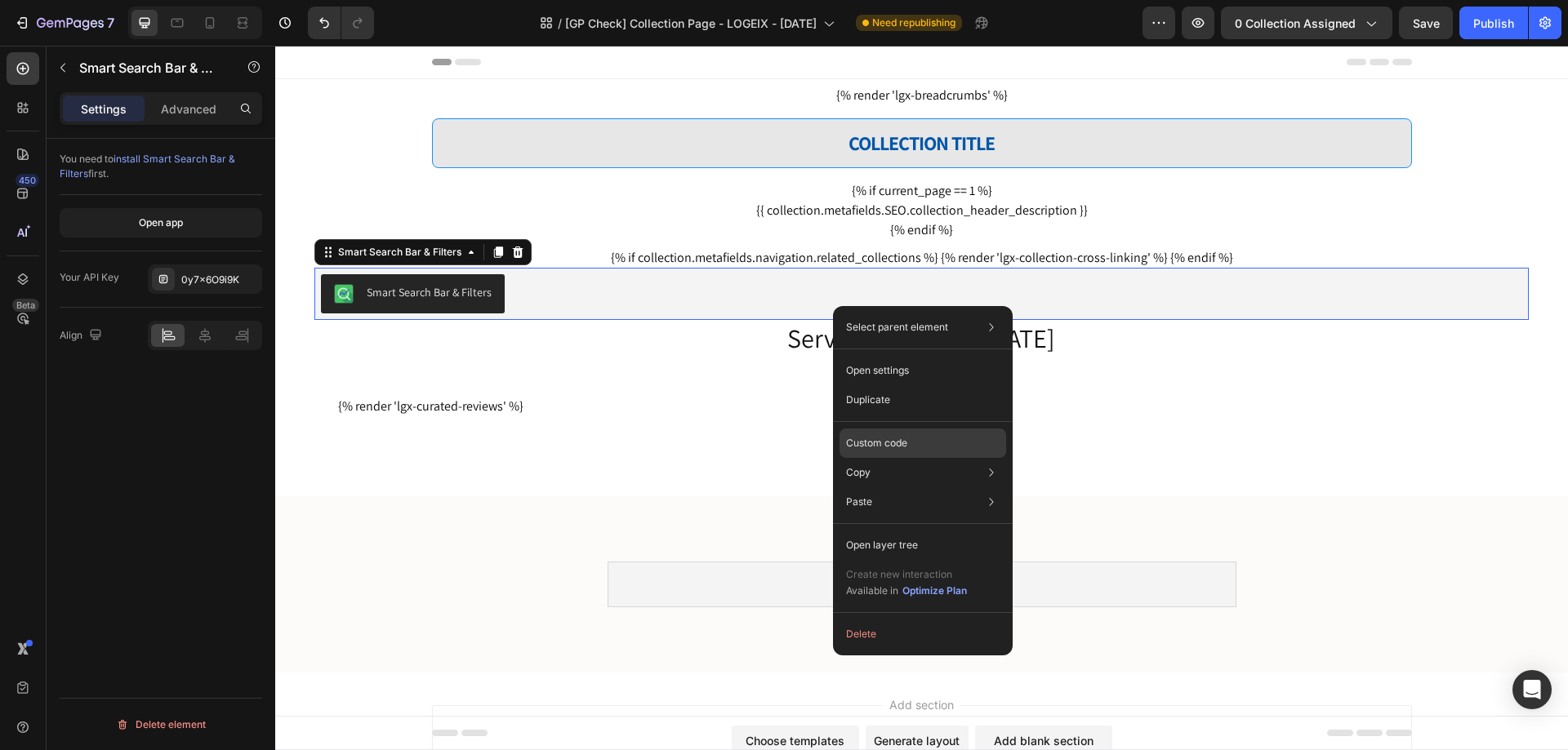
click at [874, 437] on p "Custom code" at bounding box center [877, 443] width 61 height 15
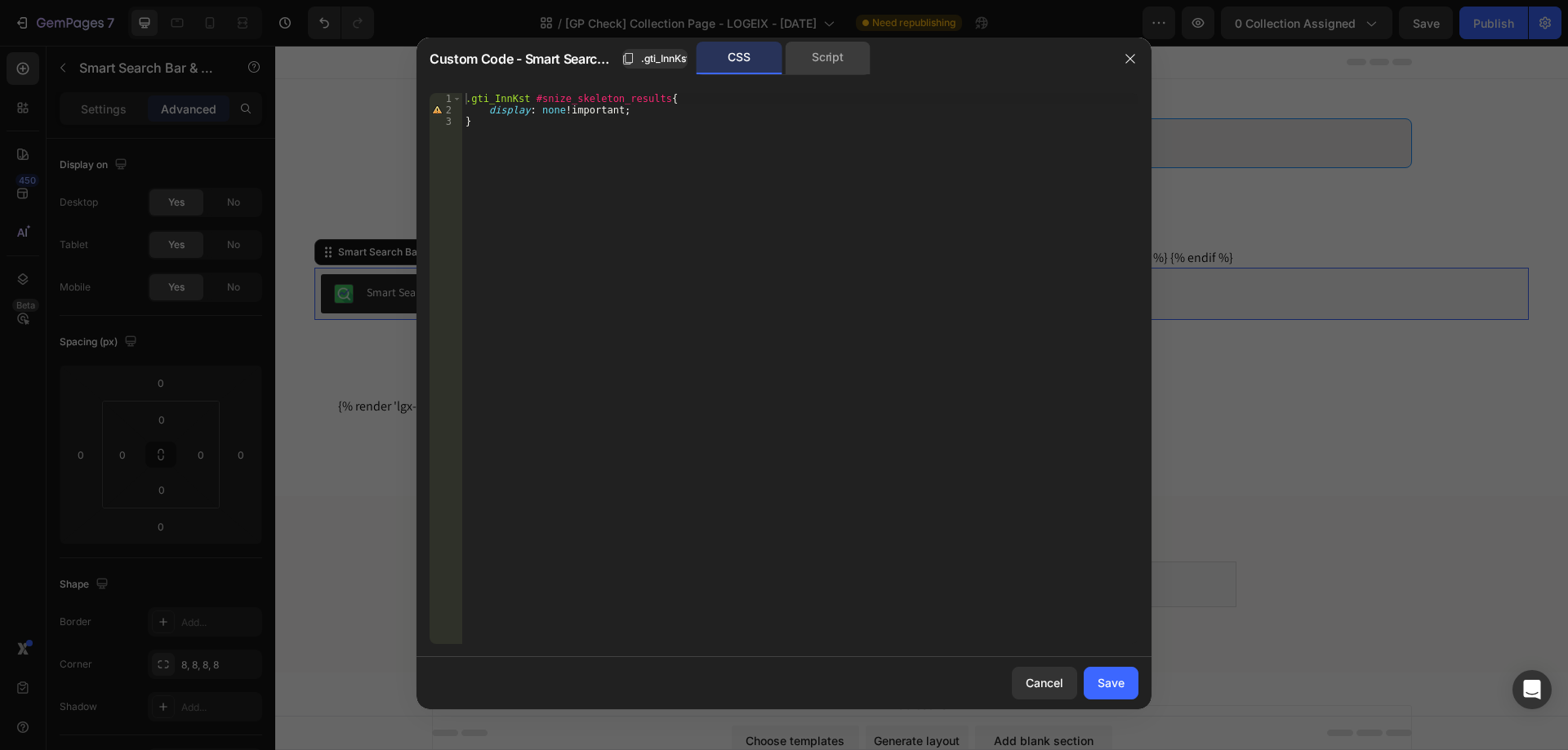
click at [823, 62] on div "Script" at bounding box center [827, 58] width 85 height 32
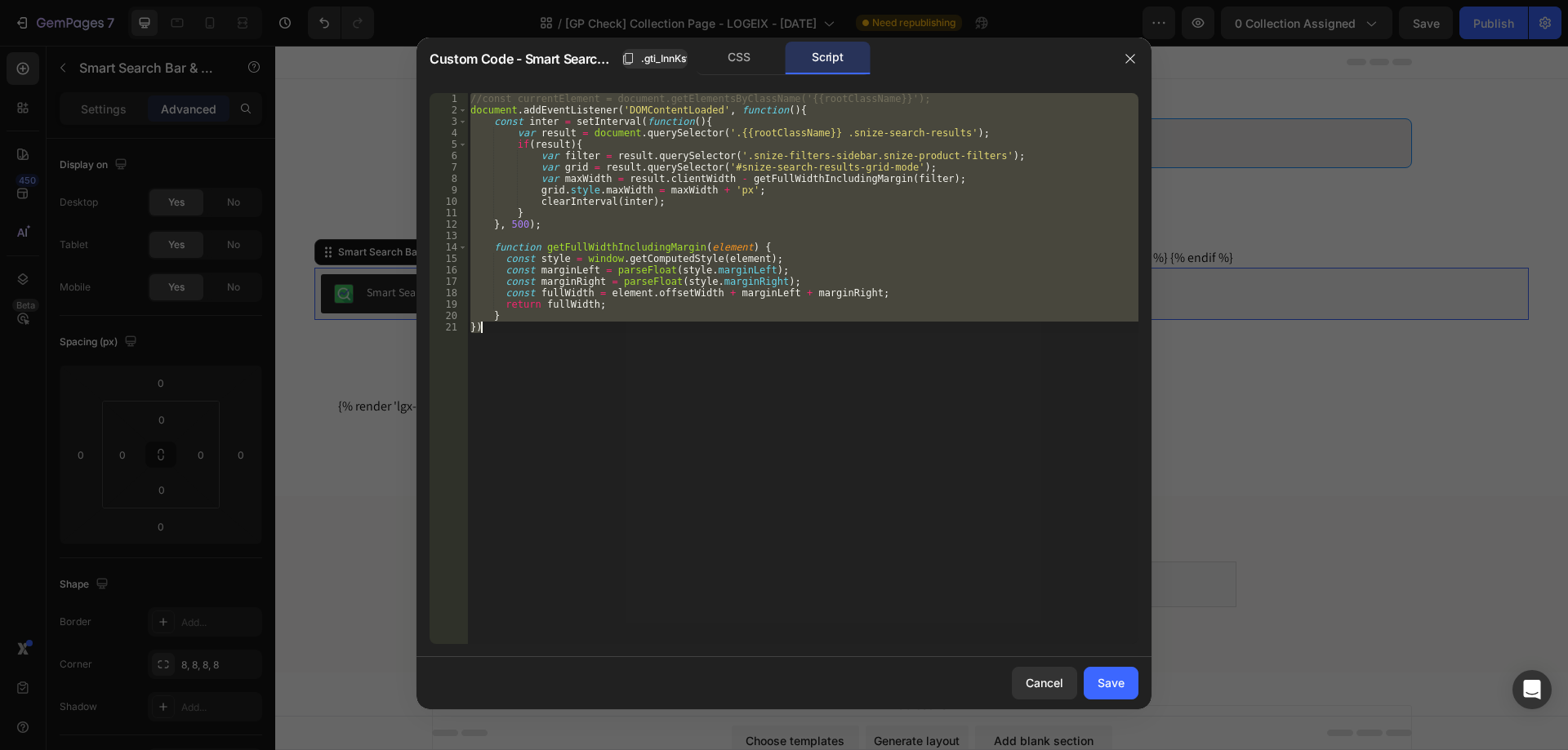
click at [779, 211] on div "//const currentElement = document.getElementsByClassName('{{rootClassName}}'); …" at bounding box center [802, 369] width 671 height 551
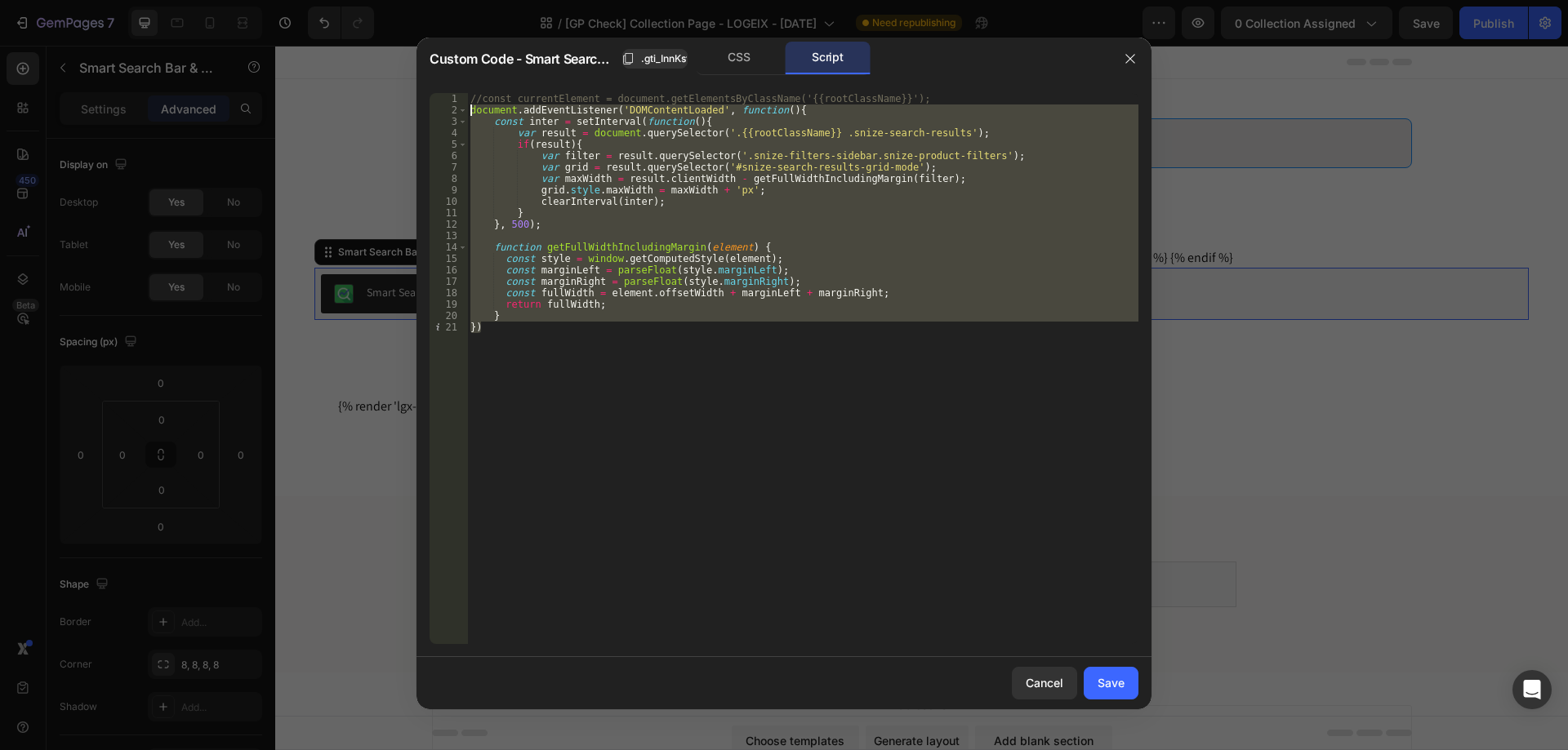
drag, startPoint x: 496, startPoint y: 332, endPoint x: 388, endPoint y: 110, distance: 246.9
click at [388, 110] on div "Custom Code - Smart Search Bar & Filters .gti_InnKst CSS Script } 1 2 3 4 5 6 7…" at bounding box center [784, 375] width 1568 height 750
click at [830, 261] on div "//const currentElement = document.getElementsByClassName('{{rootClassName}}'); …" at bounding box center [802, 369] width 671 height 551
type textarea "const style = window.getComputedStyle(element);"
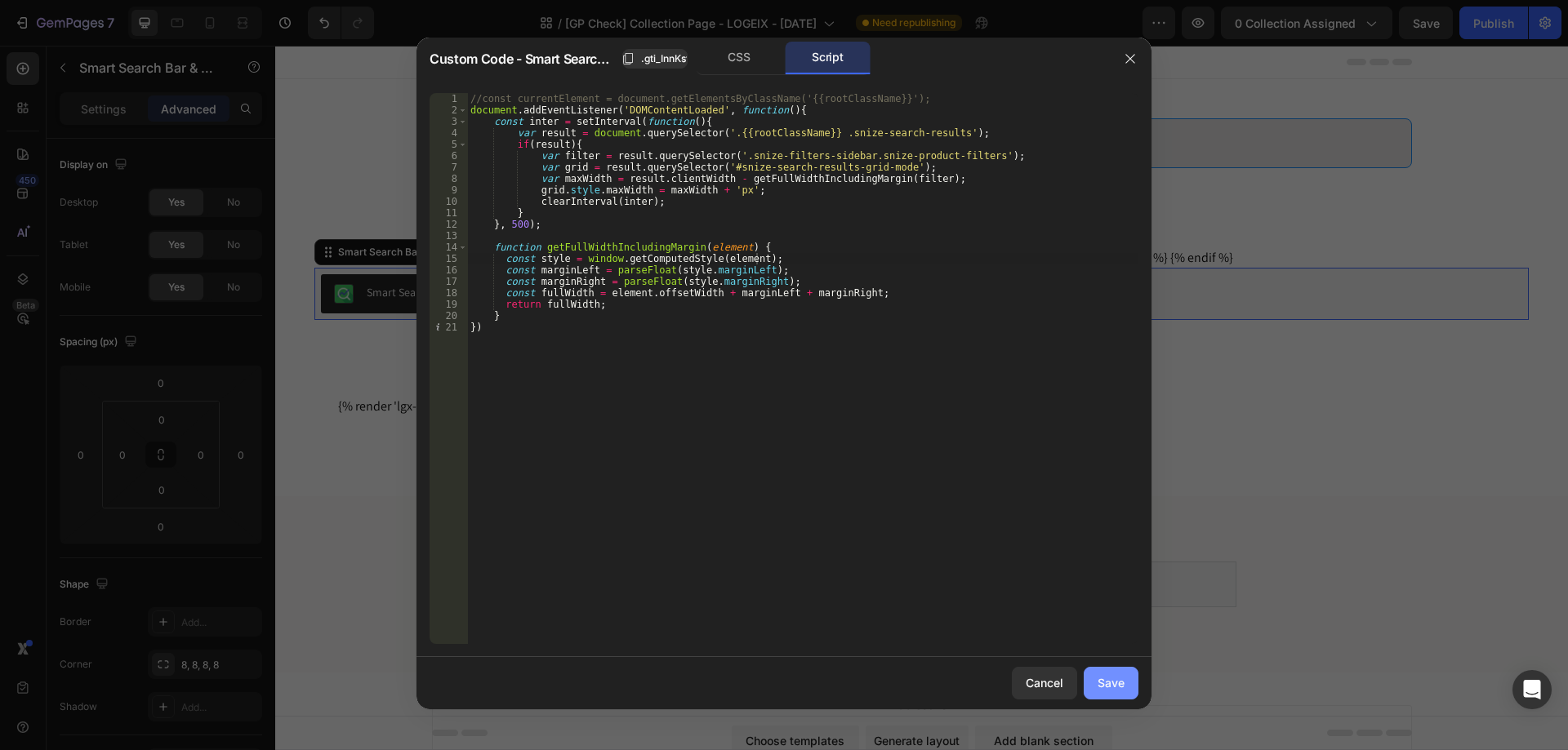
click at [1116, 683] on div "Save" at bounding box center [1111, 683] width 27 height 17
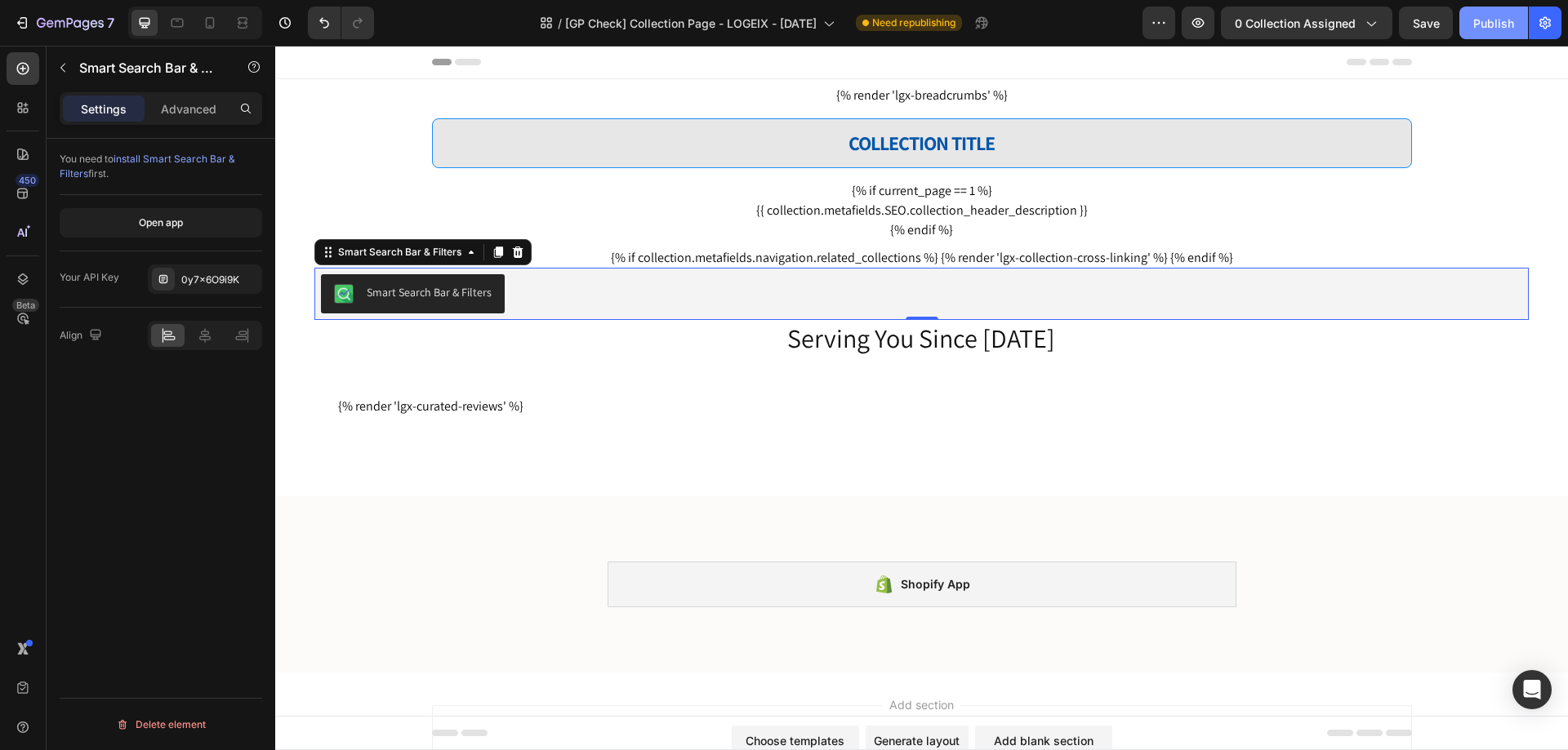
click at [1482, 20] on div "Publish" at bounding box center [1494, 23] width 41 height 17
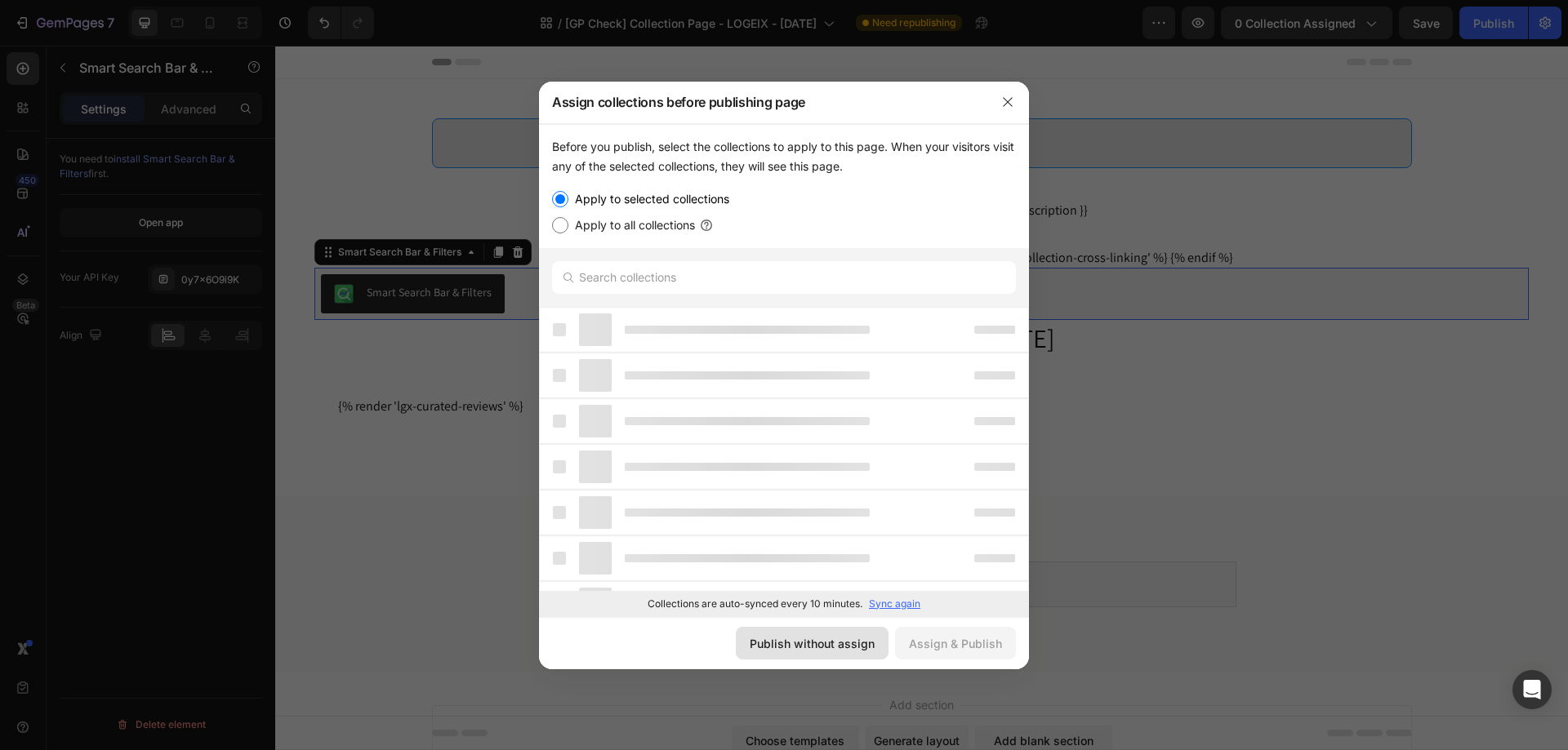
drag, startPoint x: 862, startPoint y: 638, endPoint x: 596, endPoint y: 574, distance: 273.6
click at [862, 638] on div "Publish without assign" at bounding box center [812, 643] width 125 height 17
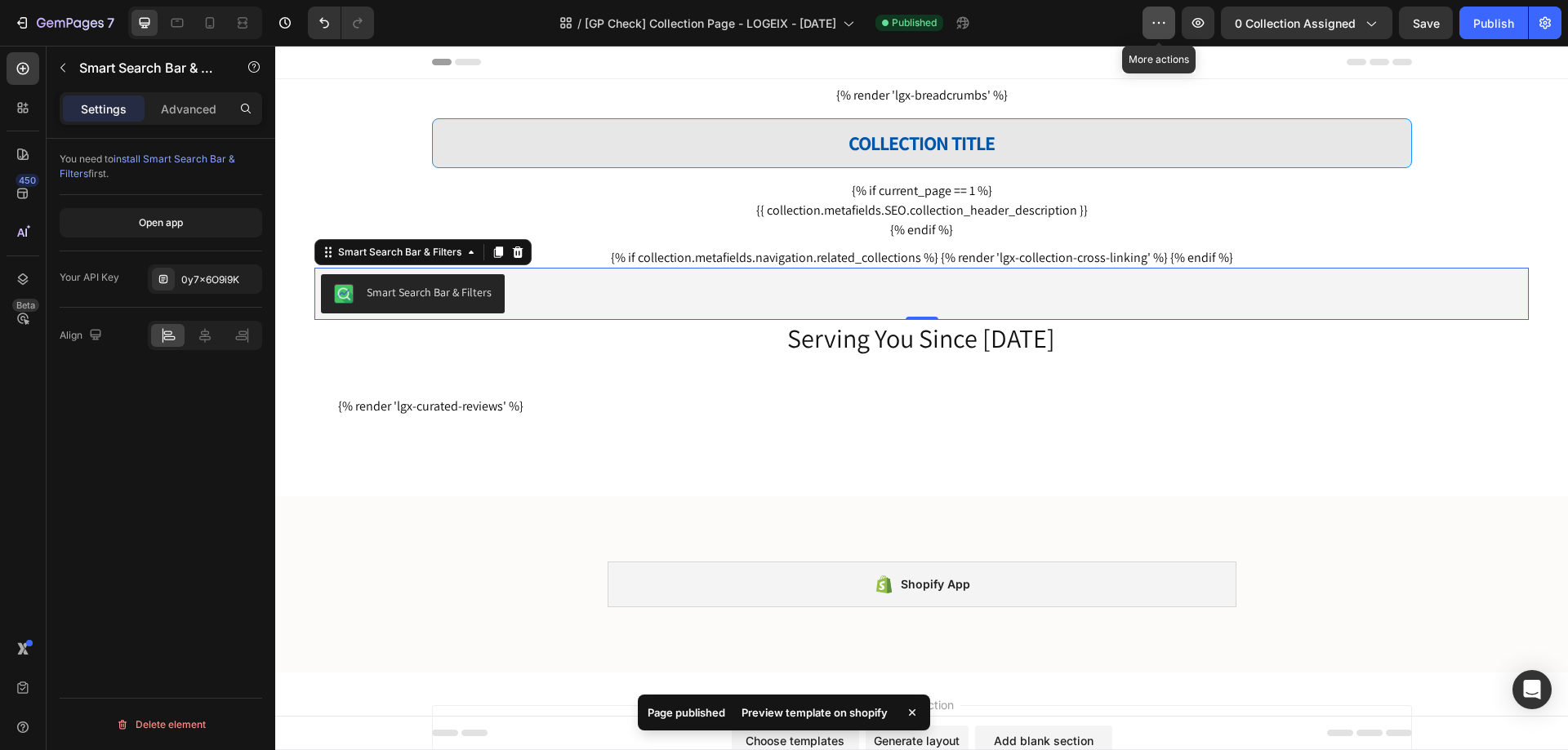
click at [1162, 29] on icon "button" at bounding box center [1158, 22] width 16 height 16
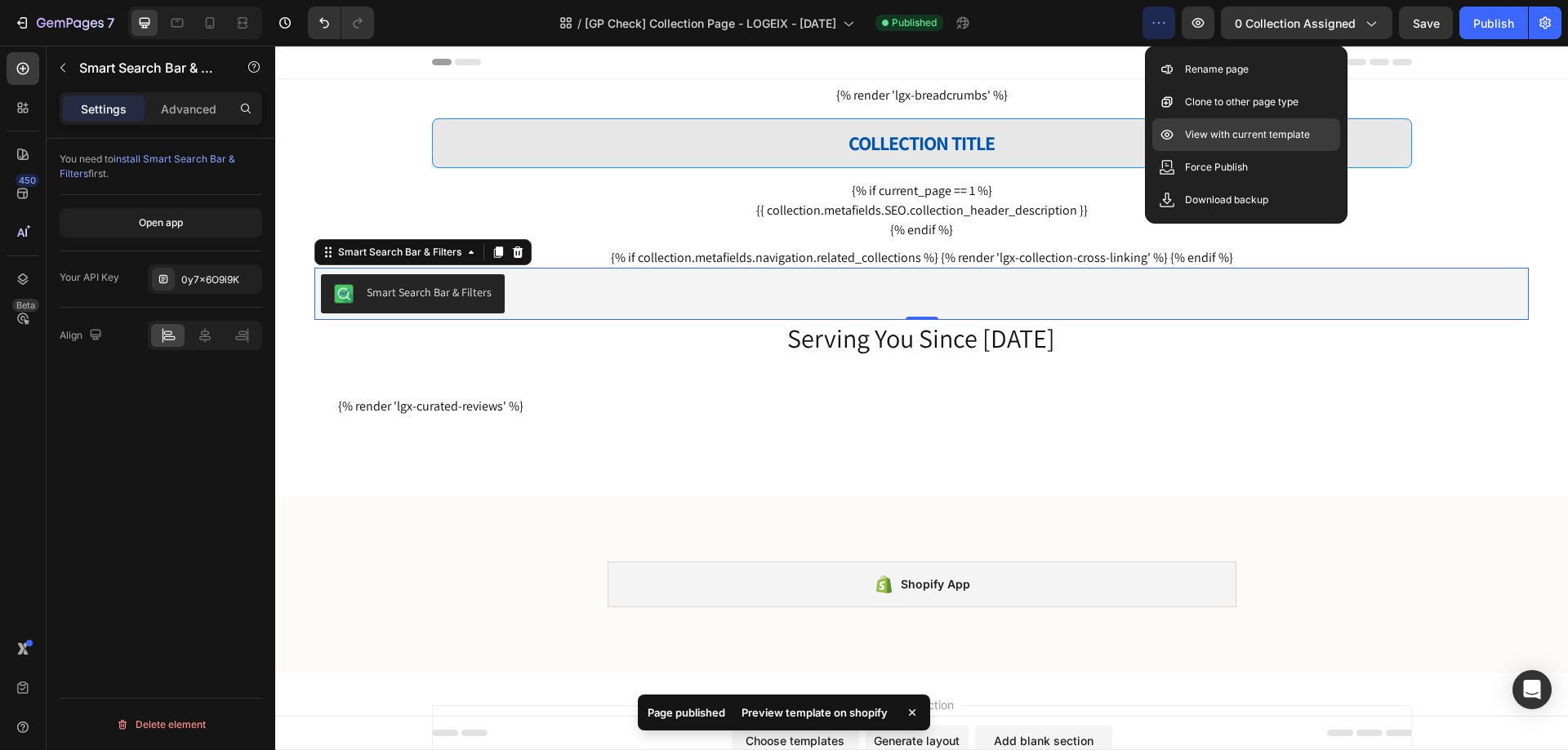
click at [1215, 134] on p "View with current template" at bounding box center [1247, 134] width 125 height 16
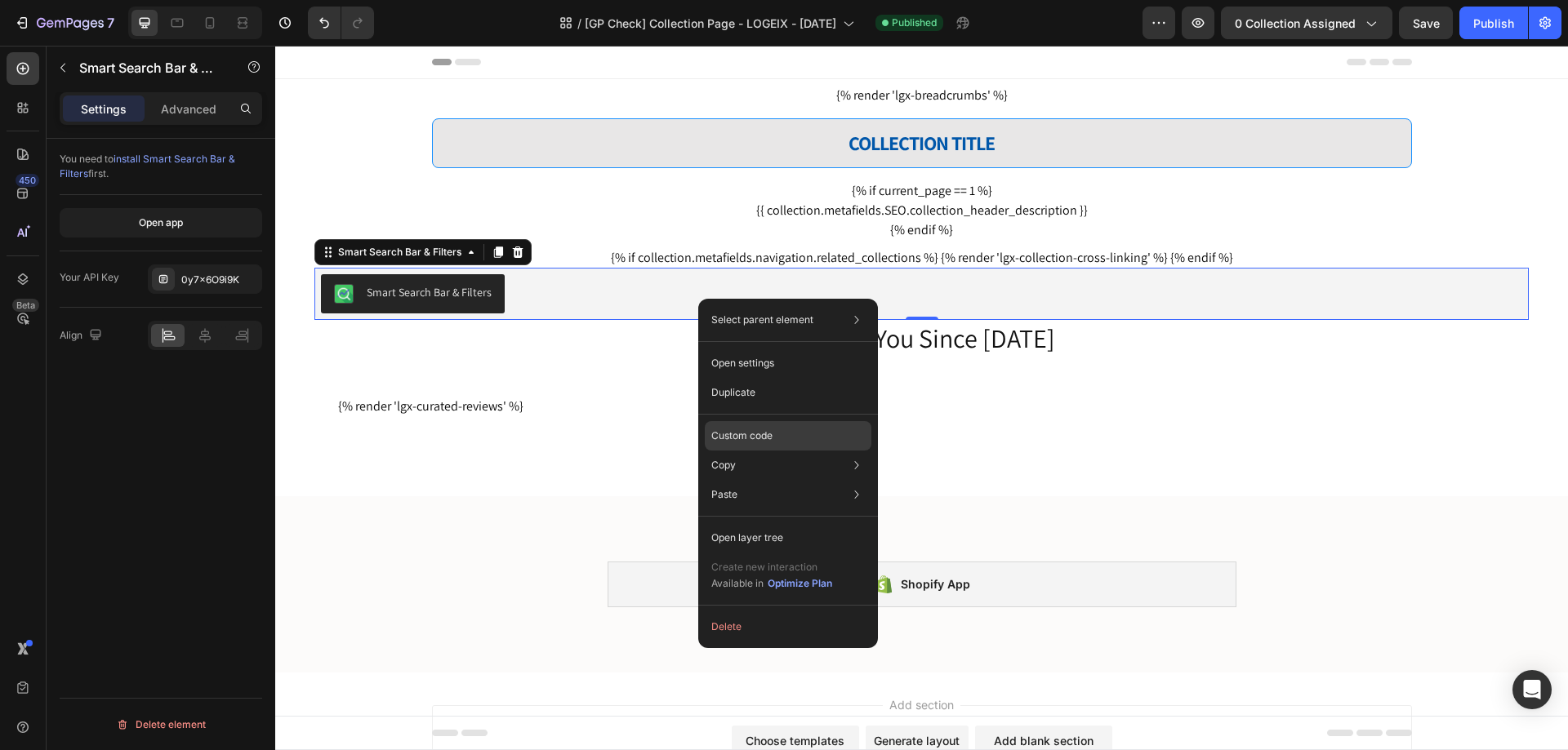
click at [752, 437] on p "Custom code" at bounding box center [742, 435] width 61 height 15
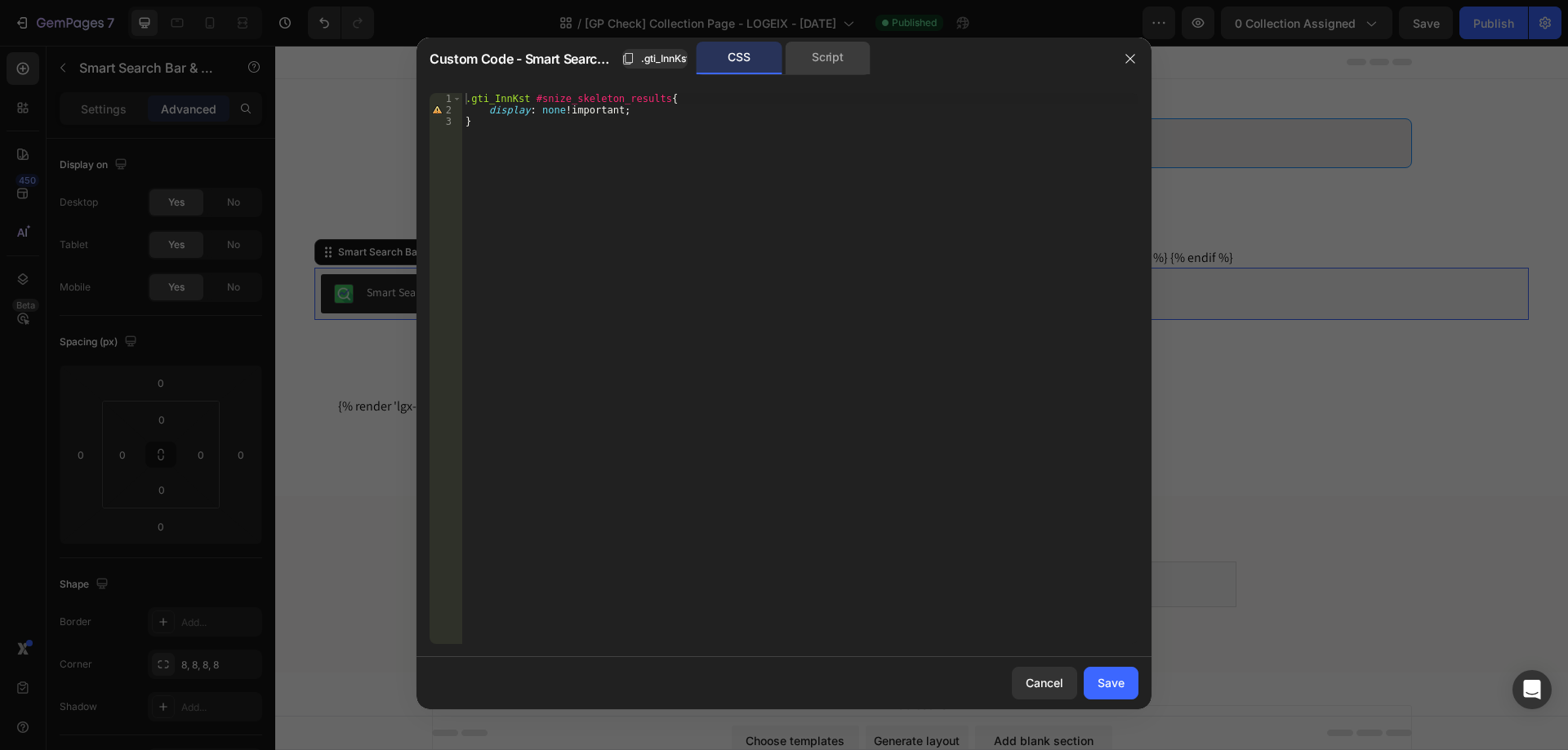
click at [810, 67] on div "Script" at bounding box center [827, 58] width 85 height 32
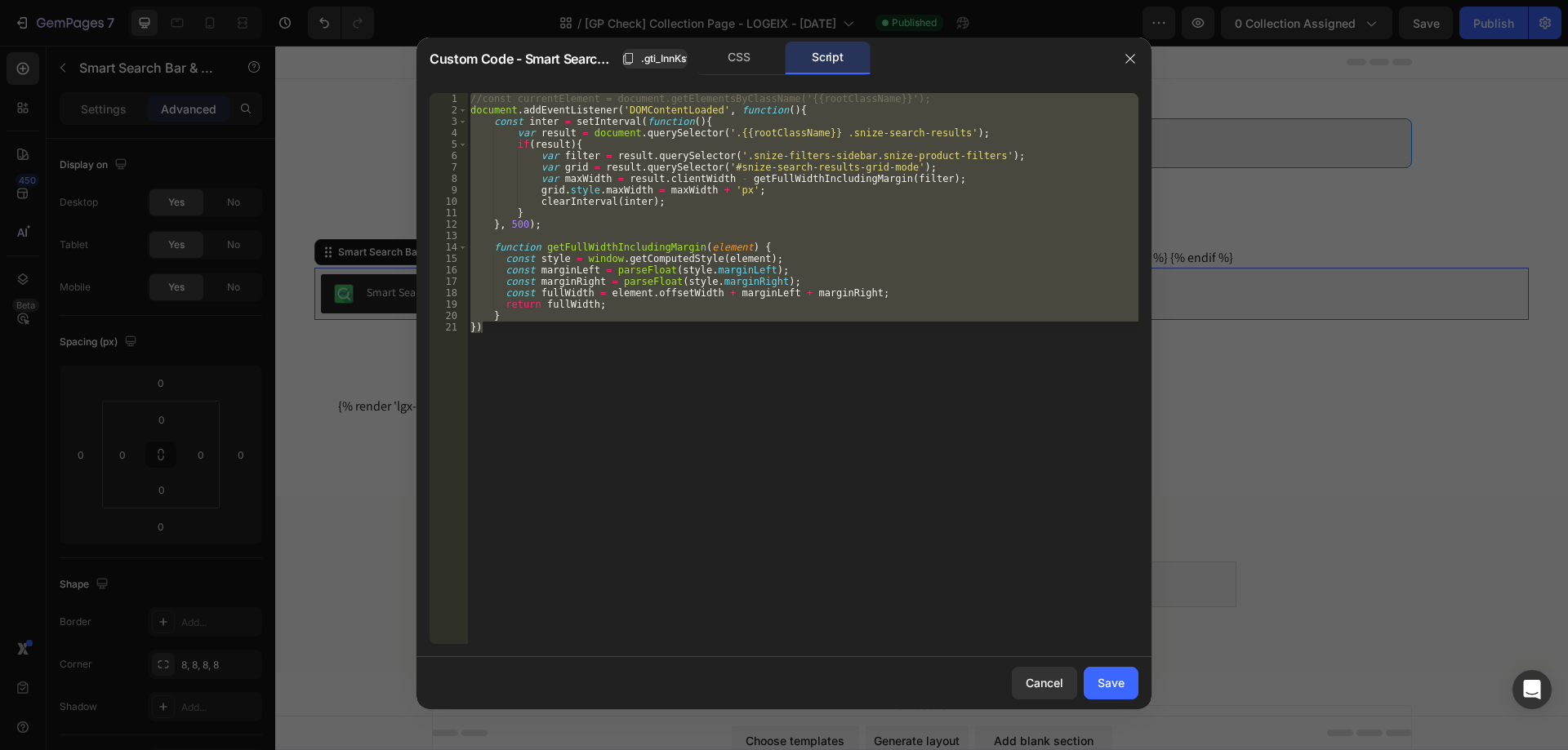
click at [724, 217] on div "//const currentElement = document.getElementsByClassName('{{rootClassName}}'); …" at bounding box center [802, 369] width 671 height 551
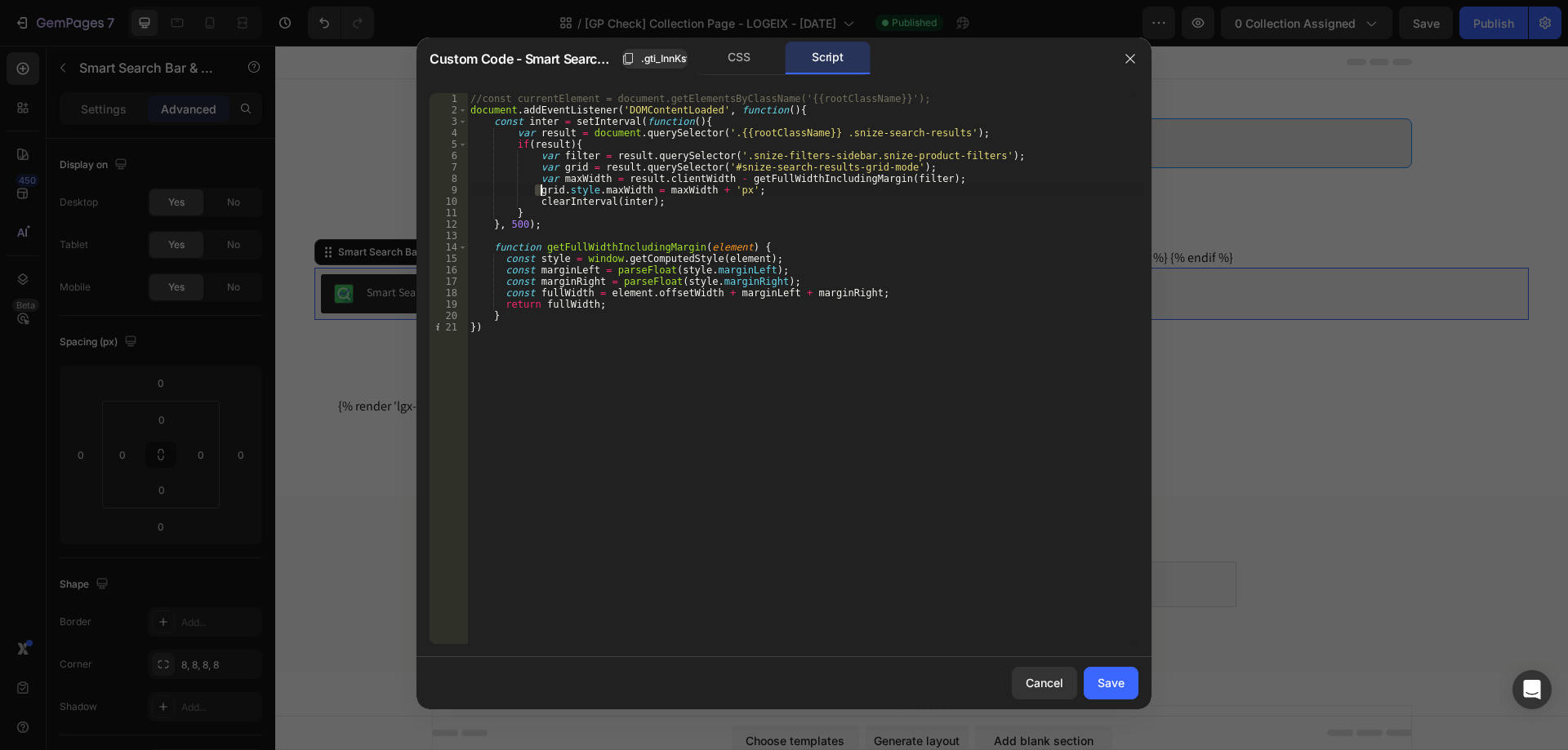
click at [538, 187] on div "//const currentElement = document.getElementsByClassName('{{rootClassName}}'); …" at bounding box center [802, 380] width 671 height 574
drag, startPoint x: 533, startPoint y: 188, endPoint x: 749, endPoint y: 189, distance: 216.0
click at [749, 189] on div "//const currentElement = document.getElementsByClassName('{{rootClassName}}'); …" at bounding box center [802, 380] width 671 height 574
click at [826, 230] on div "//const currentElement = document.getElementsByClassName('{{rootClassName}}'); …" at bounding box center [802, 380] width 671 height 574
type textarea "}, 500);"
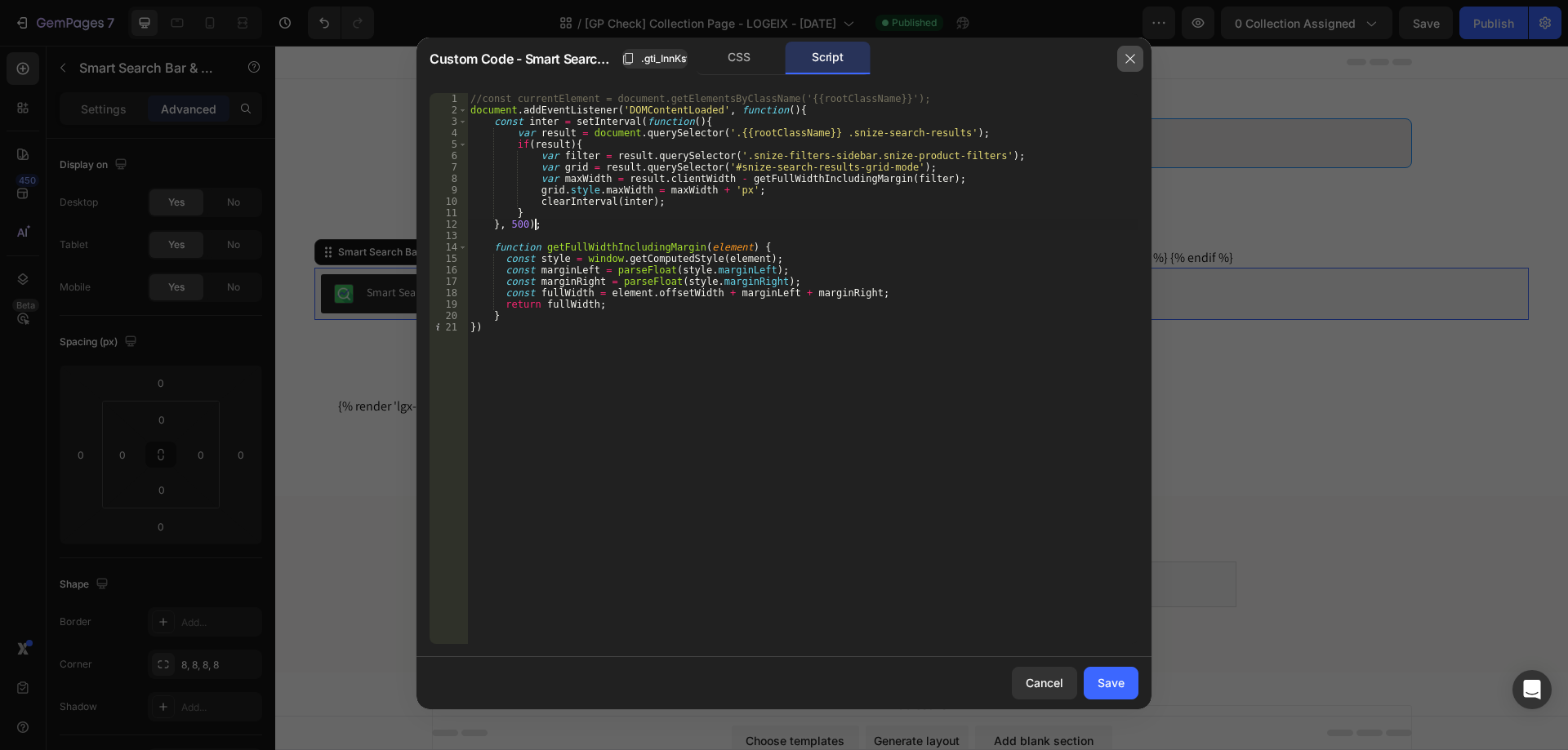
click at [1125, 63] on icon "button" at bounding box center [1129, 58] width 13 height 13
